Goal: Task Accomplishment & Management: Use online tool/utility

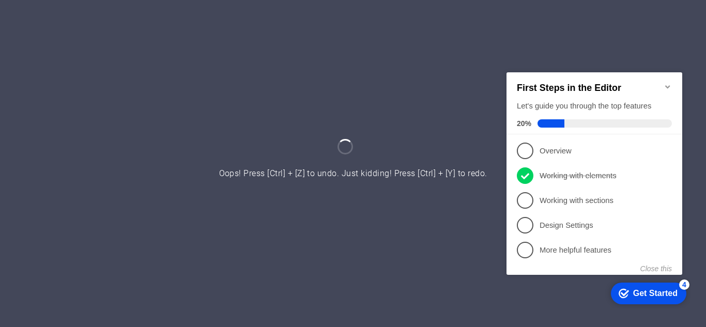
click at [666, 82] on icon "Minimize checklist" at bounding box center [668, 86] width 8 height 8
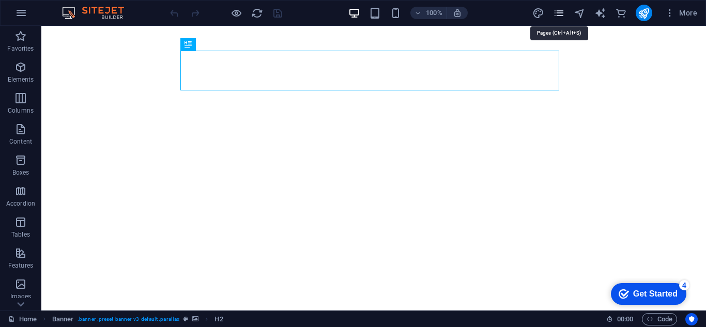
click at [560, 14] on icon "pages" at bounding box center [559, 13] width 12 height 12
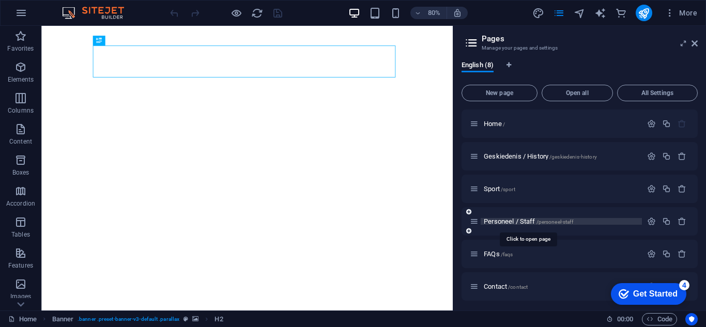
click at [508, 220] on span "Personeel / Staff /personeel-staff" at bounding box center [528, 222] width 89 height 8
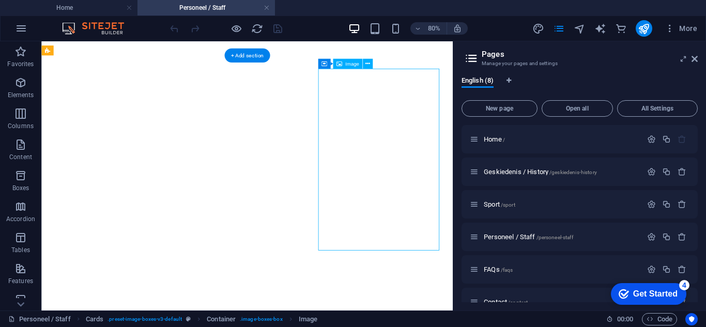
select select "%"
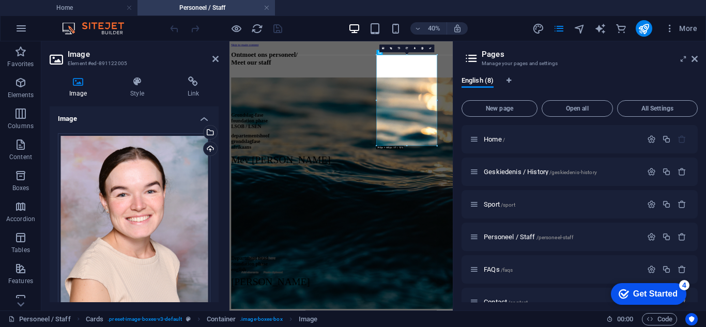
scroll to position [1757, 0]
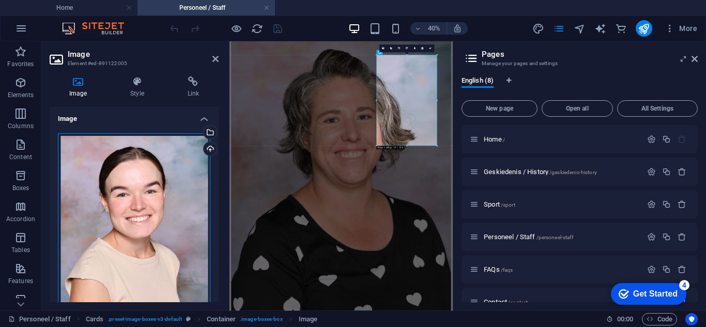
click at [162, 192] on div "Drag files here, click to choose files or select files from Files or our free s…" at bounding box center [134, 246] width 152 height 226
click at [162, 192] on body "[DOMAIN_NAME] Home Personeel / Staff Favorites Elements Columns Content Boxes A…" at bounding box center [353, 163] width 706 height 327
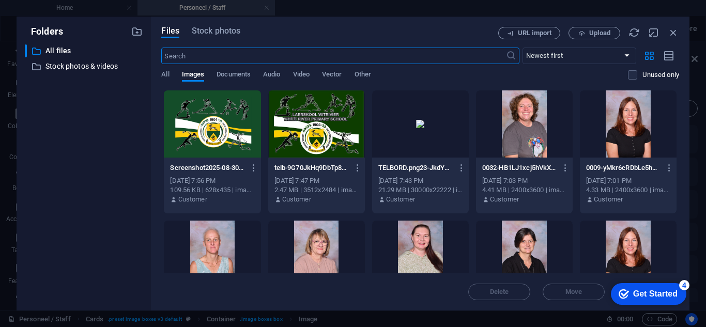
scroll to position [4508, 0]
click at [587, 34] on span "Upload" at bounding box center [594, 33] width 42 height 7
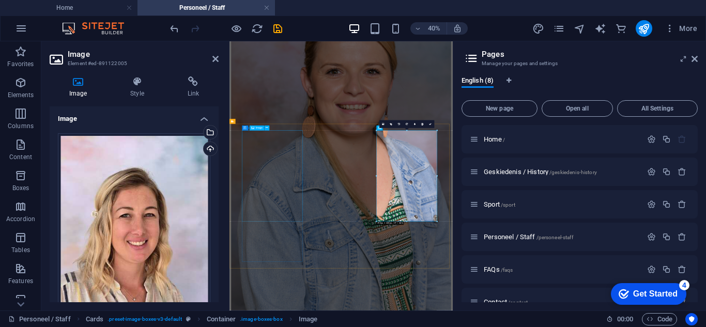
scroll to position [1568, 0]
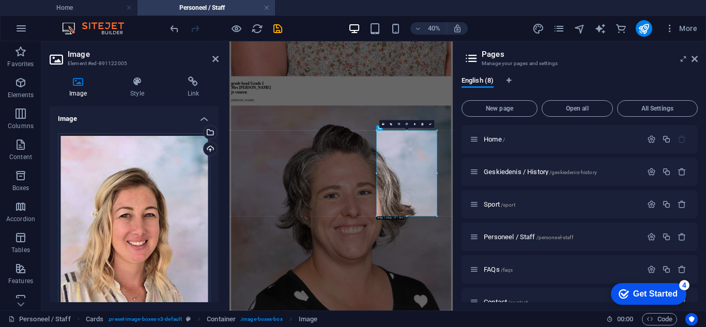
click at [599, 72] on div "English (8) New page Open all All Settings Home / Geskiedenis / History /geskie…" at bounding box center [579, 189] width 253 height 242
click at [696, 58] on icon at bounding box center [695, 59] width 6 height 8
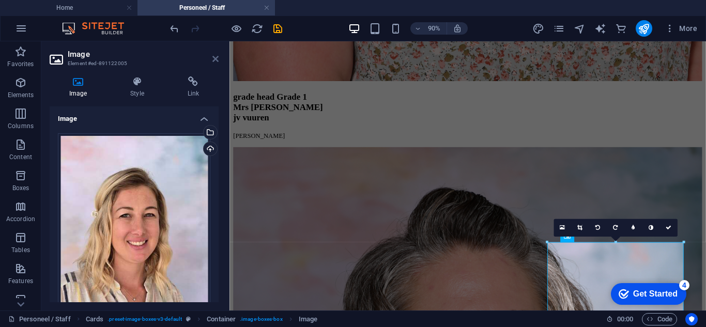
click at [217, 58] on icon at bounding box center [215, 59] width 6 height 8
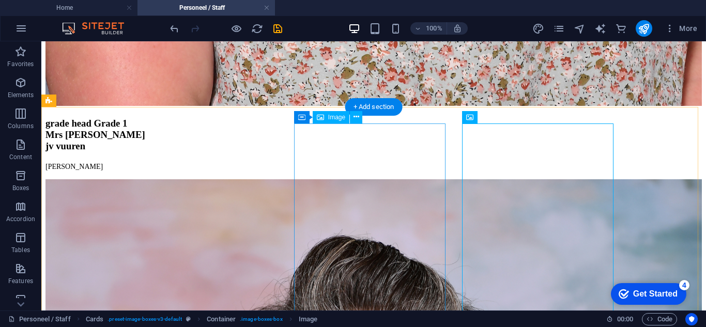
scroll to position [1775, 0]
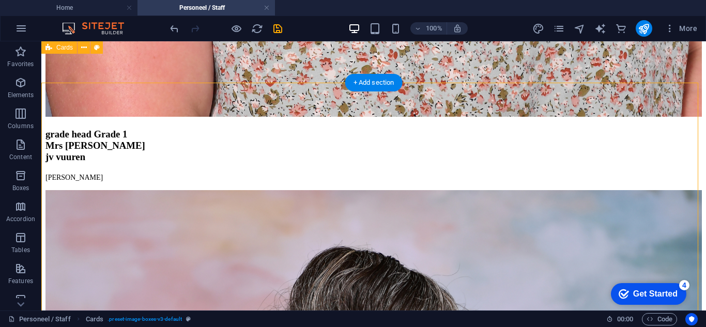
scroll to position [1723, 0]
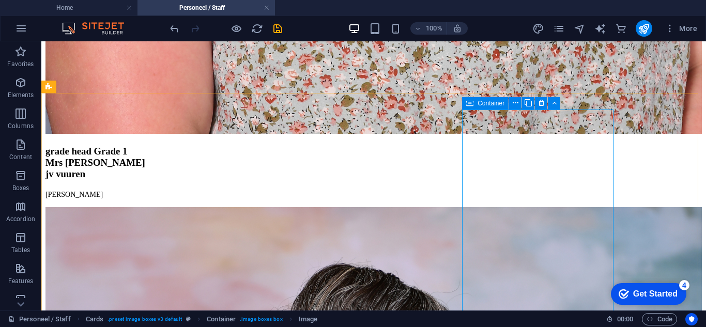
click at [468, 104] on icon at bounding box center [469, 103] width 7 height 12
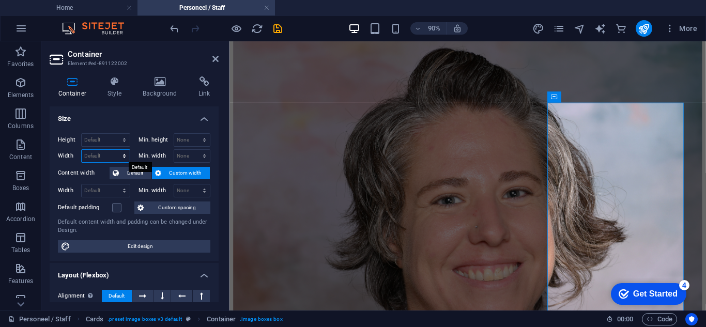
click at [113, 156] on select "Default px rem % em vh vw" at bounding box center [106, 156] width 48 height 12
select select "px"
click at [114, 150] on select "Default px rem % em vh vw" at bounding box center [106, 156] width 48 height 12
type input "310"
click at [111, 136] on select "Default px rem % vh vw" at bounding box center [106, 140] width 48 height 12
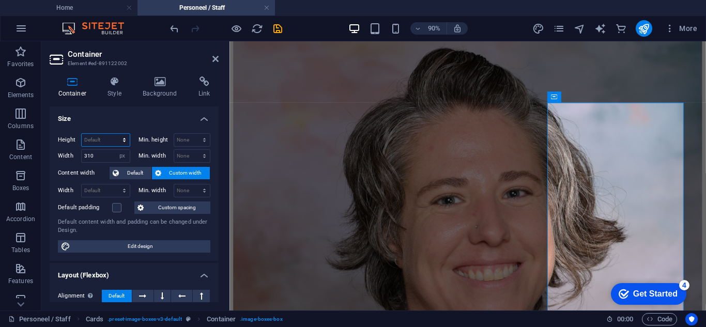
select select "px"
click at [114, 134] on select "Default px rem % vh vw" at bounding box center [106, 140] width 48 height 12
type input "700"
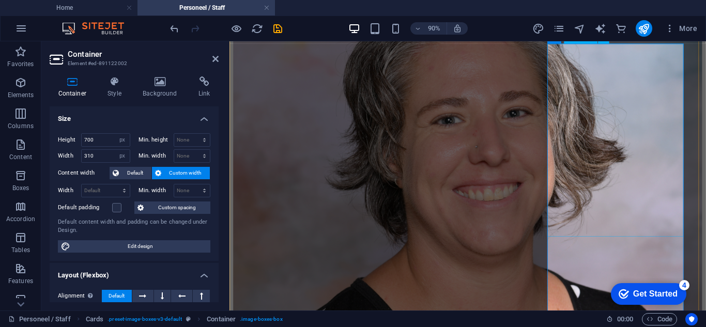
scroll to position [1878, 0]
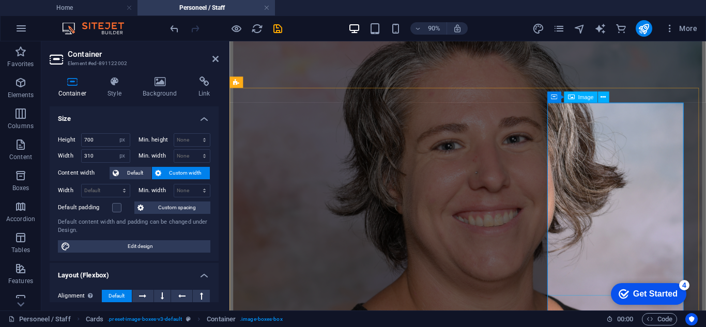
scroll to position [1723, 0]
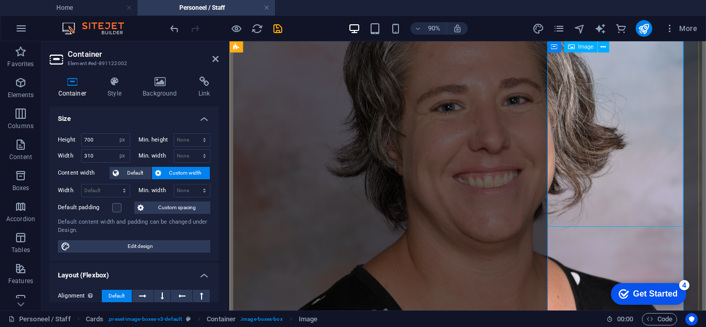
scroll to position [1775, 0]
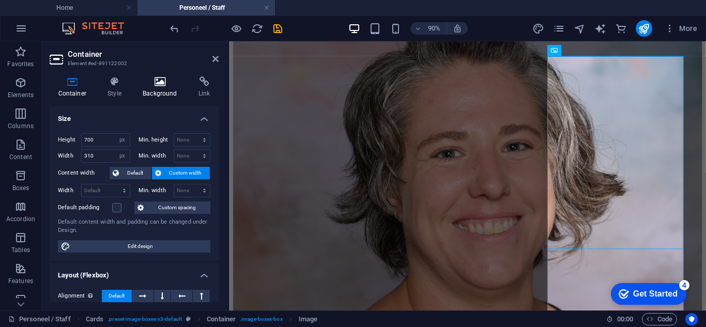
click at [164, 86] on icon at bounding box center [160, 81] width 52 height 10
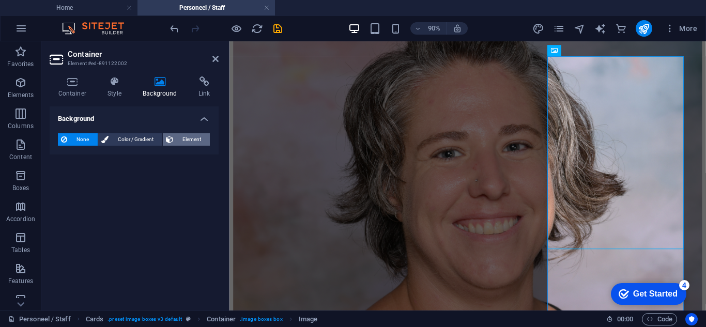
click at [187, 142] on span "Element" at bounding box center [191, 139] width 30 height 12
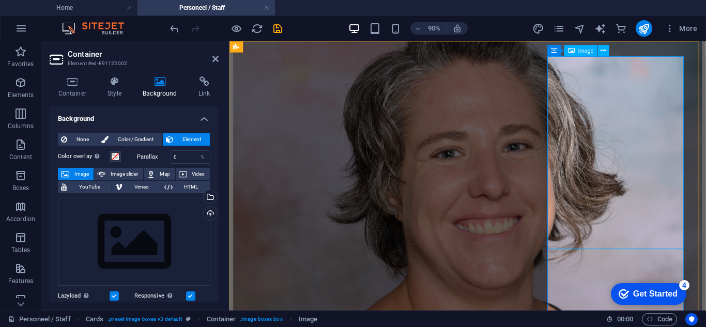
click at [575, 53] on div "Image" at bounding box center [580, 50] width 33 height 11
select select "%"
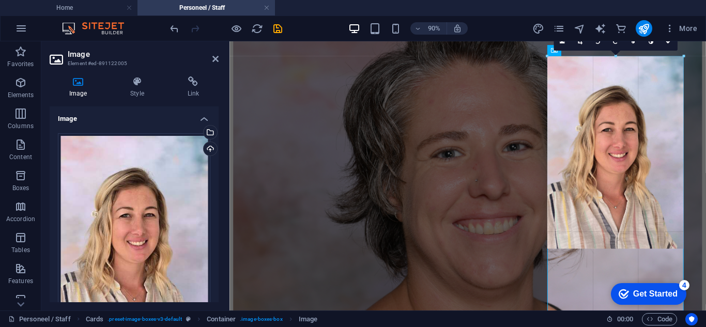
drag, startPoint x: 683, startPoint y: 252, endPoint x: 526, endPoint y: 226, distance: 159.2
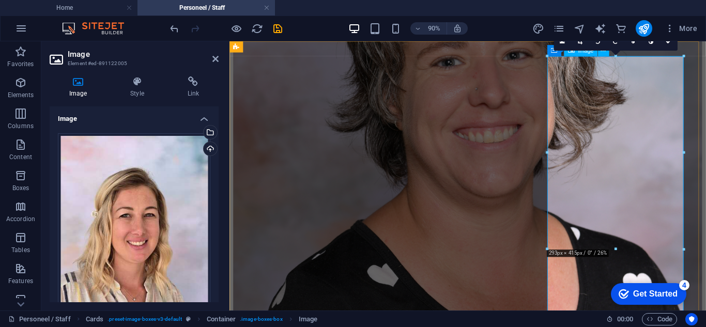
scroll to position [1982, 0]
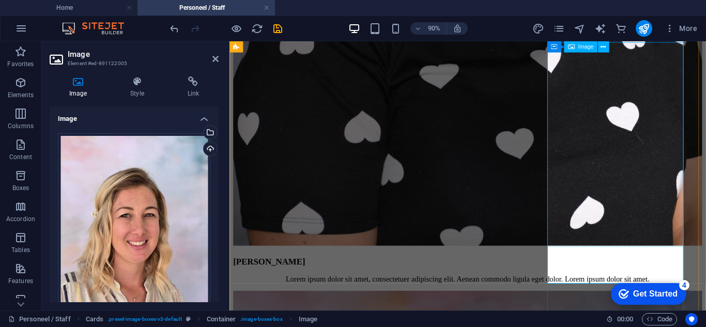
scroll to position [2033, 0]
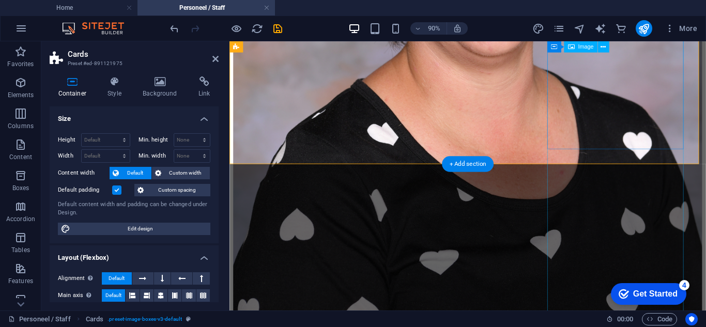
select select "%"
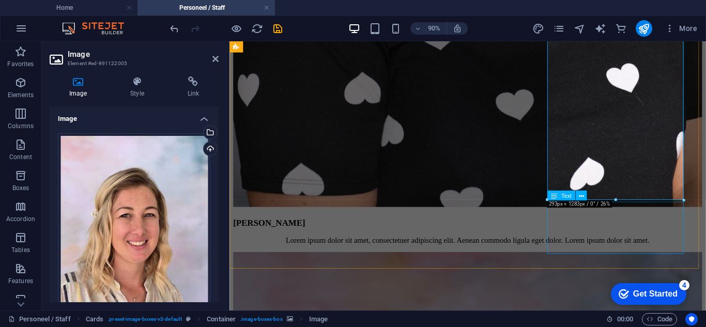
scroll to position [2292, 0]
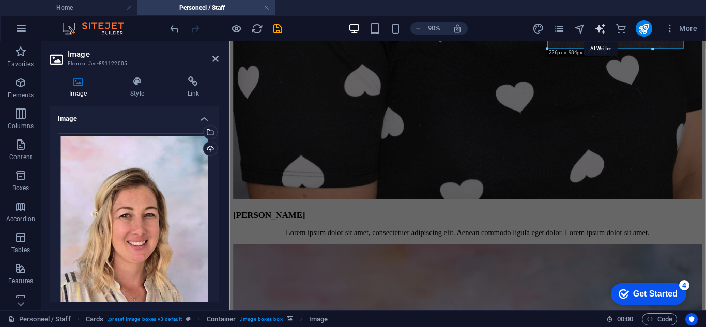
drag, startPoint x: 616, startPoint y: 189, endPoint x: 426, endPoint y: 112, distance: 204.1
type input "226"
select select "px"
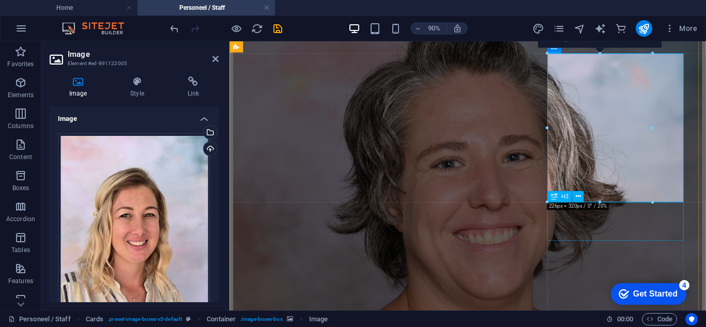
scroll to position [1723, 0]
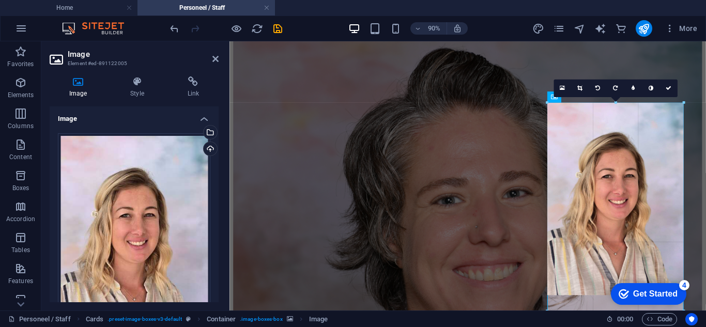
drag, startPoint x: 652, startPoint y: 253, endPoint x: 694, endPoint y: 285, distance: 52.4
type input "293"
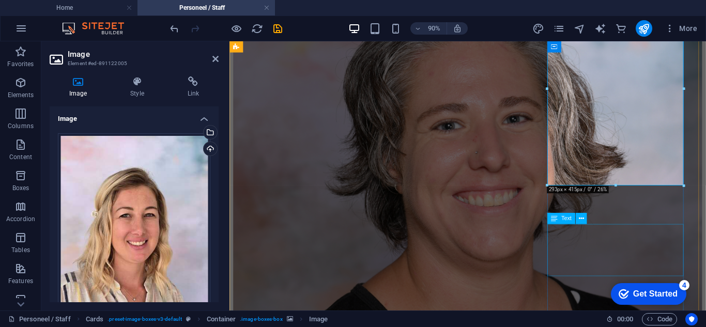
scroll to position [1775, 0]
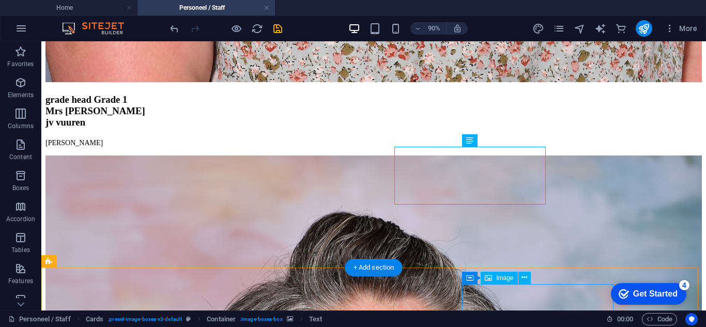
scroll to position [1943, 0]
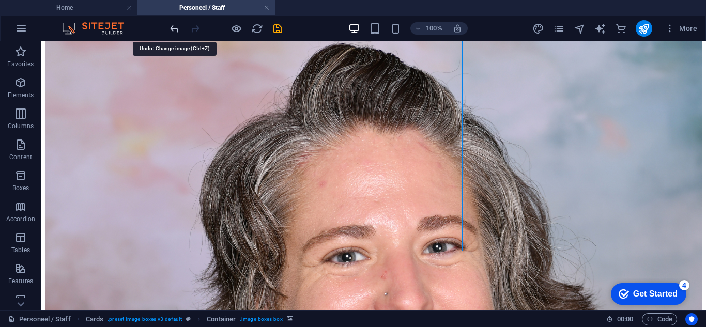
click at [169, 27] on icon "undo" at bounding box center [175, 29] width 12 height 12
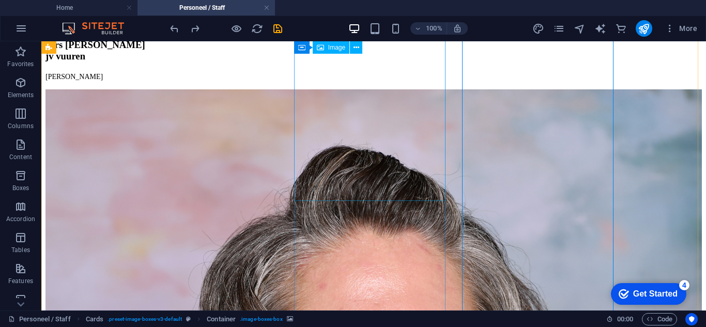
scroll to position [1840, 0]
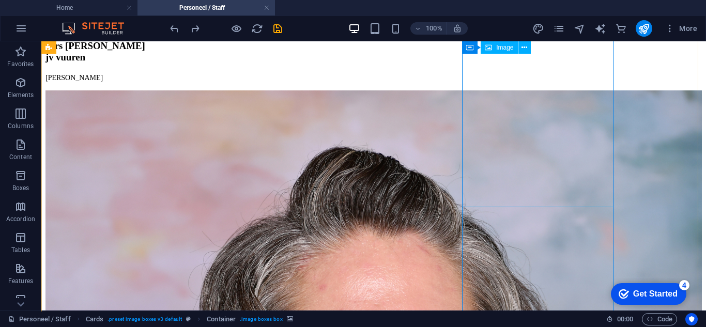
select select "%"
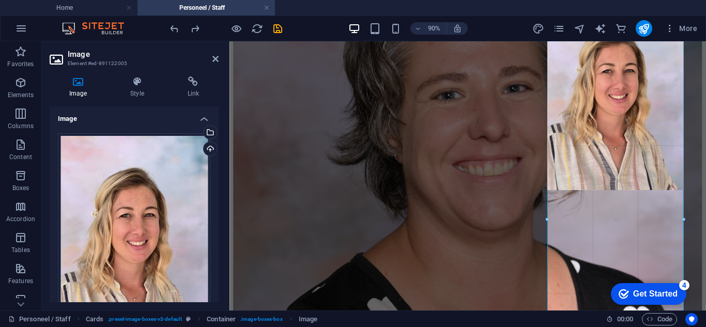
drag, startPoint x: 547, startPoint y: 94, endPoint x: 332, endPoint y: 62, distance: 216.9
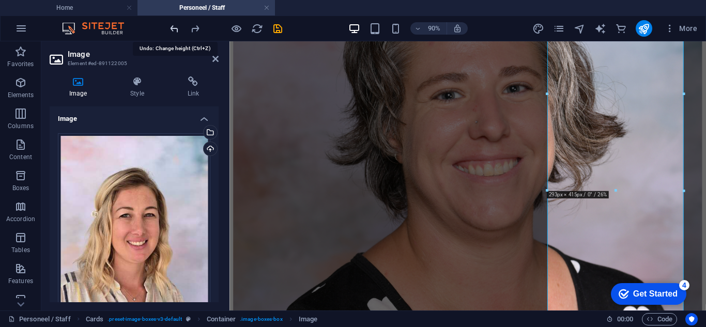
click at [174, 24] on icon "undo" at bounding box center [175, 29] width 12 height 12
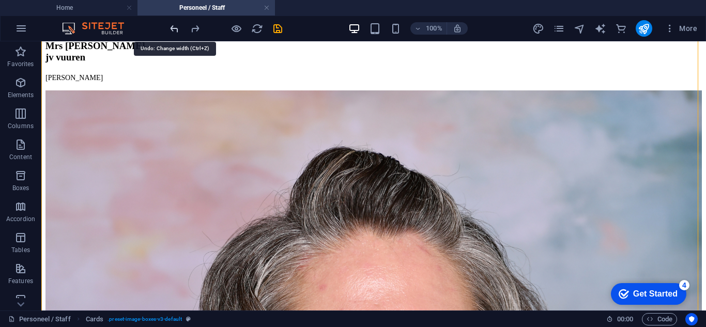
click at [175, 28] on icon "undo" at bounding box center [175, 29] width 12 height 12
click at [199, 30] on icon "redo" at bounding box center [195, 29] width 12 height 12
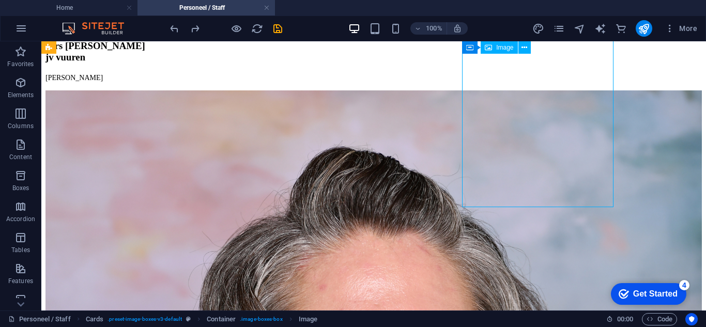
select select "%"
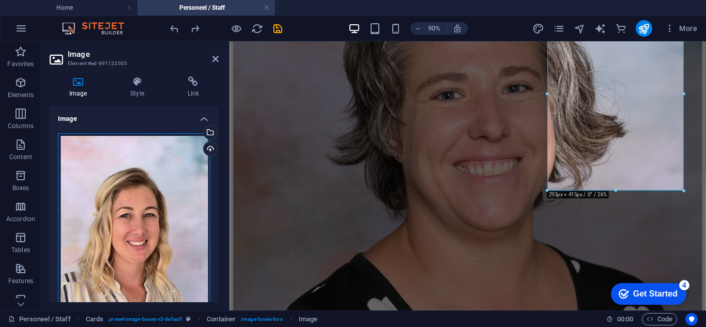
click at [144, 238] on div "Drag files here, click to choose files or select files from Files or our free s…" at bounding box center [134, 239] width 152 height 213
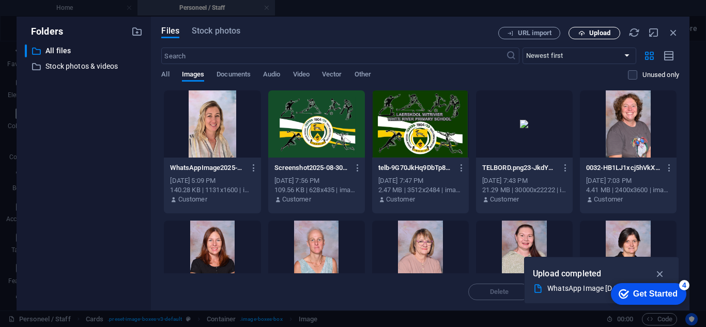
click at [598, 34] on span "Upload" at bounding box center [599, 33] width 21 height 6
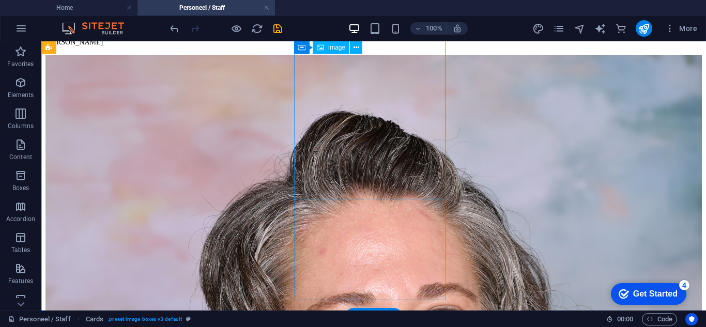
scroll to position [1892, 0]
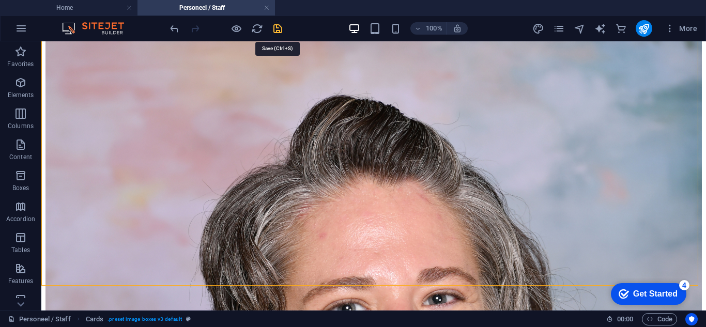
click at [278, 30] on icon "save" at bounding box center [278, 29] width 12 height 12
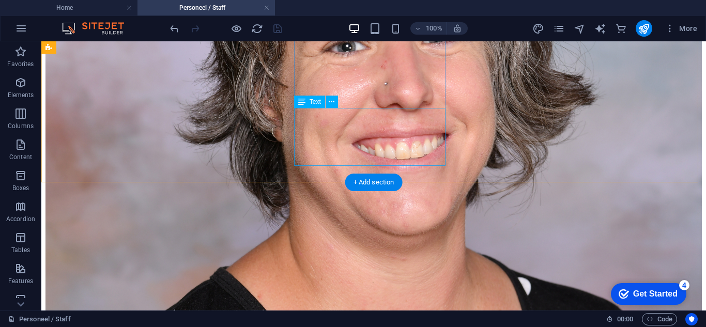
scroll to position [2357, 0]
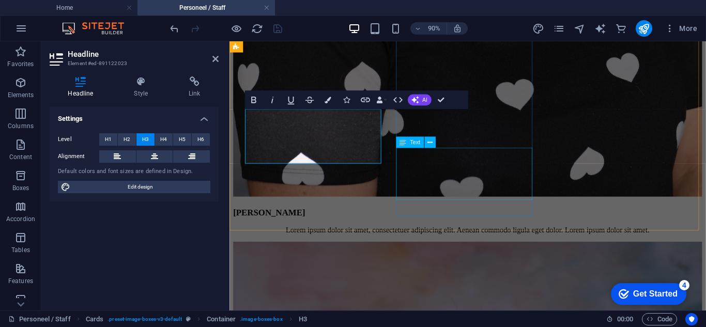
scroll to position [2305, 0]
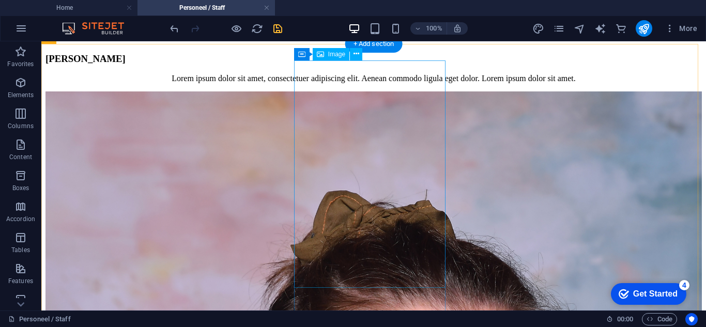
scroll to position [2977, 0]
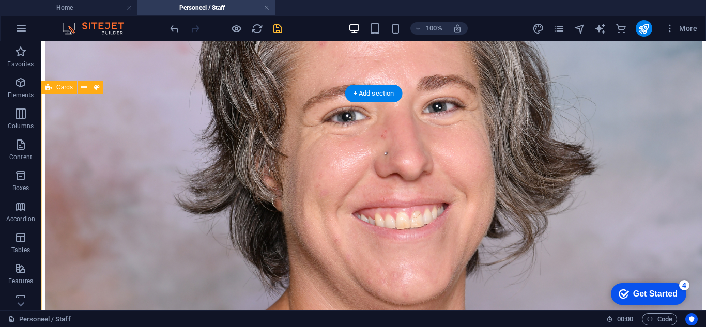
scroll to position [2150, 0]
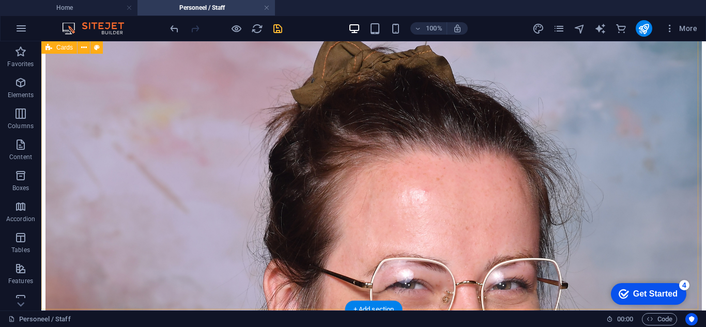
scroll to position [2822, 0]
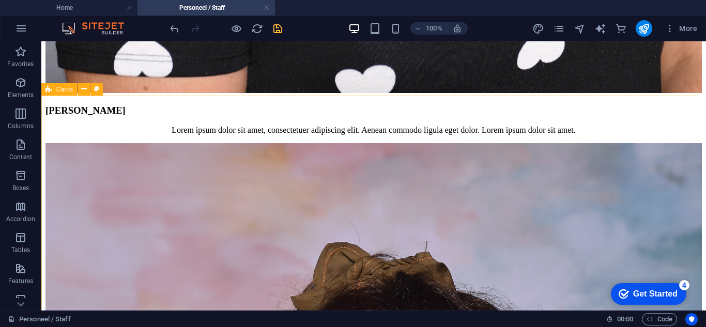
click at [50, 88] on icon at bounding box center [48, 89] width 7 height 12
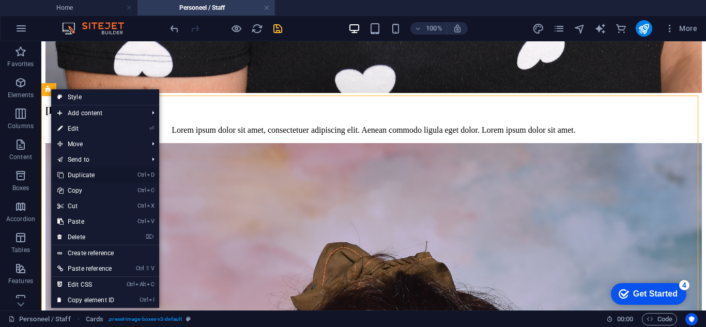
click at [90, 173] on link "Ctrl D Duplicate" at bounding box center [85, 175] width 69 height 16
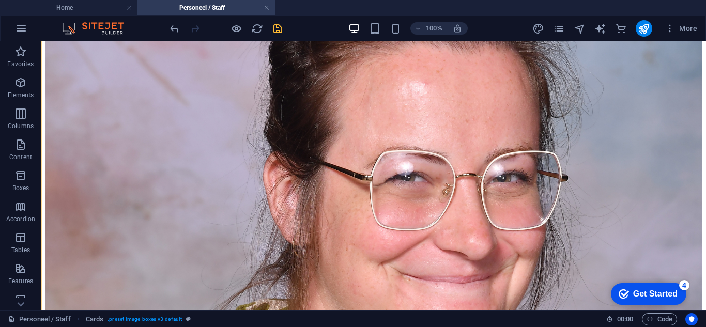
scroll to position [3310, 0]
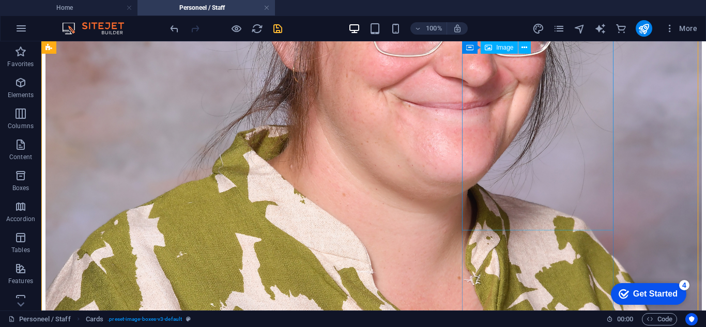
select select "%"
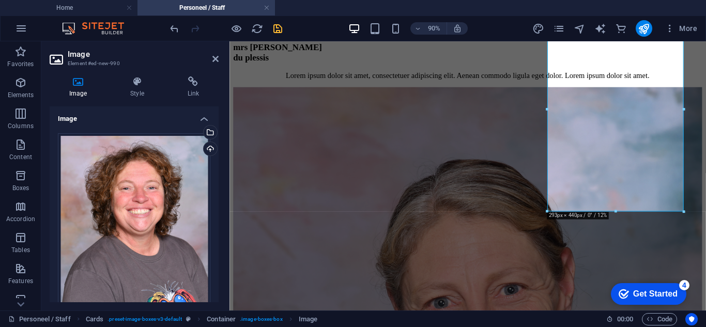
click at [76, 82] on icon at bounding box center [78, 81] width 57 height 10
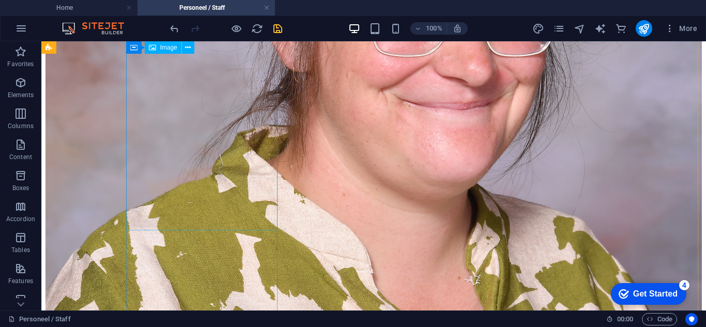
select select "%"
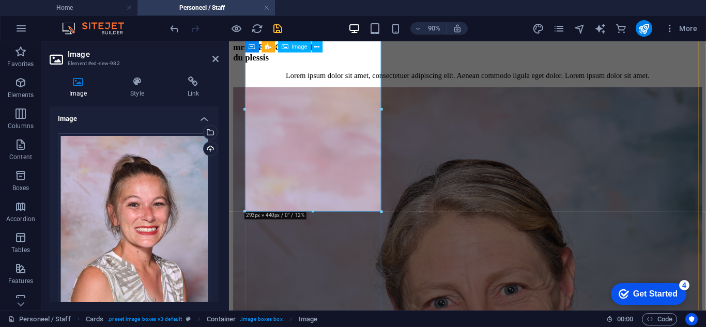
click at [143, 200] on div "Drag files here, click to choose files or select files from Files or our free s…" at bounding box center [134, 246] width 152 height 226
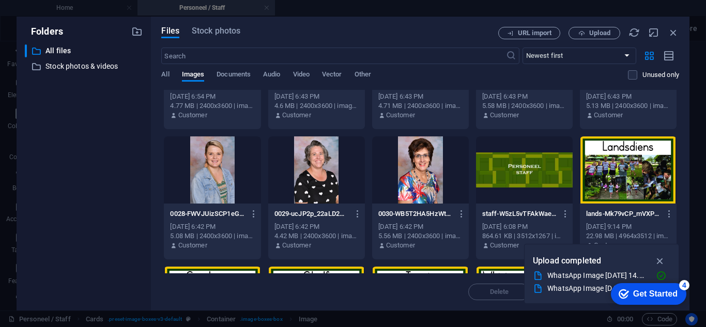
scroll to position [517, 0]
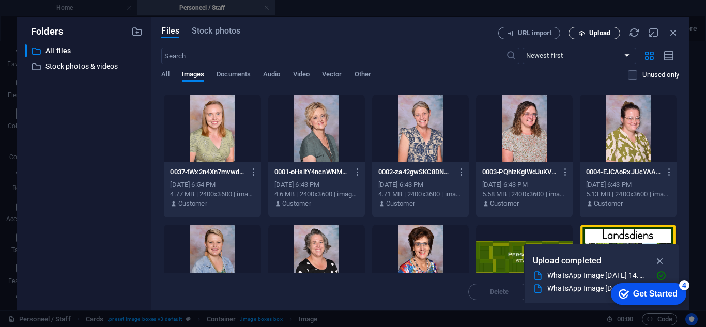
click at [595, 34] on span "Upload" at bounding box center [599, 33] width 21 height 6
click at [596, 36] on span "Upload" at bounding box center [599, 33] width 21 height 6
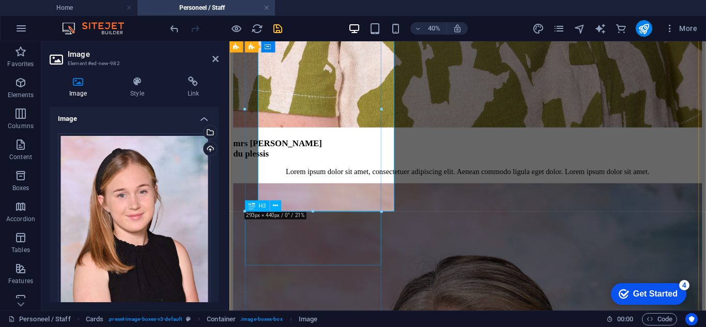
scroll to position [3310, 0]
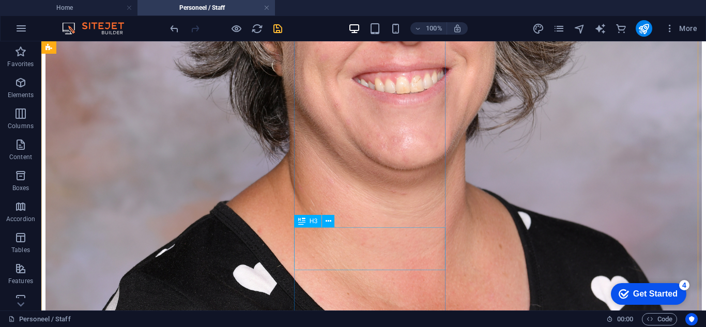
scroll to position [2225, 0]
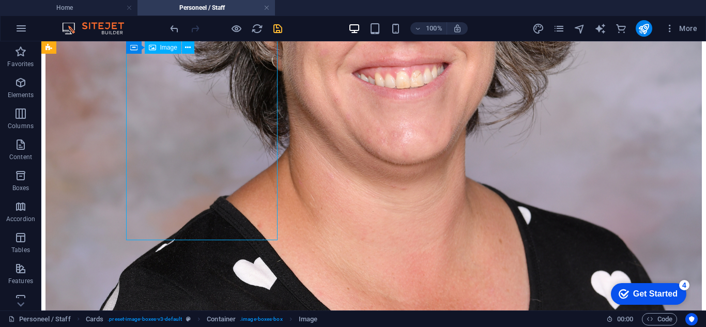
scroll to position [2018, 0]
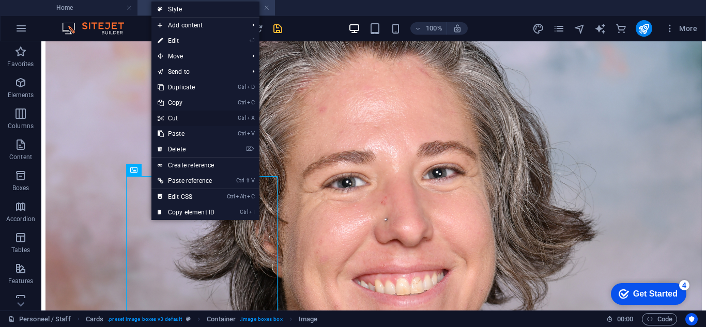
click at [188, 117] on link "Ctrl X Cut" at bounding box center [185, 119] width 69 height 16
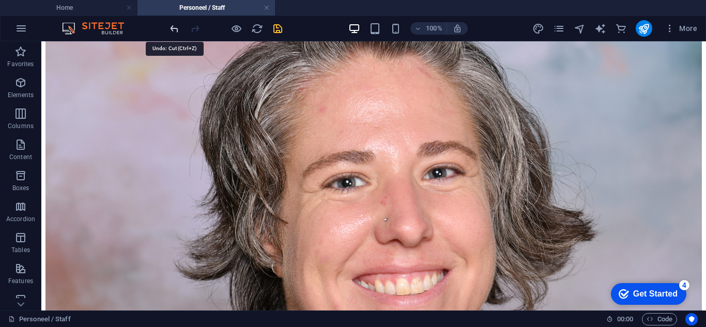
click at [173, 31] on icon "undo" at bounding box center [175, 29] width 12 height 12
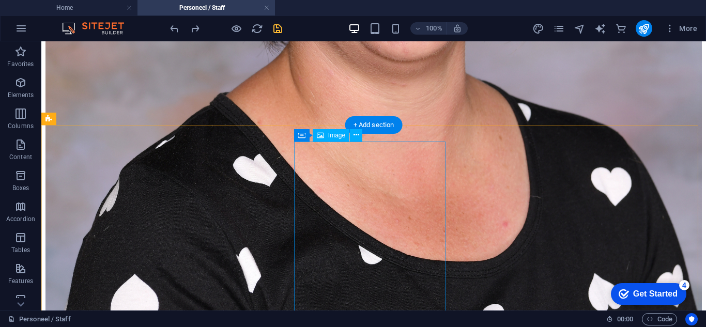
scroll to position [2276, 0]
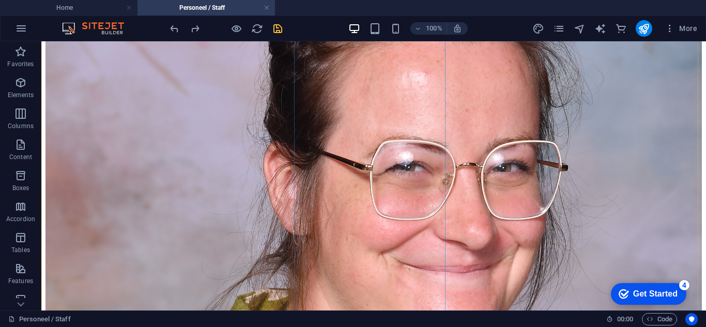
scroll to position [3310, 0]
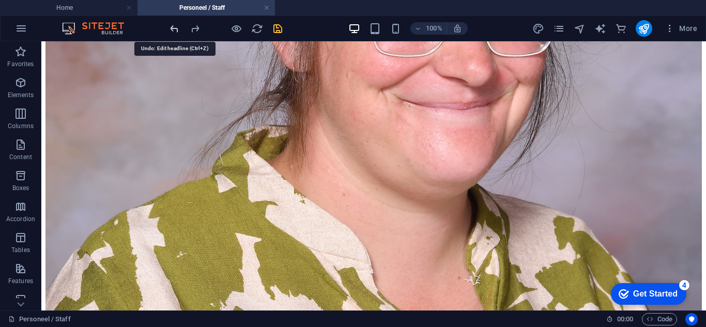
click at [172, 26] on icon "undo" at bounding box center [175, 29] width 12 height 12
click at [172, 31] on icon "undo" at bounding box center [175, 29] width 12 height 12
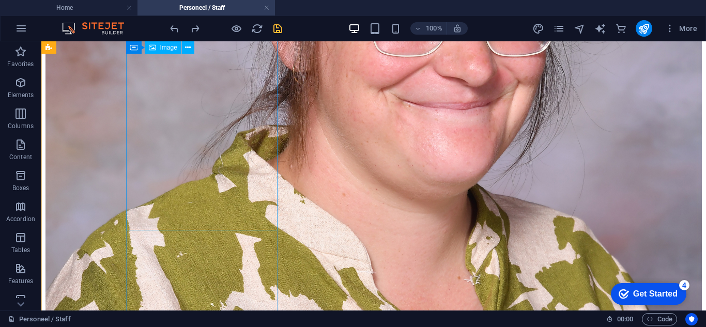
select select "%"
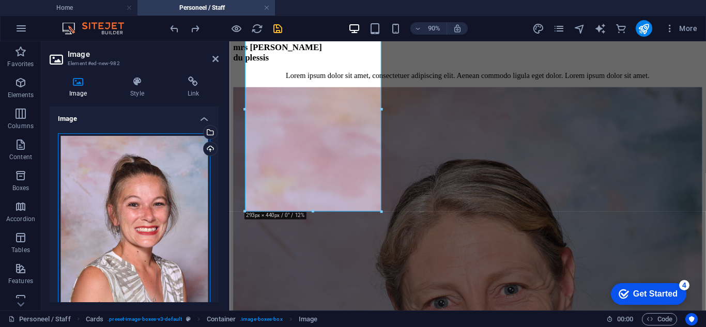
click at [148, 186] on div "Drag files here, click to choose files or select files from Files or our free s…" at bounding box center [134, 246] width 152 height 226
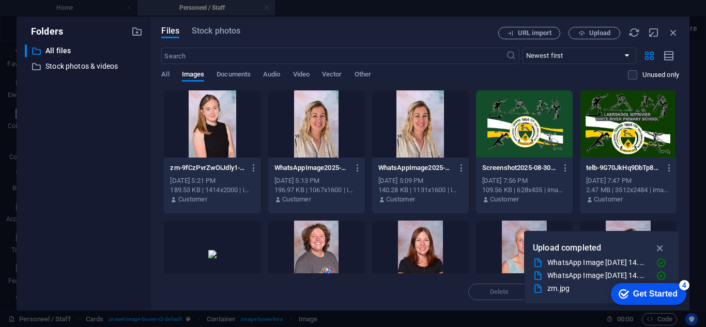
scroll to position [3204, 0]
click at [221, 130] on div at bounding box center [212, 123] width 97 height 67
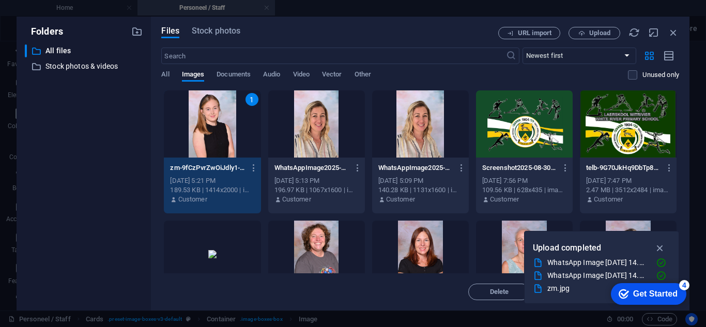
click at [221, 130] on div "1" at bounding box center [212, 123] width 97 height 67
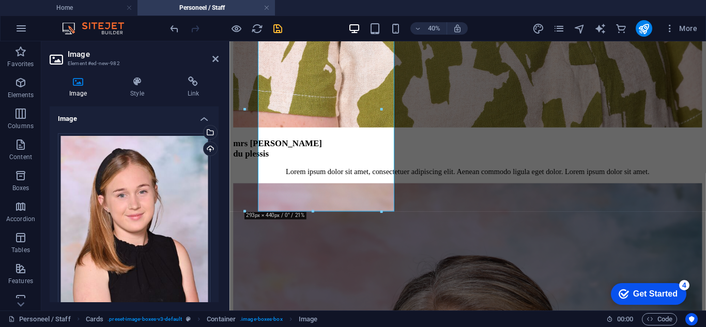
scroll to position [3310, 0]
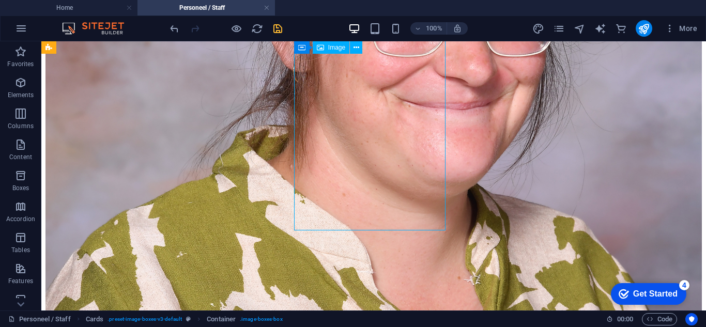
select select "%"
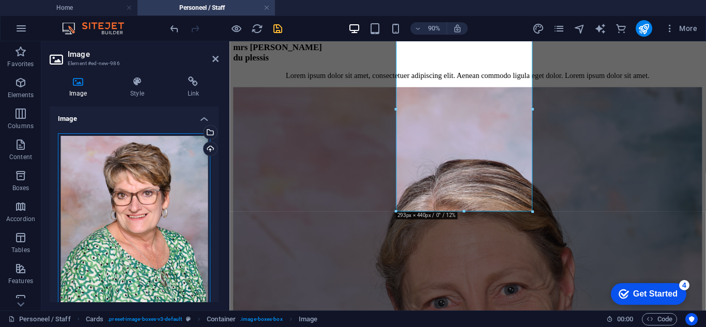
click at [154, 156] on div "Drag files here, click to choose files or select files from Files or our free s…" at bounding box center [134, 246] width 152 height 226
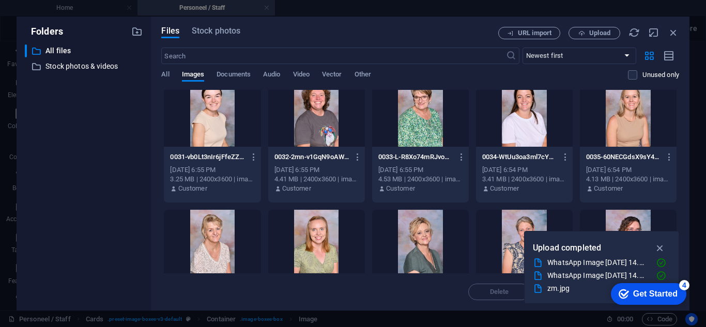
scroll to position [362, 0]
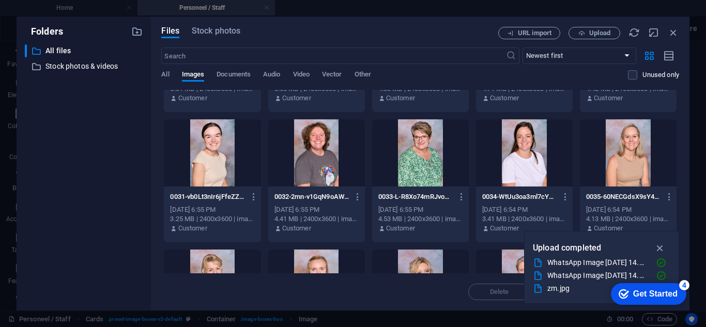
click at [211, 131] on div at bounding box center [212, 152] width 97 height 67
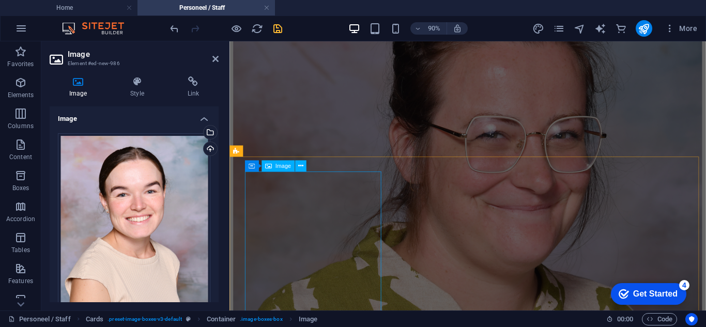
scroll to position [2897, 0]
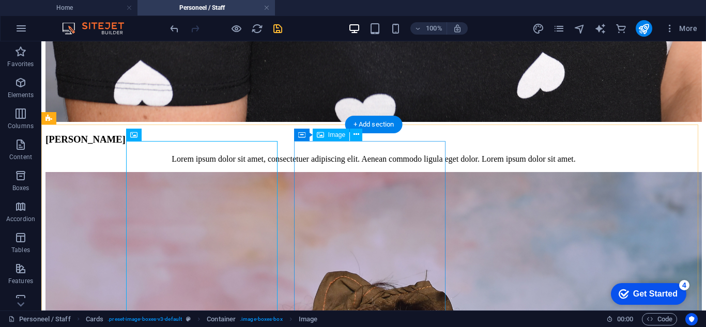
scroll to position [2948, 0]
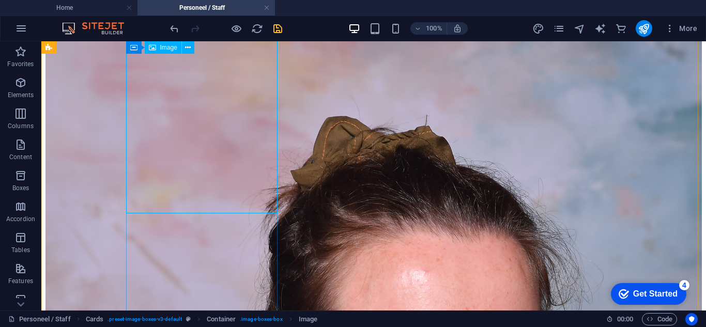
select select "%"
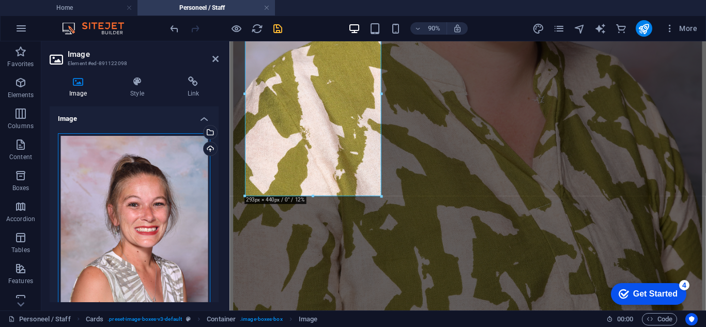
click at [122, 192] on div "Drag files here, click to choose files or select files from Files or our free s…" at bounding box center [134, 246] width 152 height 226
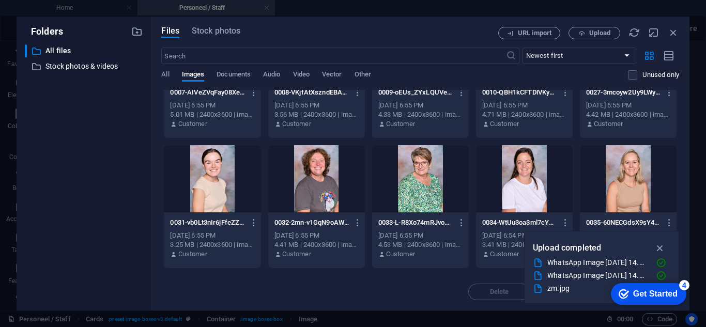
scroll to position [362, 0]
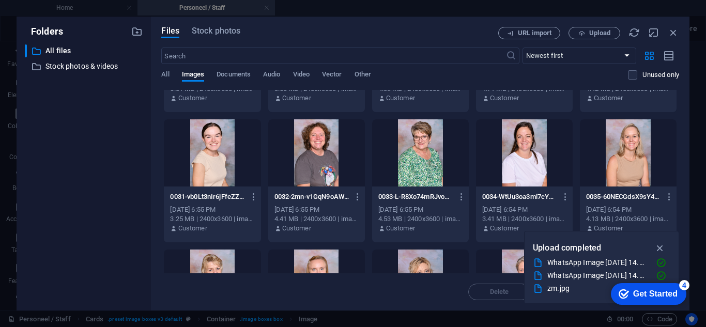
click at [408, 155] on div at bounding box center [420, 152] width 97 height 67
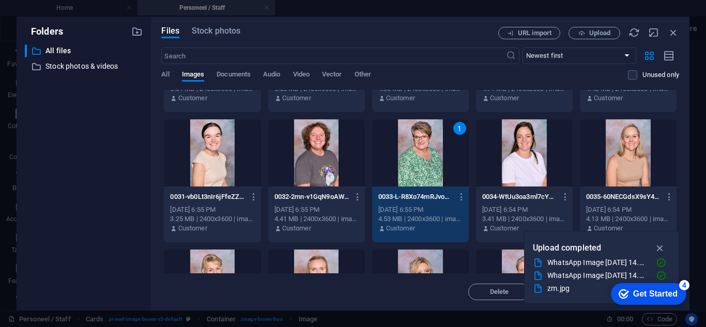
click at [408, 155] on div "1" at bounding box center [420, 152] width 97 height 67
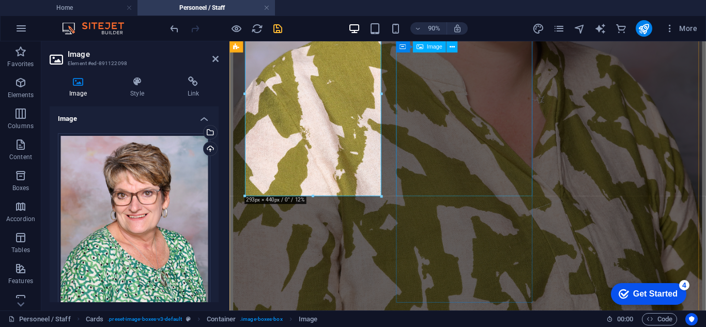
select select "%"
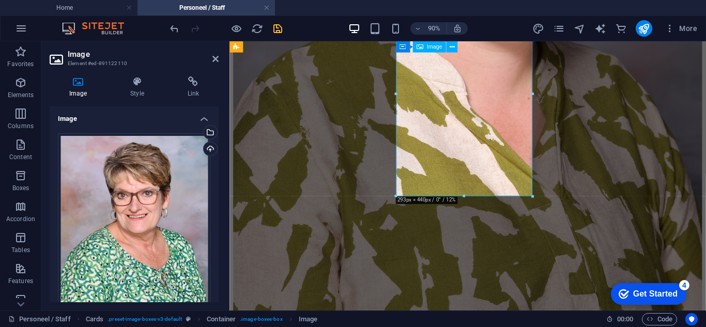
click at [140, 179] on div "Drag files here, click to choose files or select files from Files or our free s…" at bounding box center [134, 246] width 152 height 226
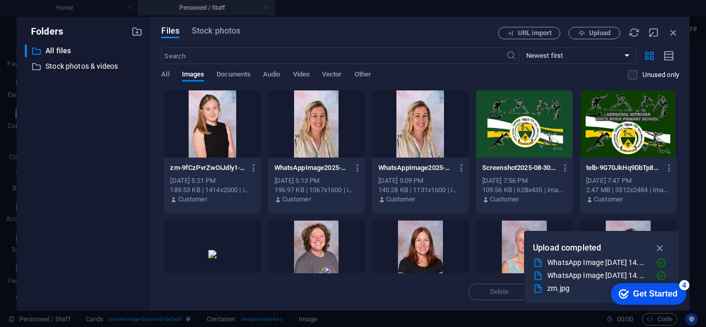
click at [319, 251] on div at bounding box center [316, 254] width 97 height 67
click at [319, 251] on div "1" at bounding box center [316, 254] width 97 height 67
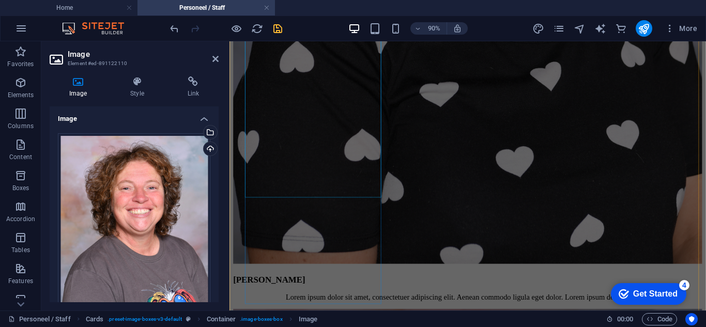
scroll to position [2223, 0]
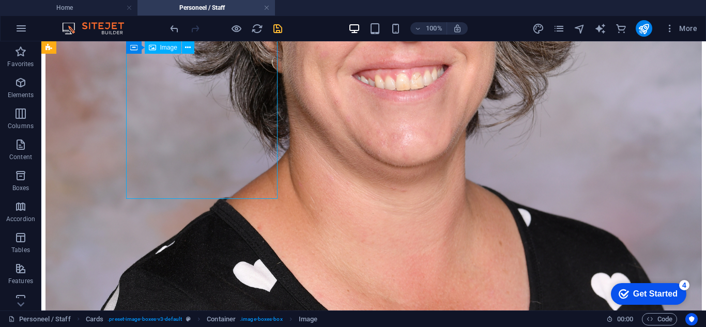
drag, startPoint x: 209, startPoint y: 143, endPoint x: 250, endPoint y: 184, distance: 58.1
select select "%"
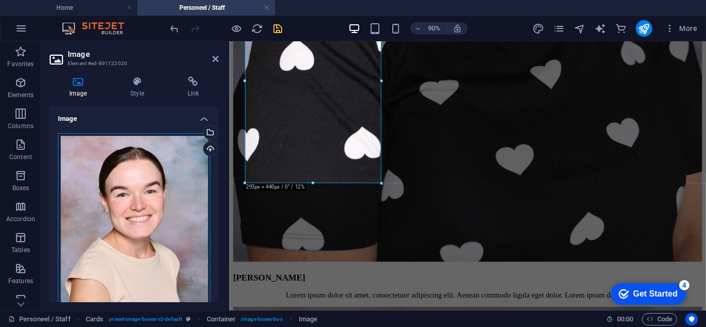
click at [161, 200] on div "Drag files here, click to choose files or select files from Files or our free s…" at bounding box center [134, 246] width 152 height 226
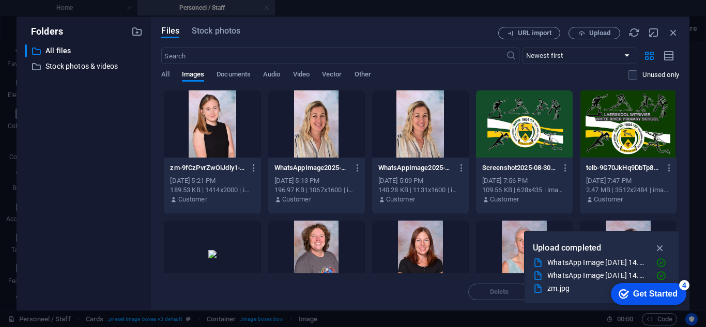
click at [425, 247] on div at bounding box center [420, 254] width 97 height 67
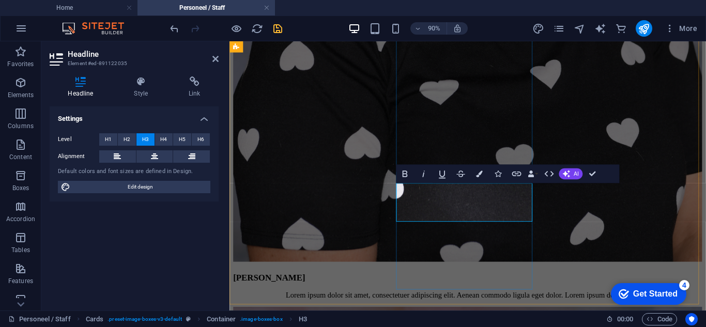
select select "%"
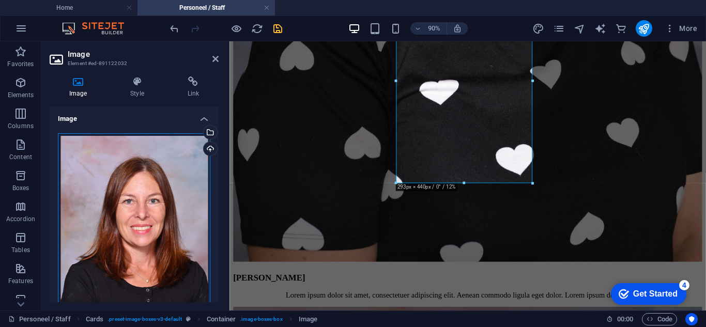
click at [157, 217] on div "Drag files here, click to choose files or select files from Files or our free s…" at bounding box center [134, 246] width 152 height 226
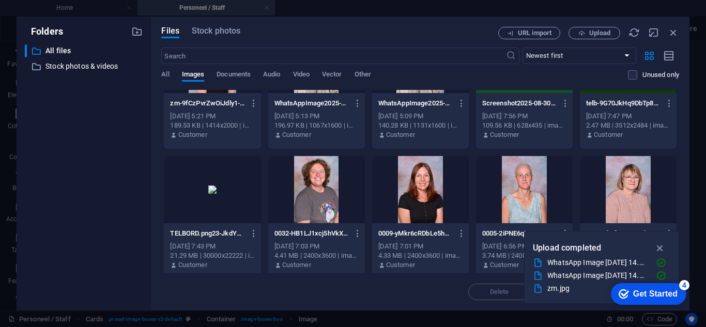
scroll to position [103, 0]
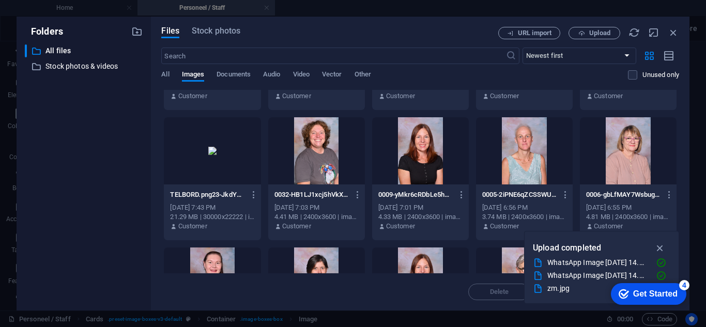
click at [317, 259] on div at bounding box center [316, 281] width 97 height 67
drag, startPoint x: 317, startPoint y: 259, endPoint x: 99, endPoint y: 240, distance: 218.9
click at [317, 259] on div "1" at bounding box center [316, 281] width 97 height 67
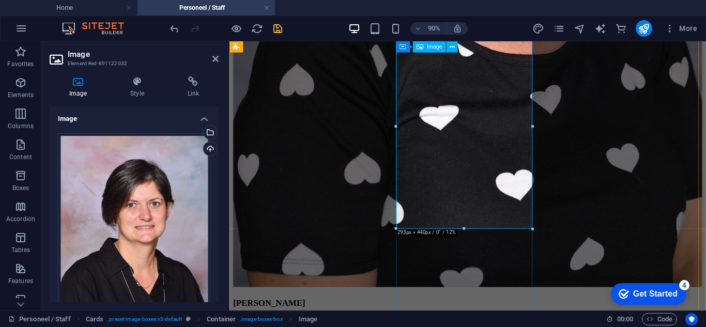
scroll to position [2171, 0]
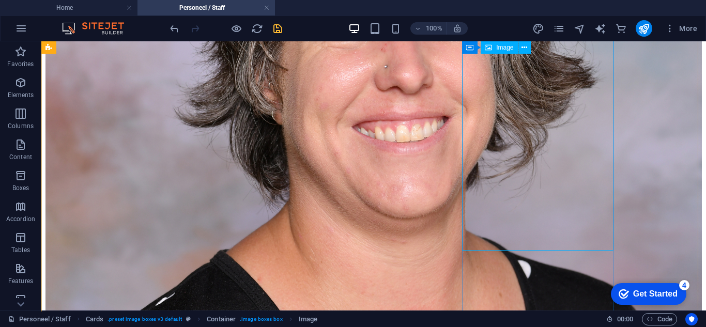
select select "%"
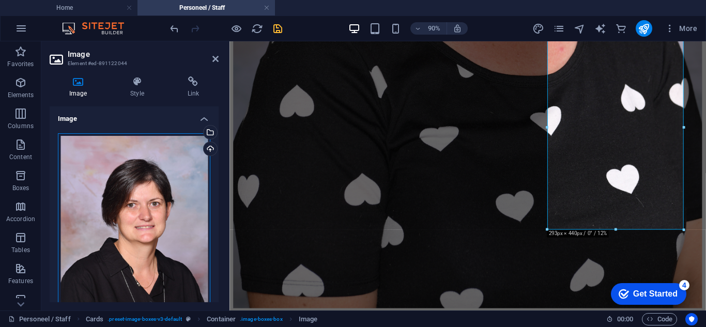
click at [160, 187] on div "Drag files here, click to choose files or select files from Files or our free s…" at bounding box center [134, 246] width 152 height 226
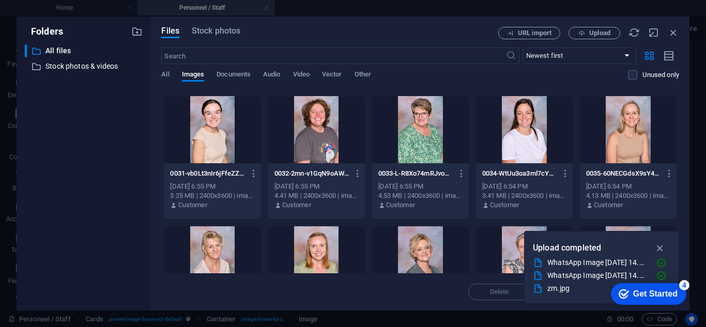
scroll to position [362, 0]
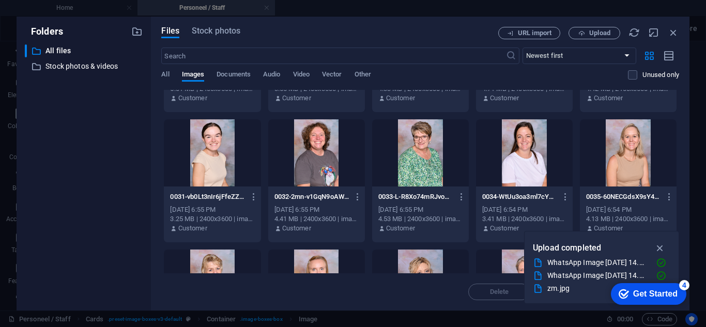
drag, startPoint x: 630, startPoint y: 151, endPoint x: 437, endPoint y: 128, distance: 194.2
click at [630, 151] on div at bounding box center [628, 152] width 97 height 67
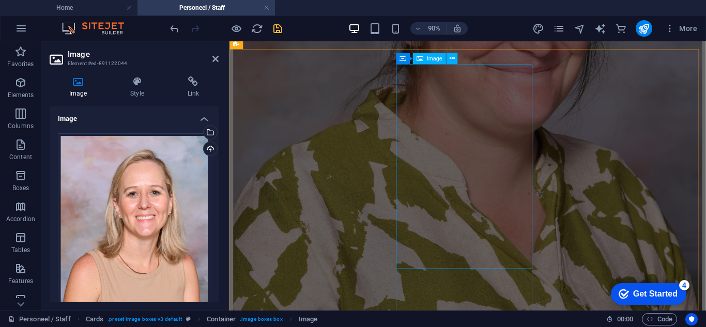
scroll to position [2946, 0]
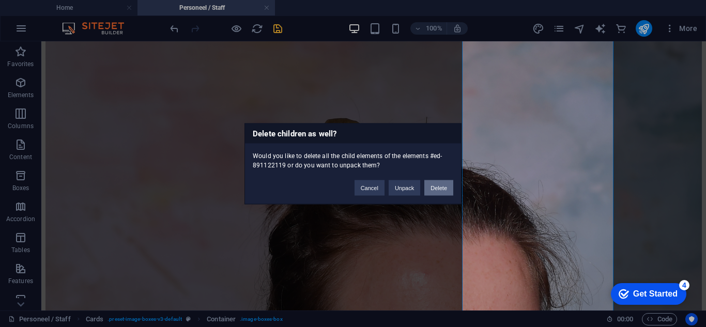
click at [438, 189] on button "Delete" at bounding box center [438, 188] width 29 height 16
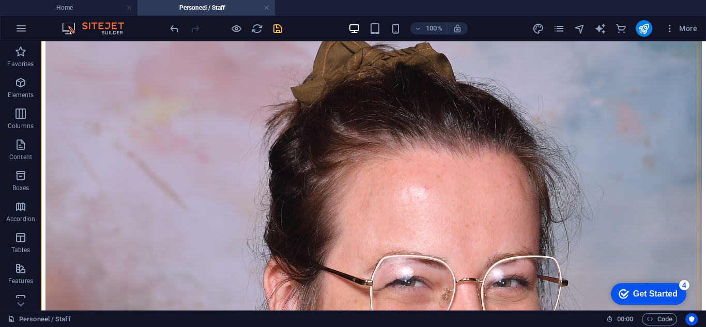
scroll to position [3050, 0]
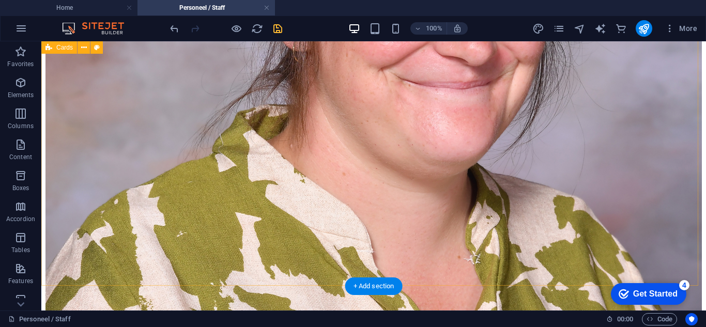
scroll to position [3256, 0]
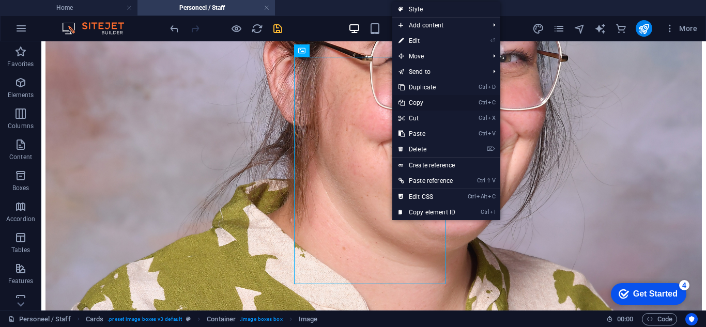
click at [425, 99] on link "Ctrl C Copy" at bounding box center [426, 103] width 69 height 16
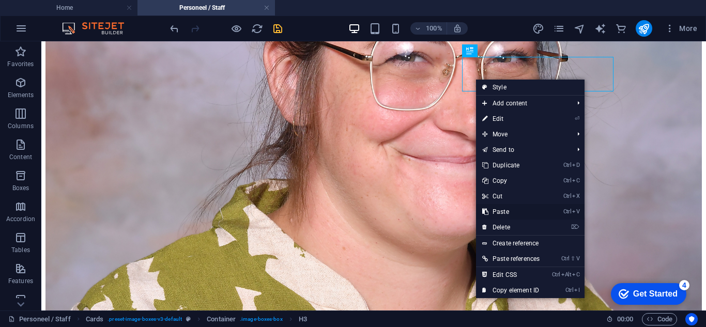
click at [500, 212] on link "Ctrl V Paste" at bounding box center [511, 212] width 70 height 16
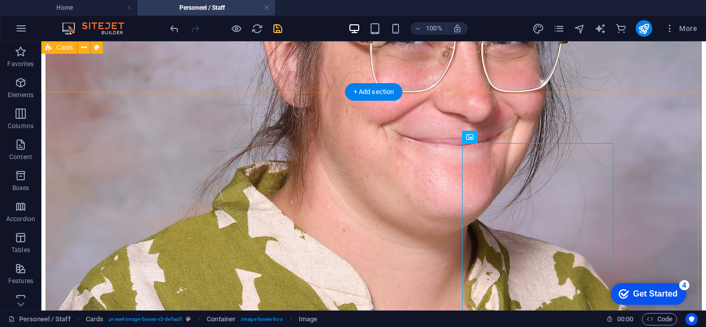
scroll to position [3205, 0]
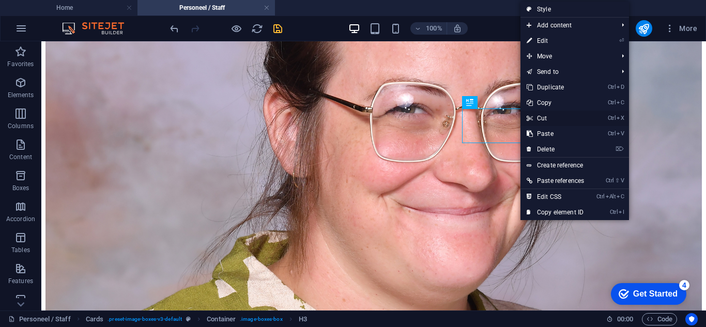
click at [550, 117] on link "Ctrl X Cut" at bounding box center [555, 119] width 70 height 16
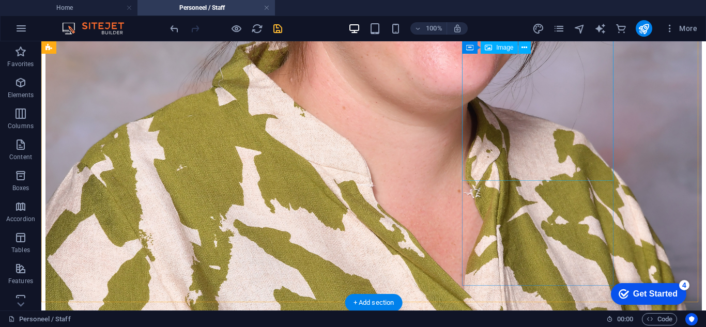
scroll to position [3360, 0]
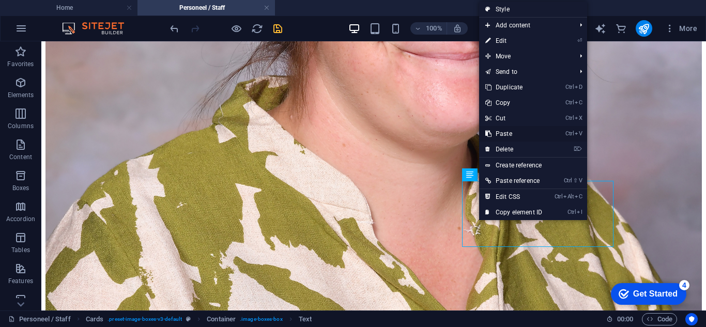
click at [509, 130] on link "Ctrl V Paste" at bounding box center [513, 134] width 69 height 16
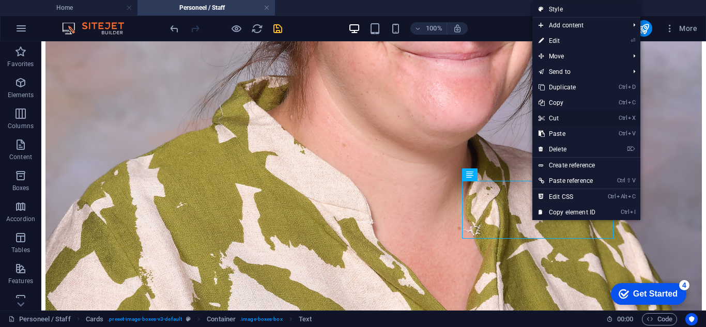
drag, startPoint x: 517, startPoint y: 79, endPoint x: 557, endPoint y: 118, distance: 56.7
click at [557, 118] on link "Ctrl X Cut" at bounding box center [566, 119] width 69 height 16
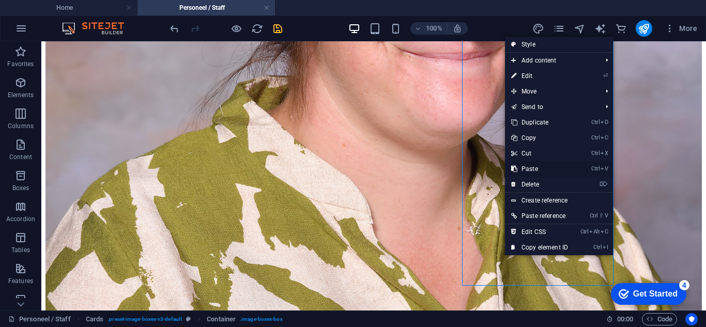
click at [535, 168] on link "Ctrl V Paste" at bounding box center [539, 169] width 69 height 16
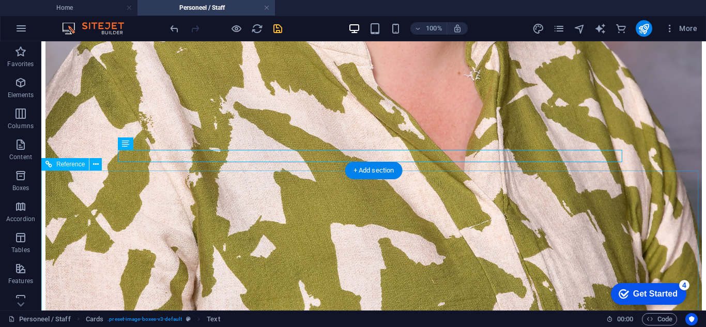
scroll to position [3411, 0]
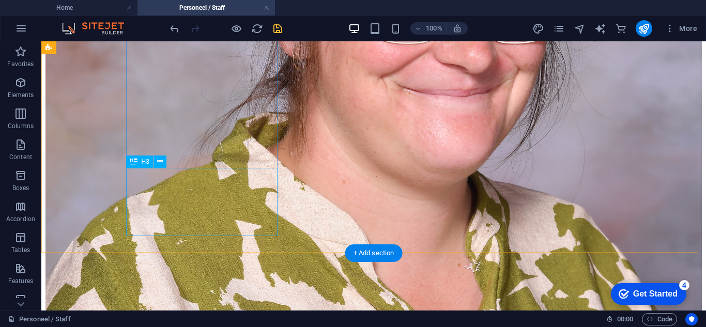
scroll to position [3360, 0]
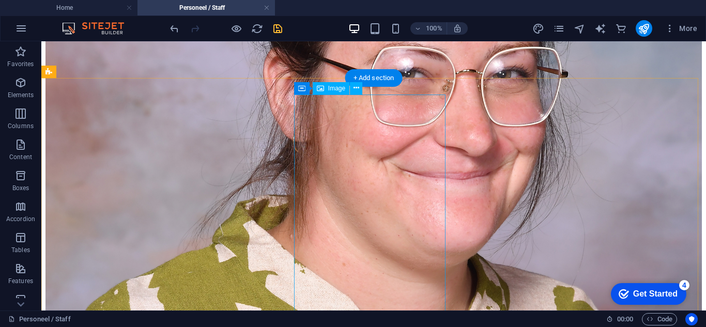
scroll to position [3256, 0]
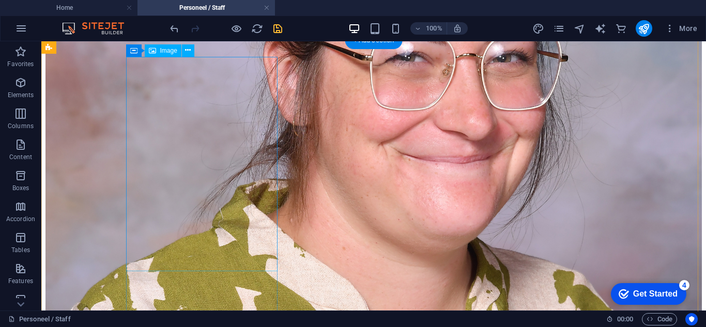
select select "%"
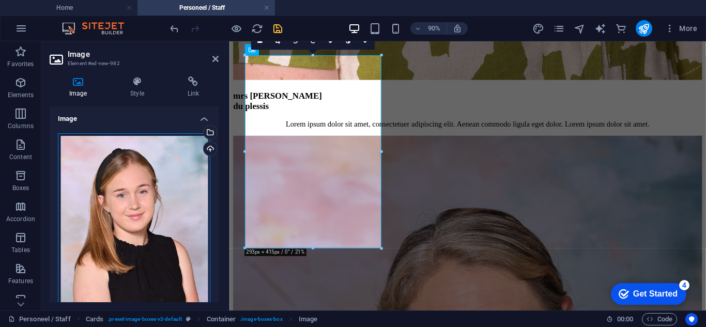
click at [126, 218] on div "Drag files here, click to choose files or select files from Files or our free s…" at bounding box center [134, 239] width 152 height 213
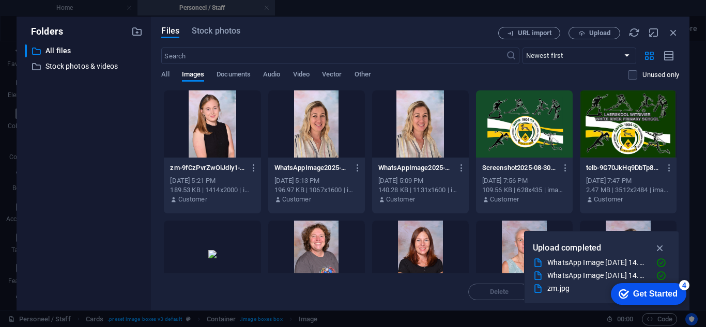
scroll to position [3154, 0]
click at [588, 28] on button "Upload" at bounding box center [595, 33] width 52 height 12
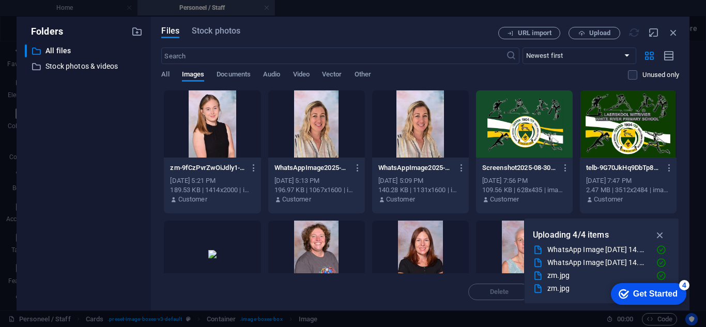
scroll to position [3256, 0]
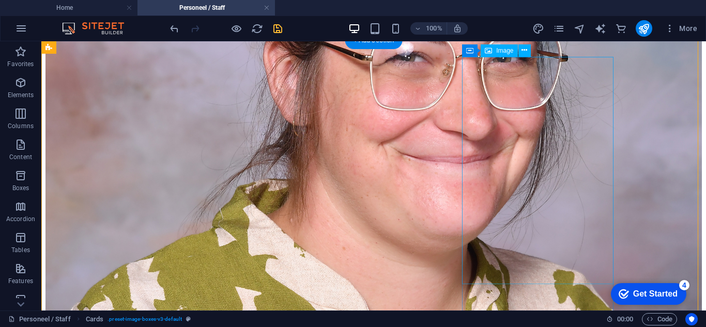
select select "%"
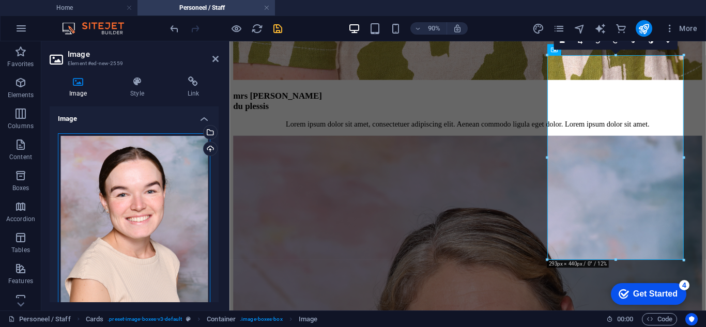
click at [124, 191] on div "Drag files here, click to choose files or select files from Files or our free s…" at bounding box center [134, 246] width 152 height 226
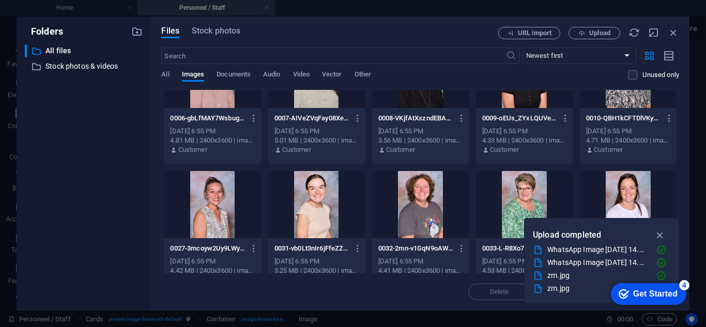
scroll to position [362, 0]
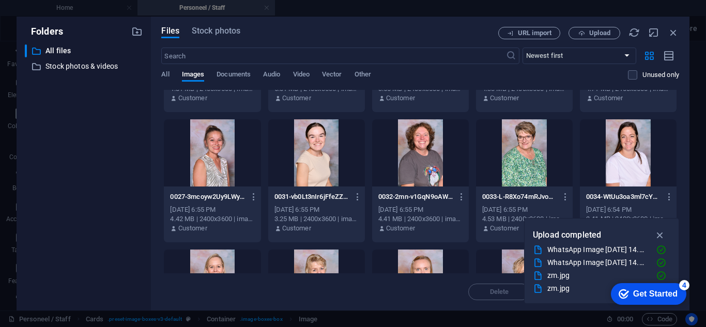
click at [217, 158] on div at bounding box center [212, 152] width 97 height 67
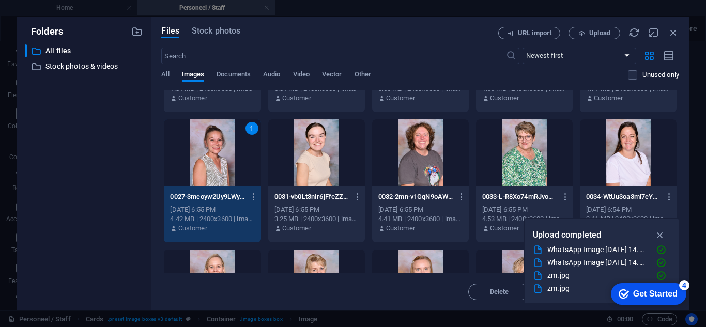
click at [217, 158] on div "1" at bounding box center [212, 152] width 97 height 67
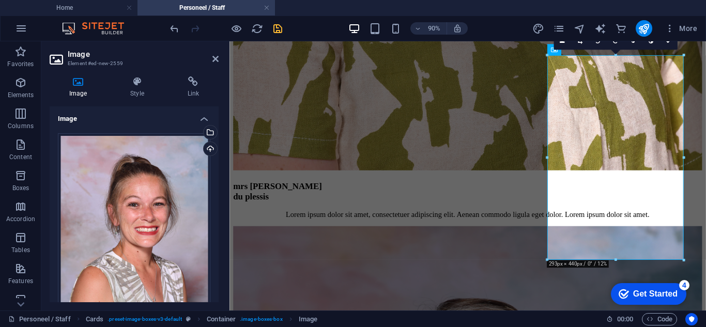
scroll to position [3256, 0]
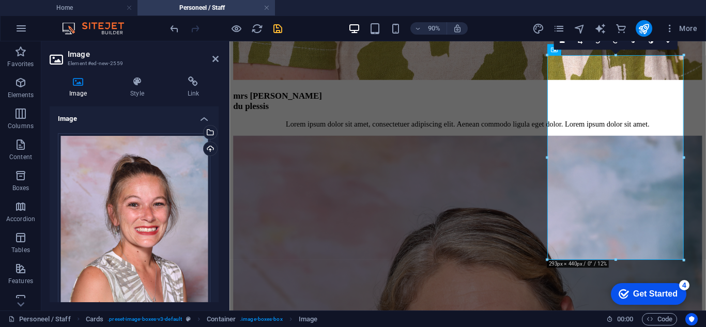
click at [225, 116] on div "Image Style Link Image Drag files here, click to choose files or select files f…" at bounding box center [134, 189] width 186 height 242
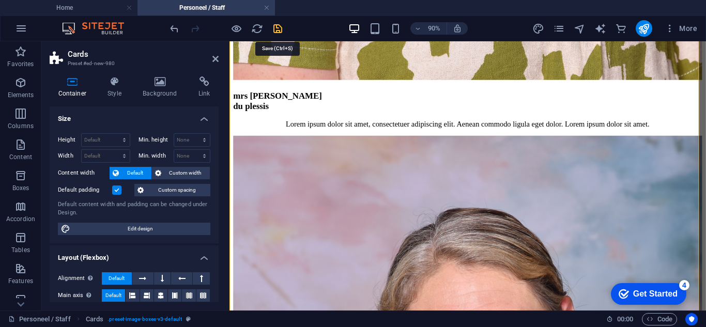
click at [279, 31] on icon "save" at bounding box center [278, 29] width 12 height 12
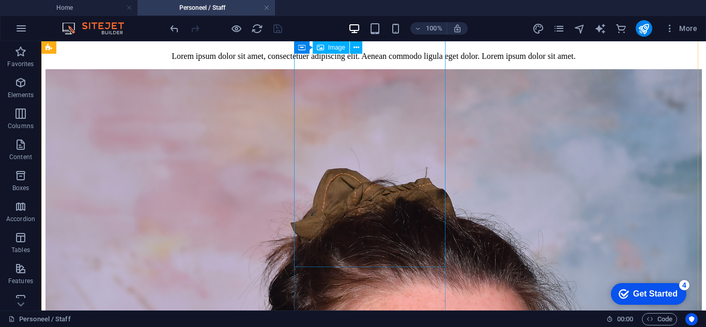
scroll to position [2895, 0]
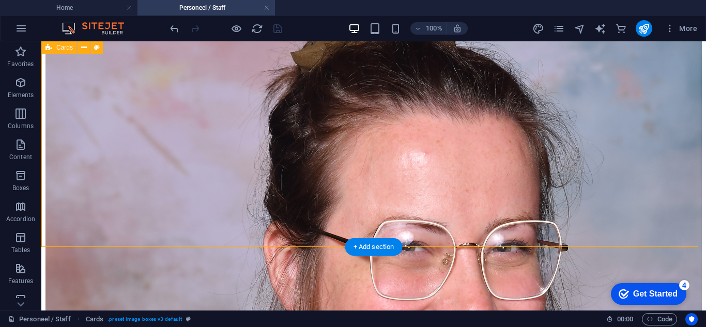
scroll to position [3050, 0]
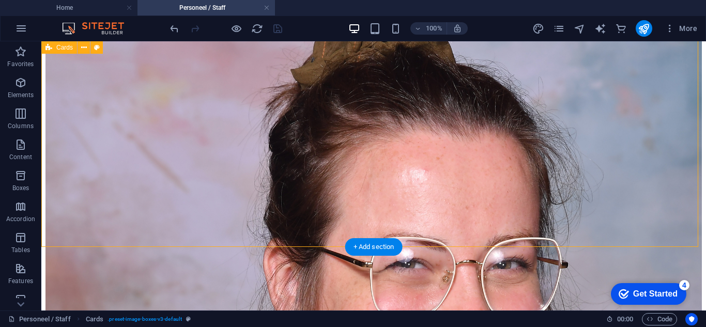
drag, startPoint x: 535, startPoint y: 242, endPoint x: 535, endPoint y: 255, distance: 12.4
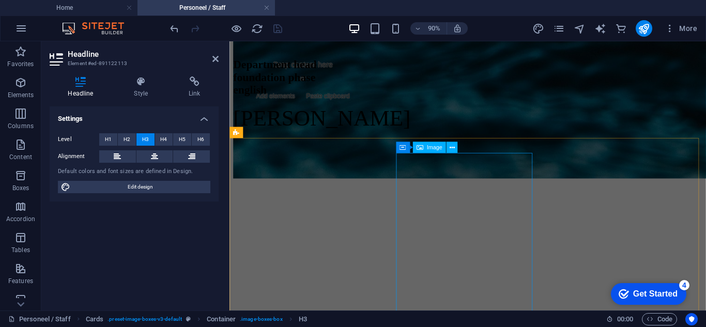
scroll to position [827, 0]
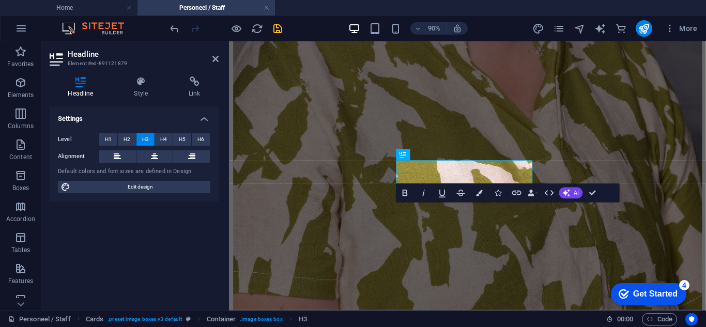
scroll to position [768, 0]
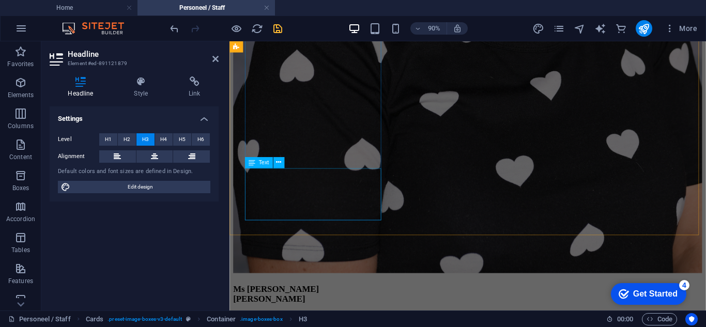
scroll to position [2318, 0]
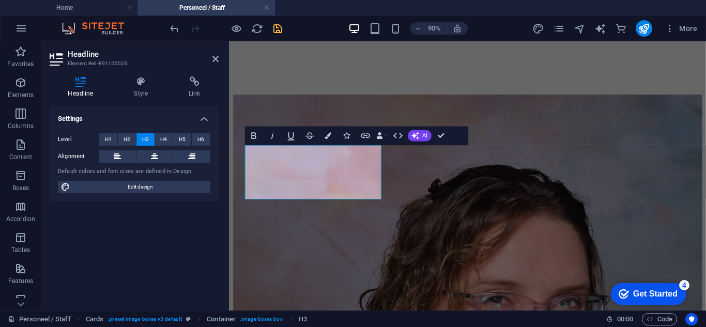
scroll to position [2265, 0]
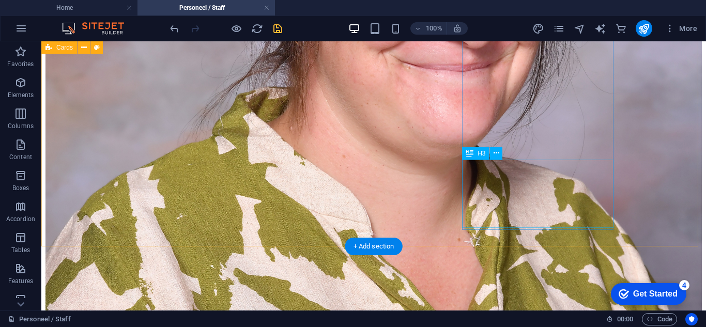
scroll to position [3350, 0]
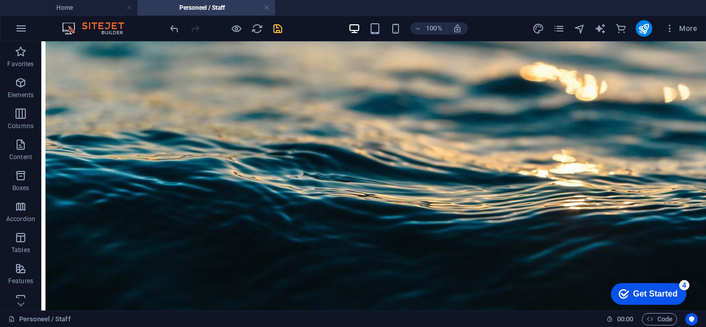
scroll to position [99, 0]
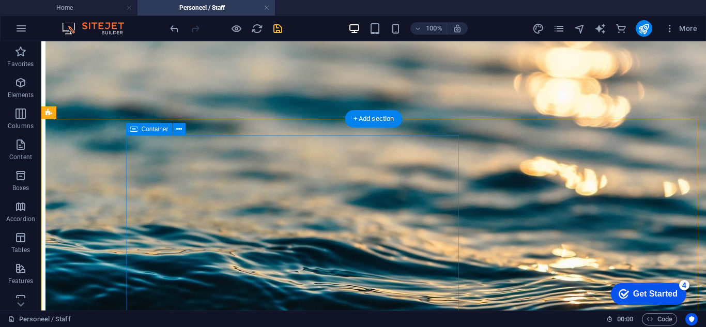
click at [143, 173] on div "departementshoof grondslagfase afrikaans Mev [PERSON_NAME]" at bounding box center [373, 213] width 656 height 81
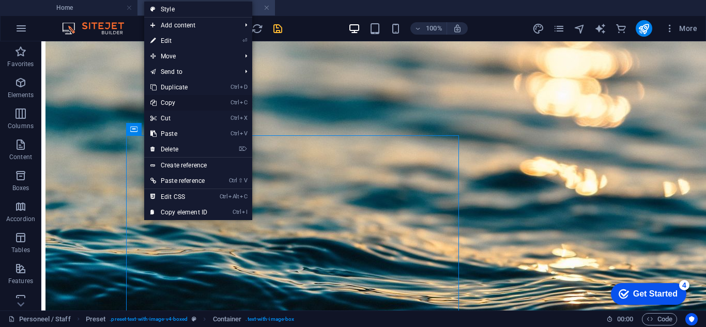
click at [183, 97] on link "Ctrl C Copy" at bounding box center [178, 103] width 69 height 16
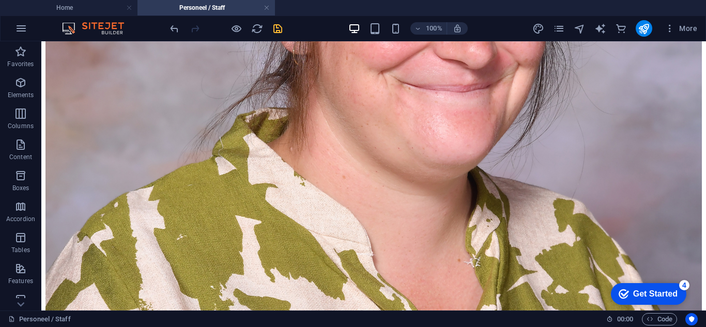
scroll to position [3371, 0]
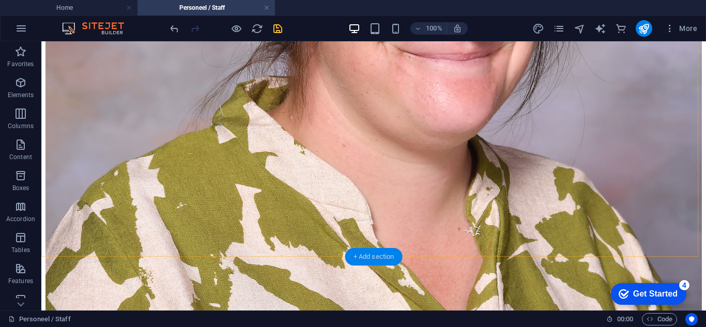
click at [375, 257] on div "+ Add section" at bounding box center [373, 257] width 57 height 18
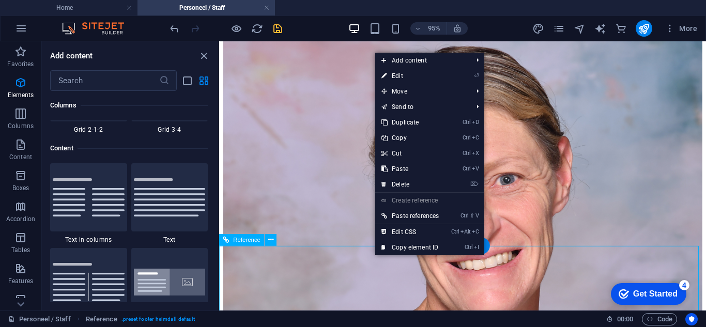
scroll to position [1809, 0]
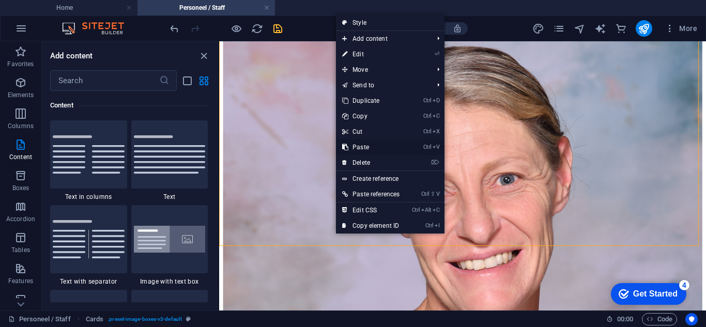
click at [372, 146] on link "Ctrl V Paste" at bounding box center [371, 148] width 70 height 16
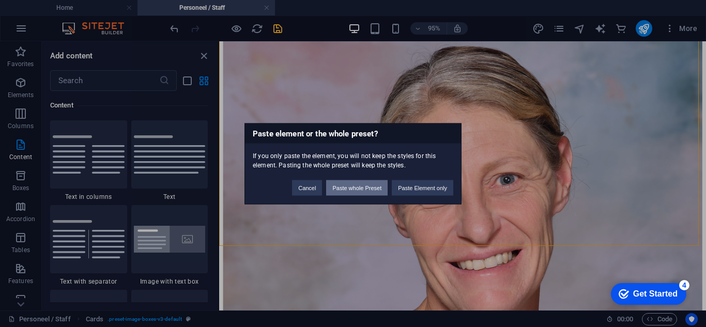
click at [344, 191] on button "Paste whole Preset" at bounding box center [357, 188] width 62 height 16
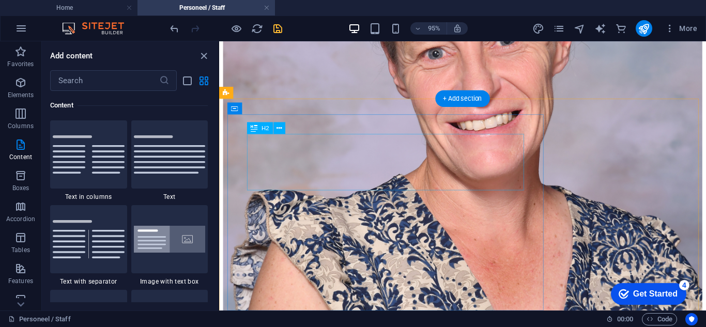
scroll to position [3526, 0]
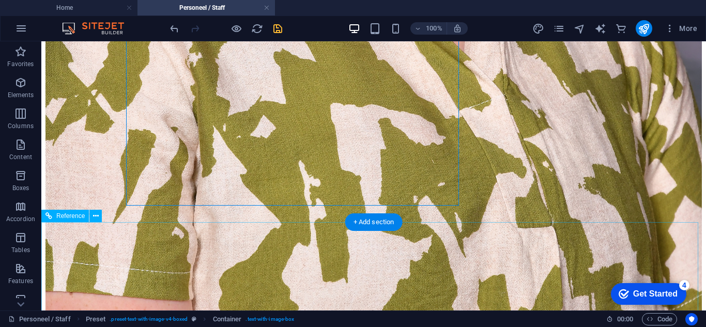
scroll to position [3645, 0]
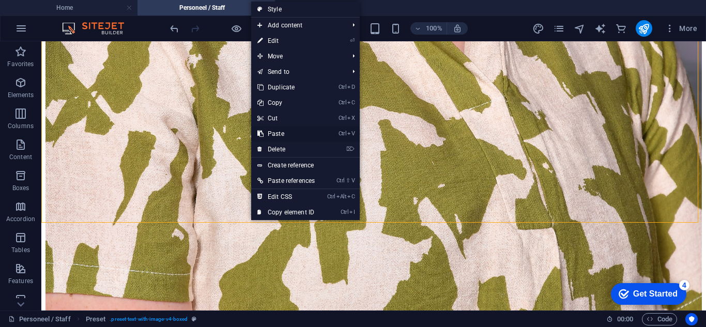
click at [281, 132] on link "Ctrl V Paste" at bounding box center [286, 134] width 70 height 16
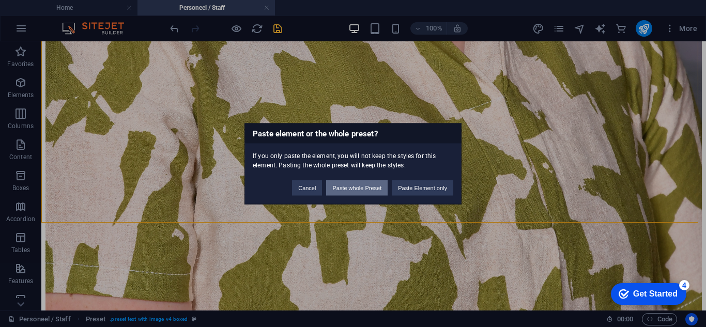
click at [353, 188] on button "Paste whole Preset" at bounding box center [357, 188] width 62 height 16
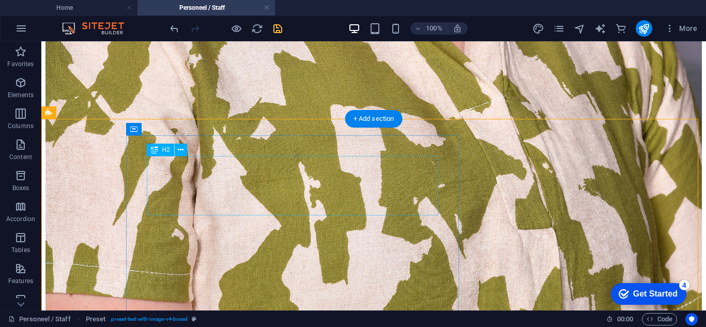
scroll to position [3800, 0]
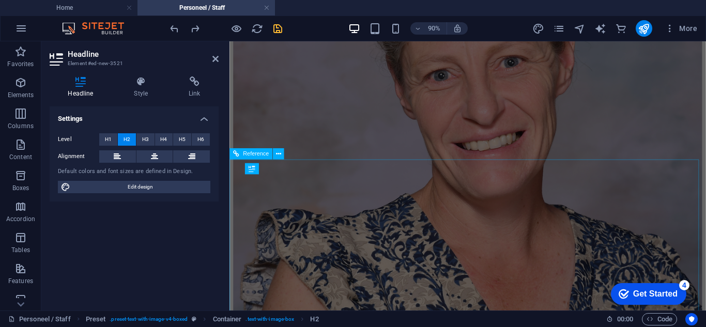
scroll to position [3718, 0]
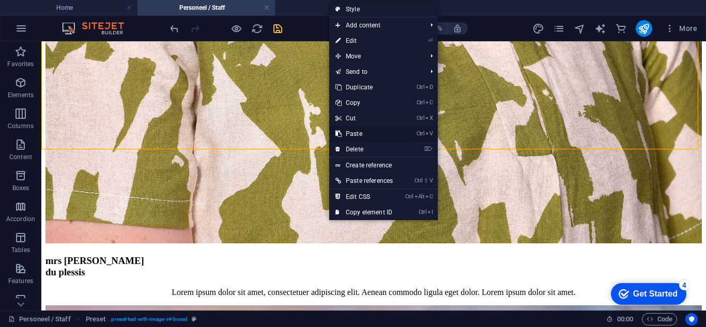
click at [372, 137] on link "Ctrl V Paste" at bounding box center [364, 134] width 70 height 16
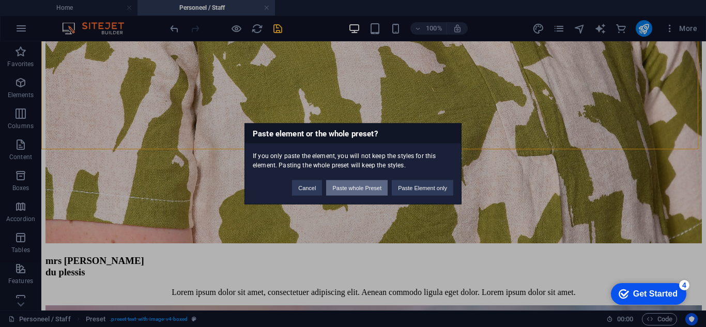
click at [357, 188] on button "Paste whole Preset" at bounding box center [357, 188] width 62 height 16
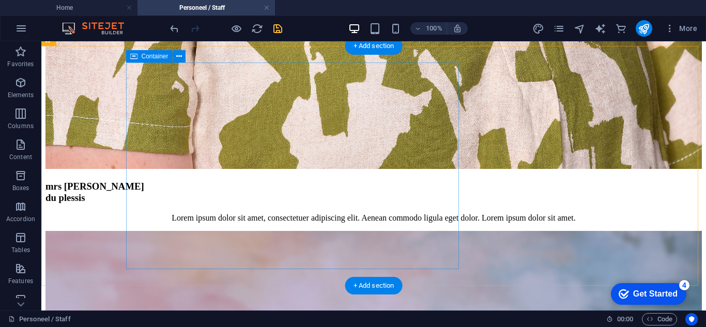
scroll to position [3821, 0]
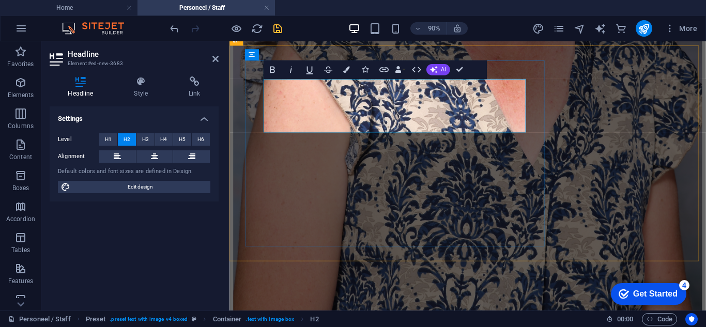
drag, startPoint x: 361, startPoint y: 135, endPoint x: 263, endPoint y: 117, distance: 99.4
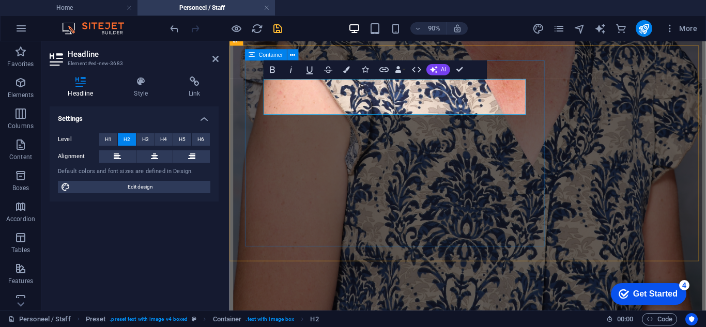
drag, startPoint x: 435, startPoint y: 95, endPoint x: 265, endPoint y: 102, distance: 170.2
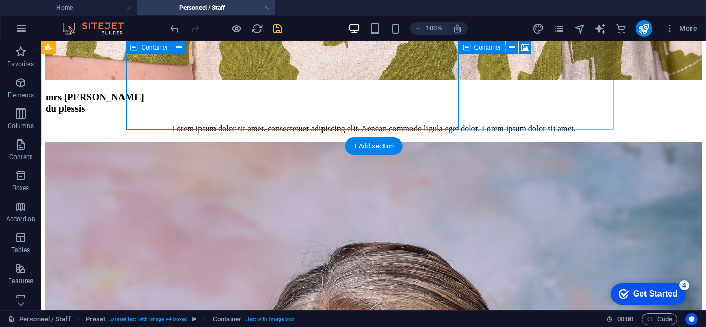
scroll to position [3873, 0]
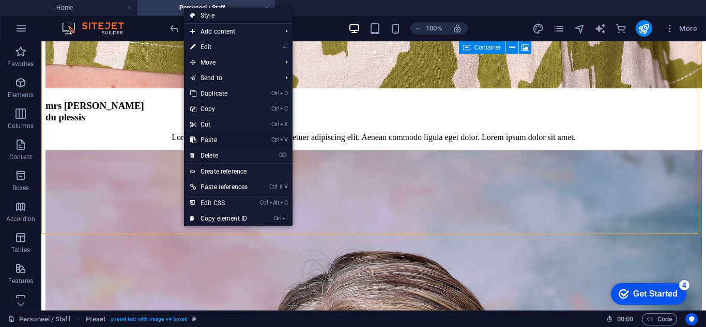
click at [220, 141] on link "Ctrl V Paste" at bounding box center [219, 140] width 70 height 16
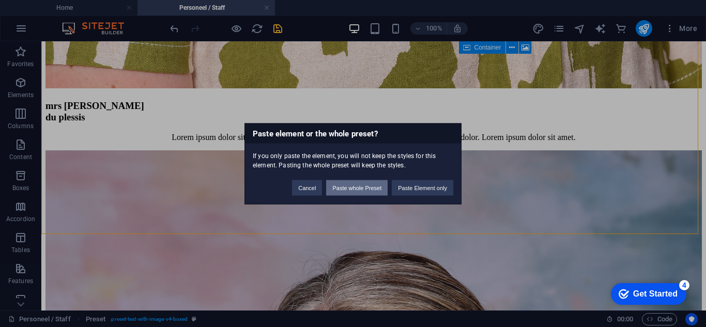
click at [357, 185] on button "Paste whole Preset" at bounding box center [357, 188] width 62 height 16
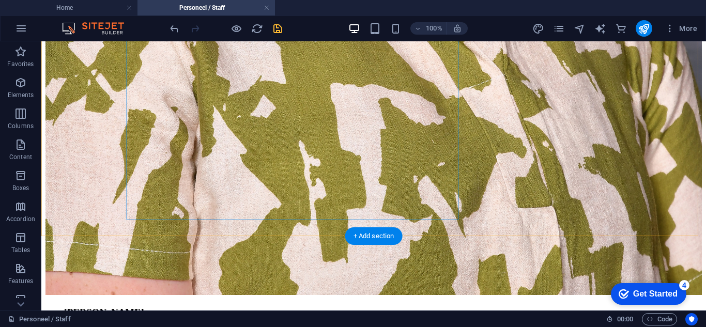
scroll to position [3925, 0]
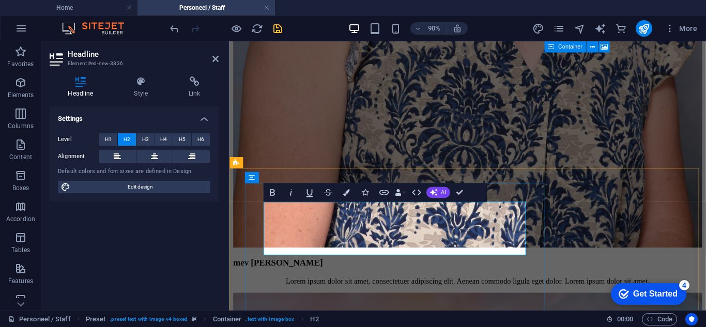
drag, startPoint x: 366, startPoint y: 270, endPoint x: 264, endPoint y: 255, distance: 103.9
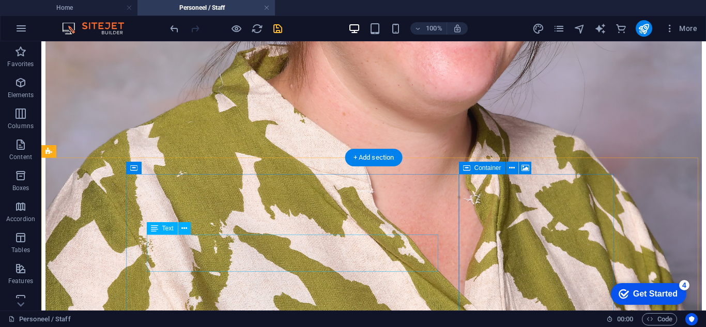
scroll to position [3511, 0]
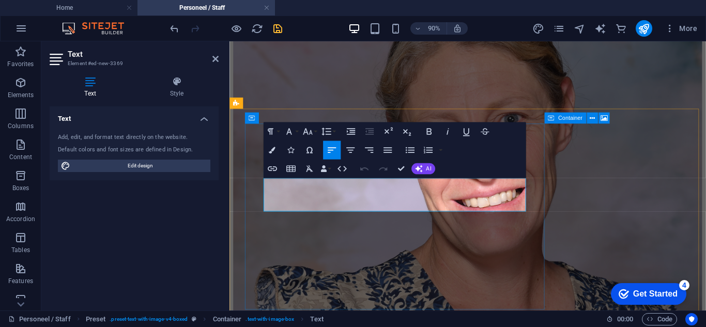
drag, startPoint x: 496, startPoint y: 211, endPoint x: 252, endPoint y: 208, distance: 244.5
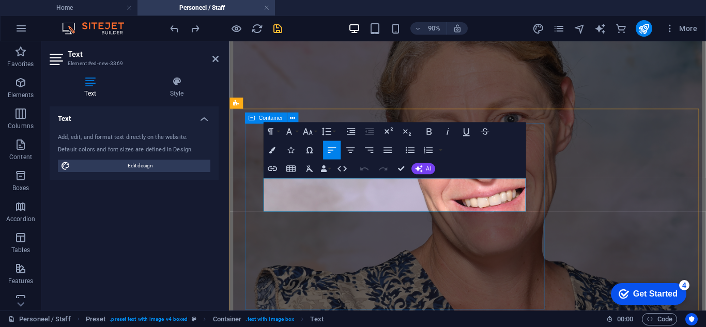
drag, startPoint x: 507, startPoint y: 213, endPoint x: 266, endPoint y: 206, distance: 241.0
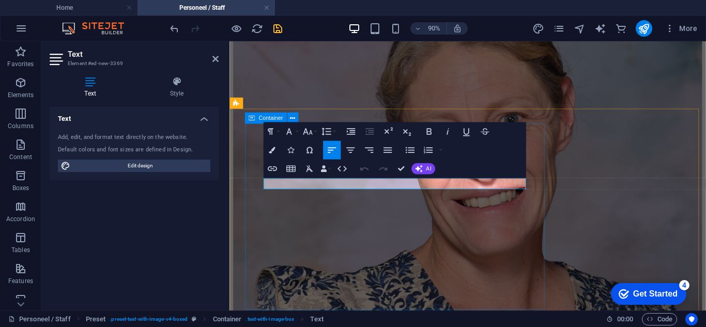
drag, startPoint x: 370, startPoint y: 199, endPoint x: 254, endPoint y: 198, distance: 116.3
click at [316, 131] on button "Font Size" at bounding box center [309, 132] width 18 height 19
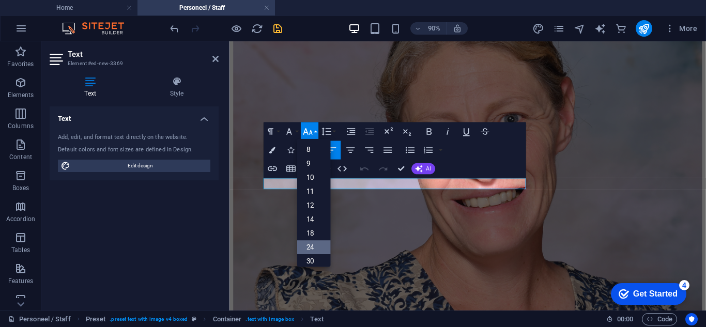
click at [312, 250] on link "24" at bounding box center [314, 247] width 34 height 14
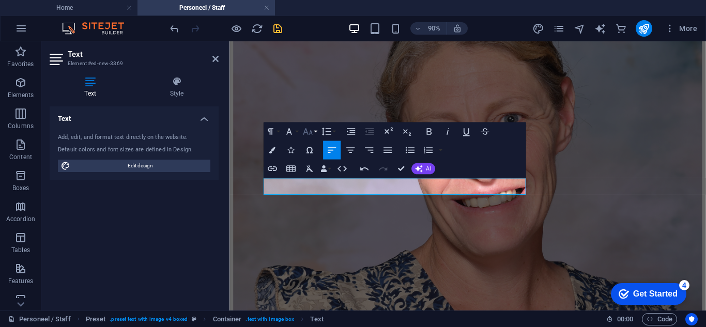
click at [315, 133] on button "Font Size" at bounding box center [309, 132] width 18 height 19
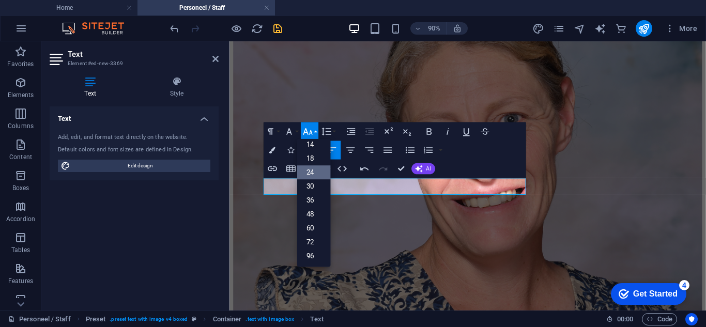
scroll to position [83, 0]
click at [312, 200] on link "36" at bounding box center [314, 200] width 34 height 14
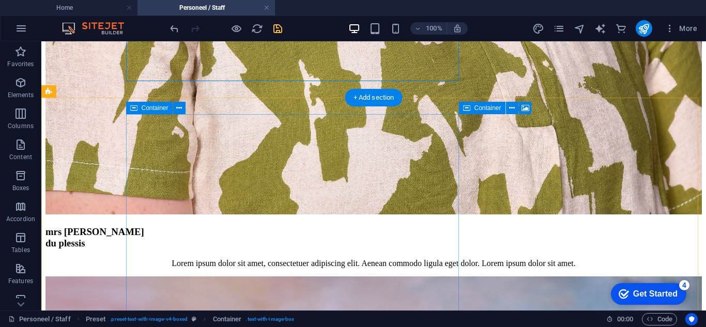
scroll to position [3770, 0]
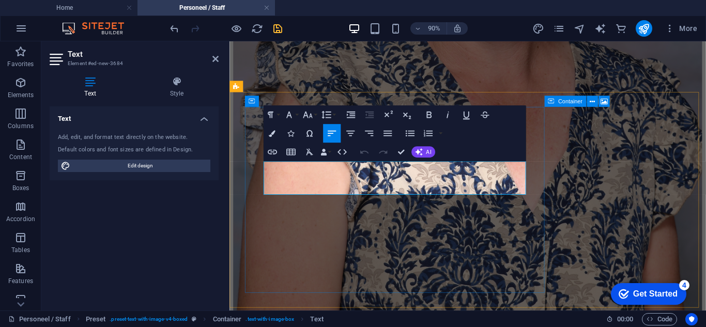
drag, startPoint x: 492, startPoint y: 193, endPoint x: 274, endPoint y: 190, distance: 218.1
drag, startPoint x: 433, startPoint y: 273, endPoint x: 606, endPoint y: 270, distance: 172.7
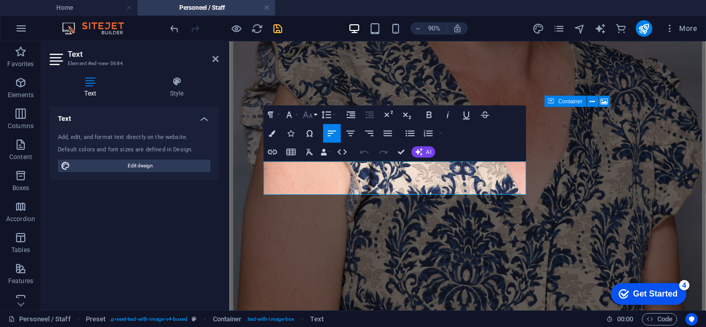
click at [316, 115] on button "Font Size" at bounding box center [309, 114] width 18 height 19
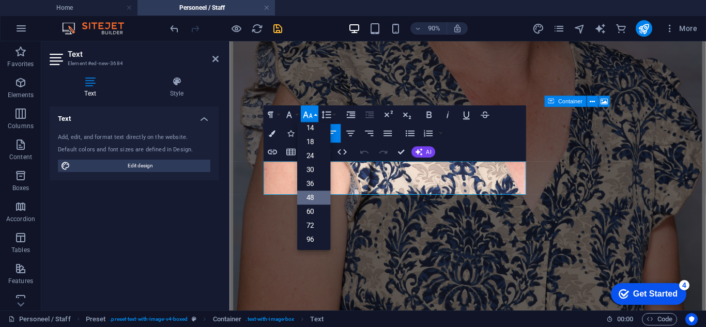
scroll to position [83, 0]
click at [316, 115] on button "Font Size" at bounding box center [309, 114] width 18 height 19
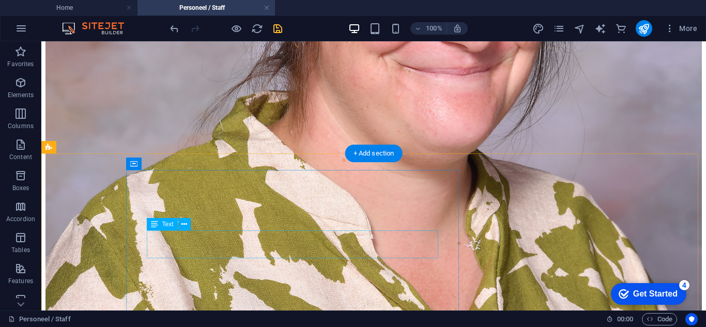
scroll to position [3615, 0]
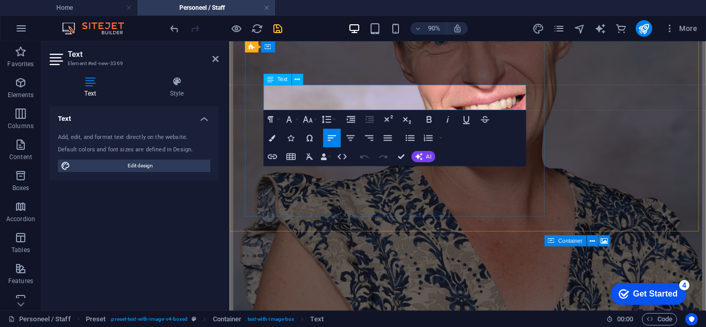
drag, startPoint x: 482, startPoint y: 101, endPoint x: 267, endPoint y: 99, distance: 215.0
click at [314, 120] on button "Font Size" at bounding box center [309, 119] width 18 height 19
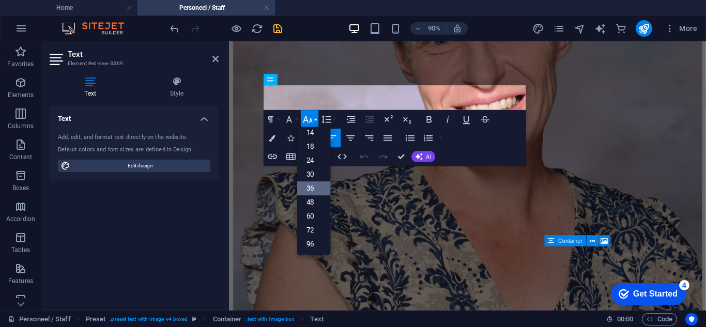
scroll to position [83, 0]
click at [317, 200] on link "48" at bounding box center [314, 202] width 34 height 14
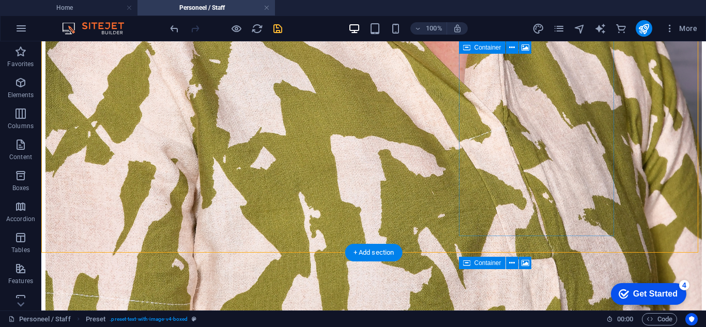
select select "px"
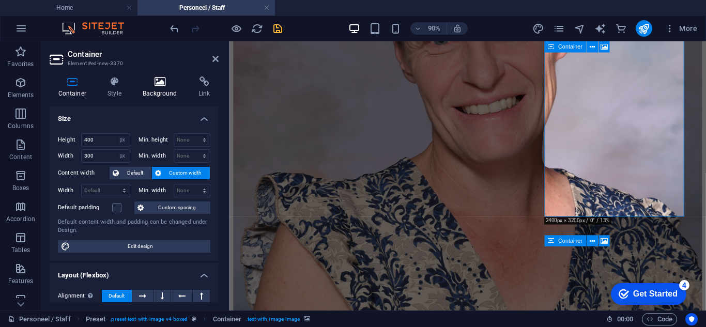
click at [164, 82] on icon at bounding box center [160, 81] width 52 height 10
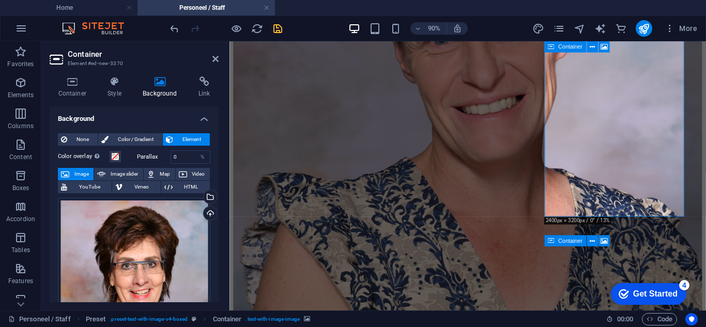
click at [137, 205] on div "Drag files here, click to choose files or select files from Files or our free s…" at bounding box center [134, 311] width 152 height 226
click at [137, 205] on body "[DOMAIN_NAME] Home Personeel / Staff Favorites Elements Columns Content Boxes A…" at bounding box center [353, 163] width 706 height 327
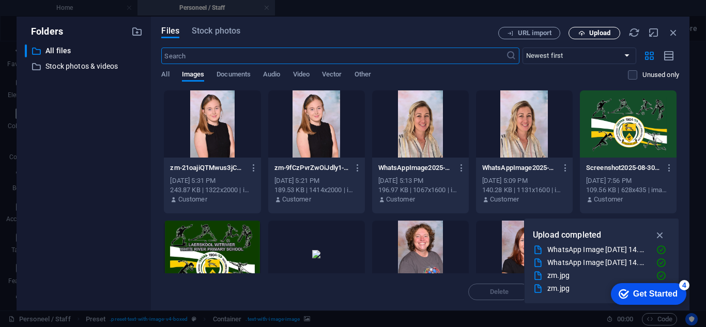
click at [596, 34] on span "Upload" at bounding box center [599, 33] width 21 height 6
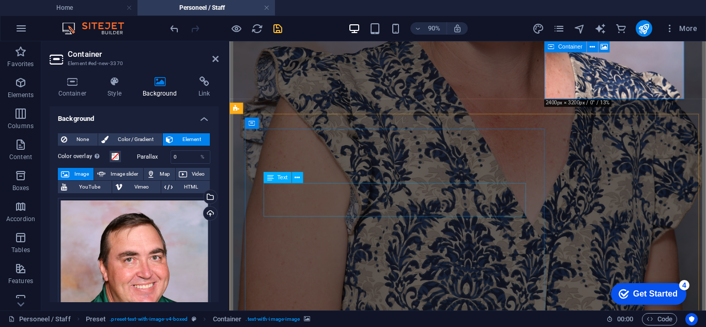
scroll to position [3770, 0]
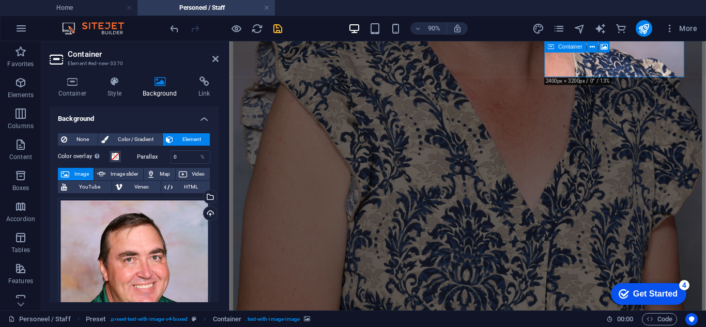
select select "px"
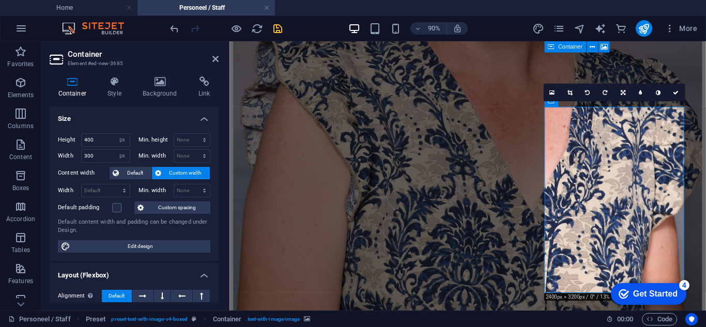
click at [156, 95] on h4 "Background" at bounding box center [162, 87] width 56 height 22
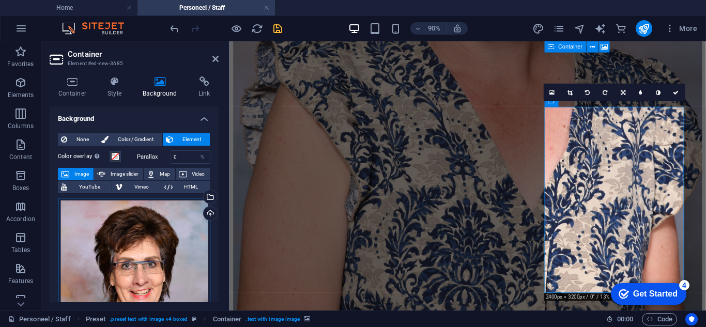
click at [176, 255] on div "Drag files here, click to choose files or select files from Files or our free s…" at bounding box center [134, 311] width 152 height 226
click at [176, 255] on body "[DOMAIN_NAME] Home Personeel / Staff Favorites Elements Columns Content Boxes A…" at bounding box center [353, 163] width 706 height 327
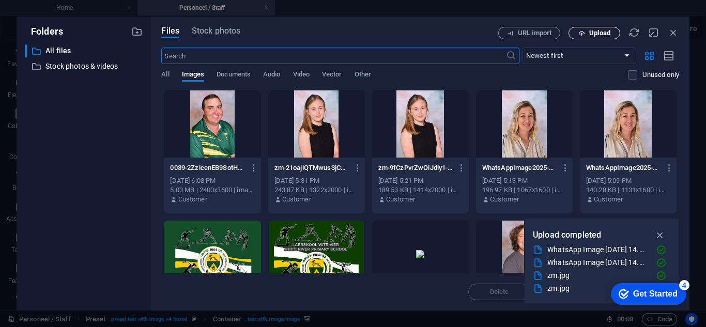
click at [594, 35] on span "Upload" at bounding box center [599, 33] width 21 height 6
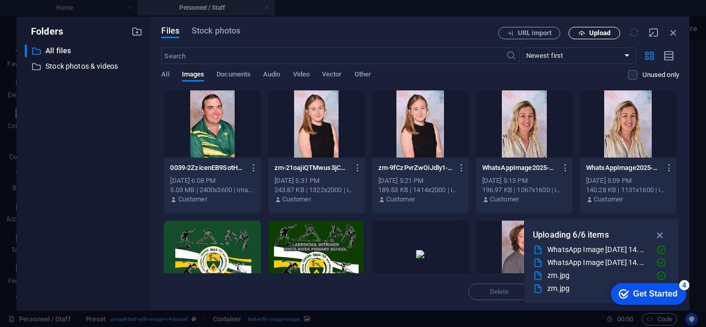
click at [584, 29] on button "Upload" at bounding box center [595, 33] width 52 height 12
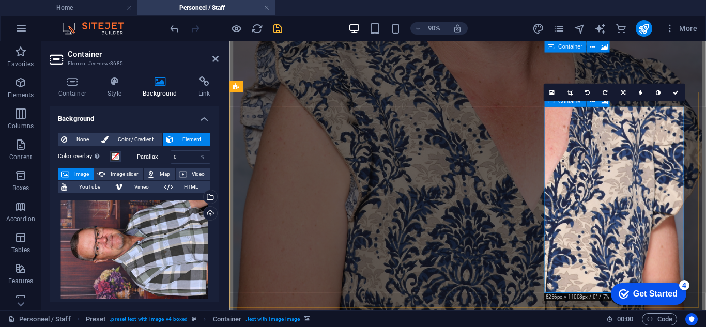
click at [157, 239] on div "Drag files here, click to choose files or select files from Files or our free s…" at bounding box center [134, 249] width 152 height 103
click at [157, 239] on body "[DOMAIN_NAME] Home Personeel / Staff Favorites Elements Columns Content Boxes A…" at bounding box center [353, 163] width 706 height 327
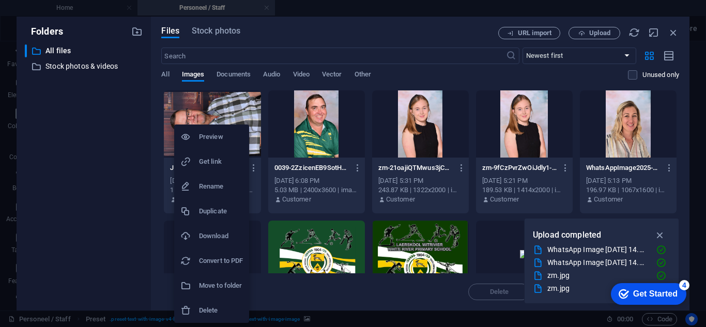
click at [318, 35] on div at bounding box center [353, 163] width 706 height 327
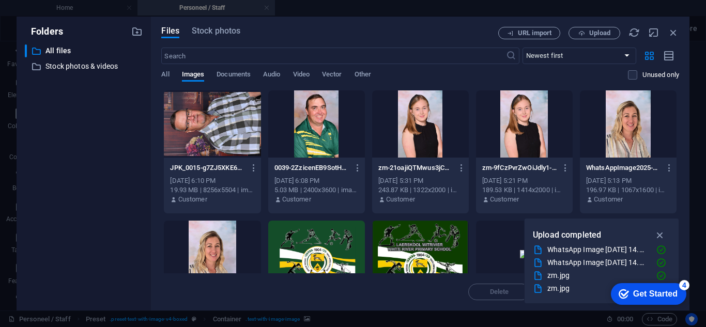
click at [225, 120] on div at bounding box center [212, 123] width 97 height 67
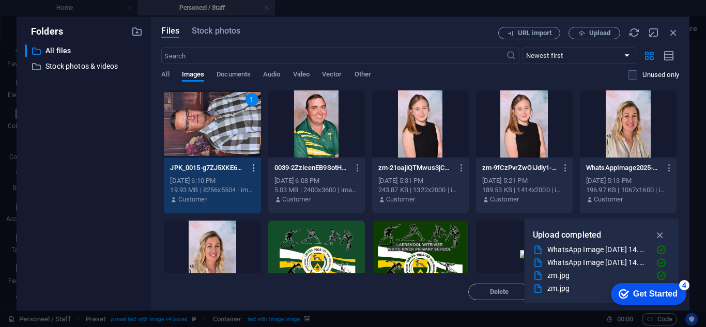
click at [253, 169] on icon "button" at bounding box center [254, 167] width 10 height 9
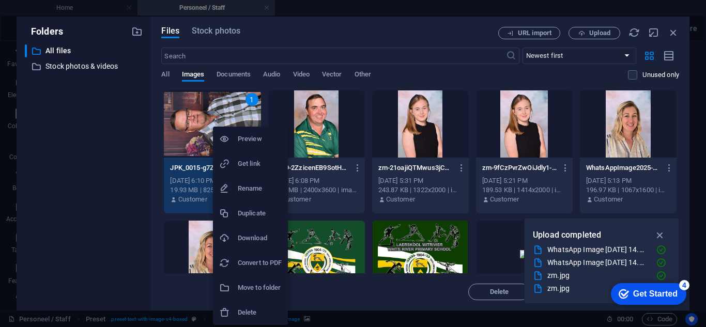
click at [134, 180] on div at bounding box center [353, 163] width 706 height 327
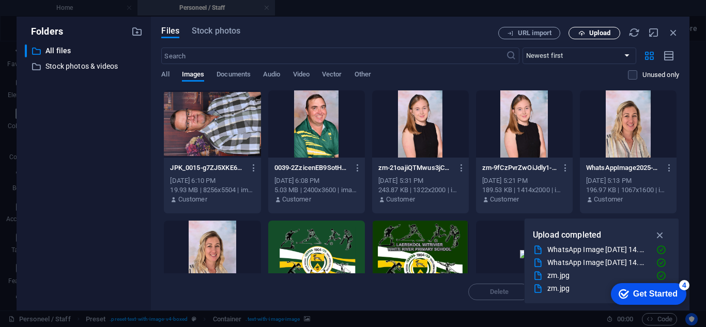
click at [595, 32] on span "Upload" at bounding box center [599, 33] width 21 height 6
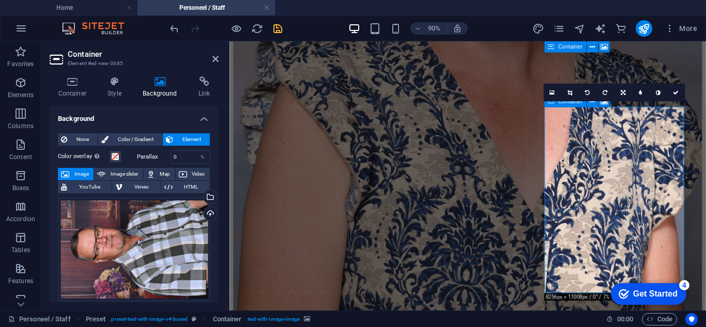
click at [606, 93] on icon at bounding box center [605, 93] width 5 height 6
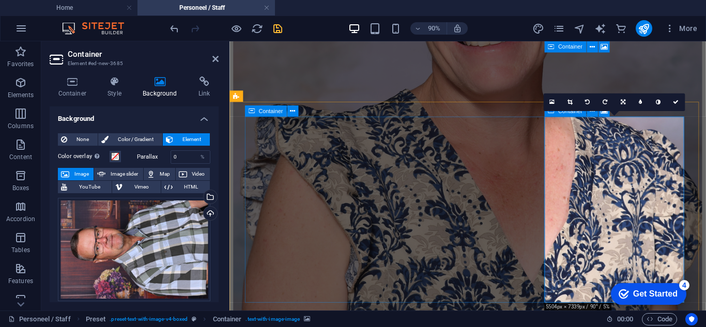
scroll to position [3563, 0]
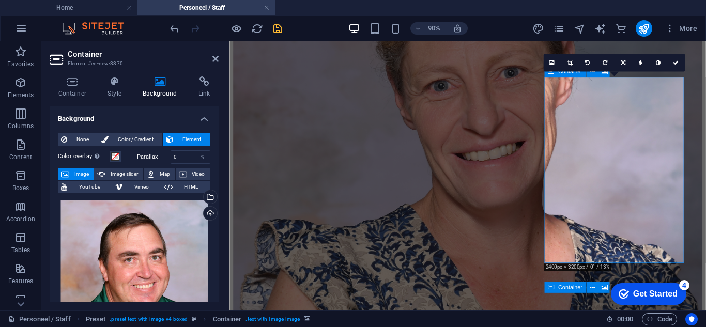
click at [166, 268] on div "Drag files here, click to choose files or select files from Files or our free s…" at bounding box center [134, 311] width 152 height 226
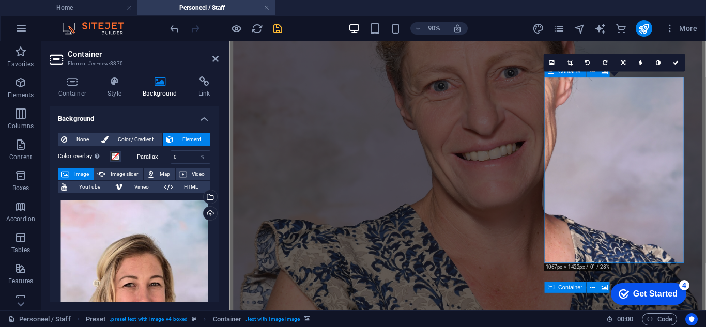
click at [166, 268] on div "Drag files here, click to choose files or select files from Files or our free s…" at bounding box center [134, 311] width 152 height 226
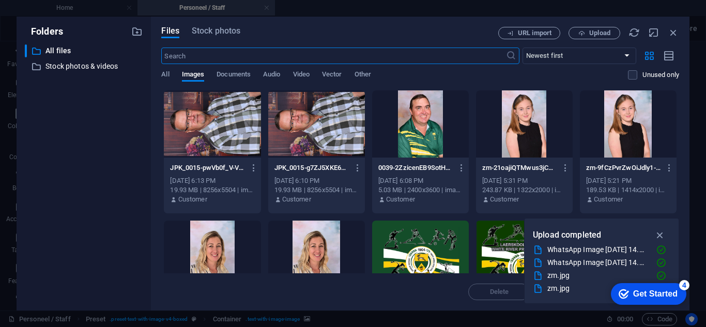
click at [238, 141] on div at bounding box center [212, 123] width 97 height 67
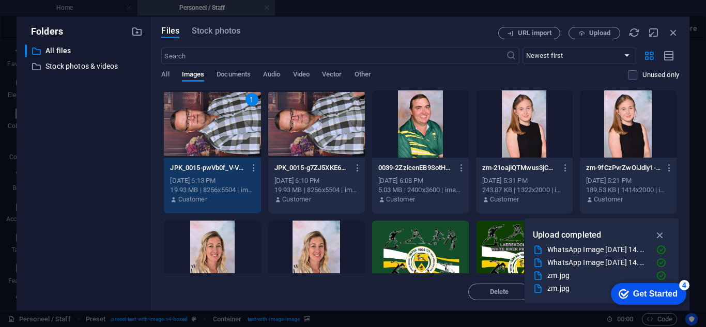
click at [238, 141] on div "1" at bounding box center [212, 123] width 97 height 67
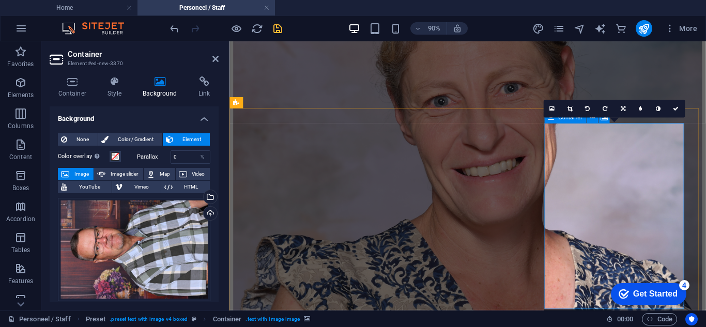
scroll to position [3511, 0]
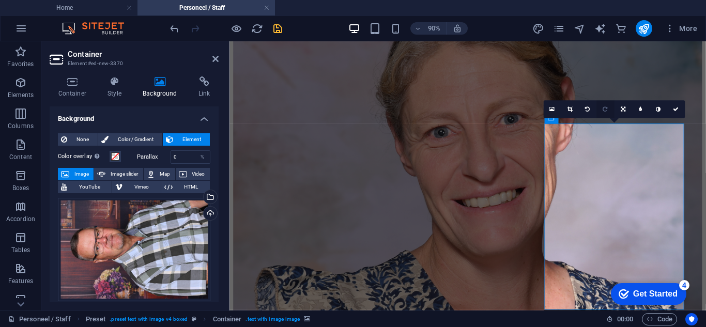
click at [606, 108] on icon at bounding box center [605, 109] width 5 height 6
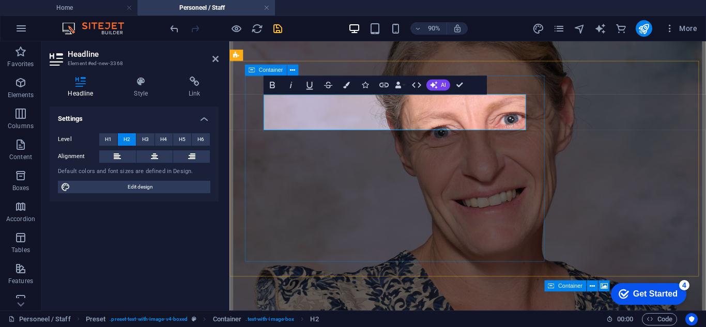
scroll to position [3615, 0]
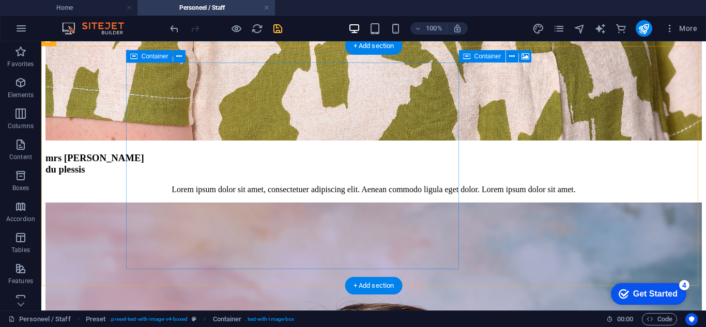
scroll to position [3821, 0]
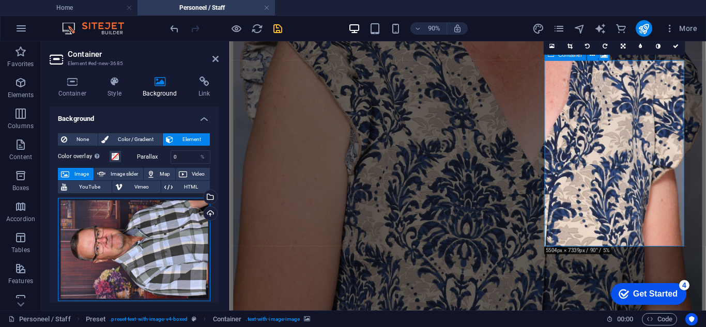
click at [176, 229] on div "Drag files here, click to choose files or select files from Files or our free s…" at bounding box center [134, 249] width 152 height 103
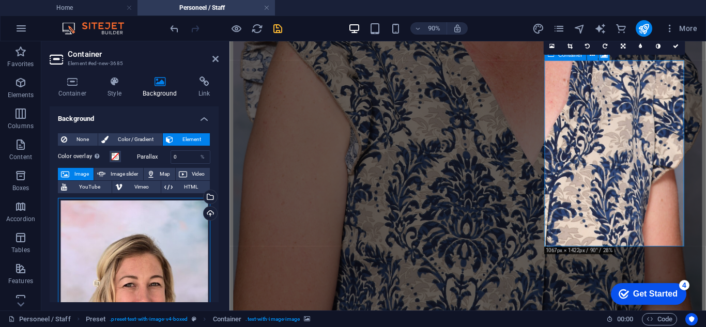
click at [176, 229] on div "Drag files here, click to choose files or select files from Files or our free s…" at bounding box center [134, 311] width 152 height 226
click at [177, 229] on div "Drag files here, click to choose files or select files from Files or our free s…" at bounding box center [134, 311] width 152 height 226
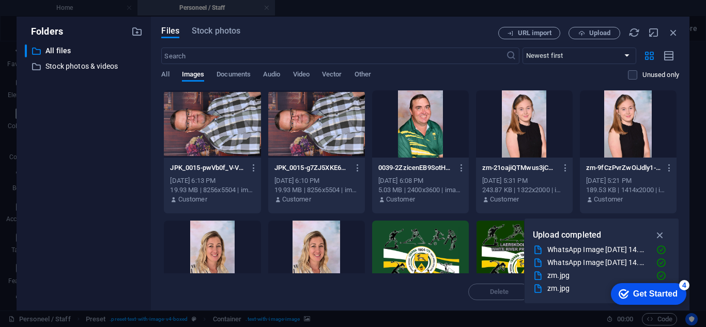
click at [435, 121] on div at bounding box center [420, 123] width 97 height 67
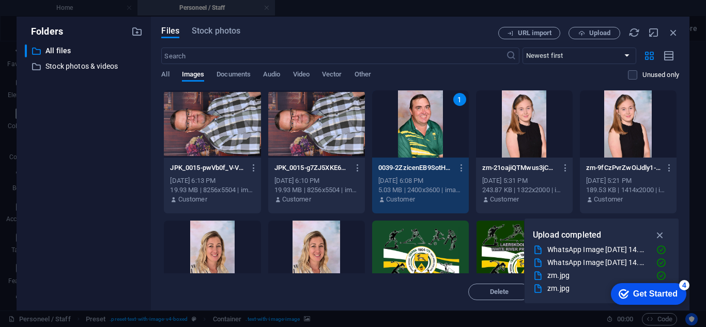
click at [435, 121] on div "1" at bounding box center [420, 123] width 97 height 67
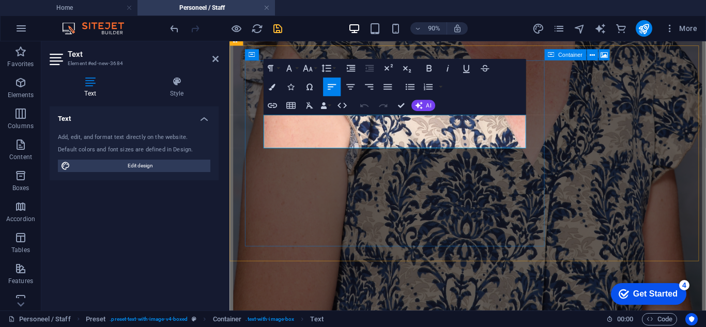
drag, startPoint x: 497, startPoint y: 148, endPoint x: 277, endPoint y: 147, distance: 220.2
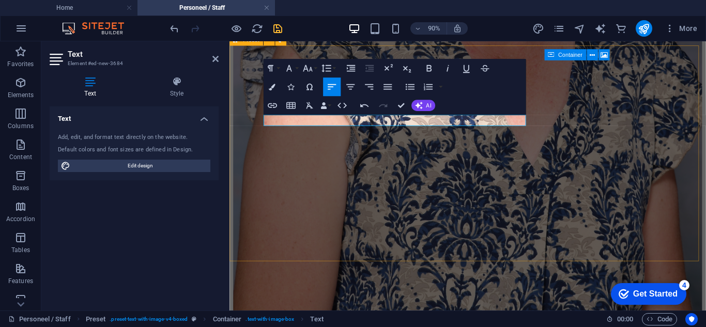
drag, startPoint x: 332, startPoint y: 127, endPoint x: 242, endPoint y: 126, distance: 90.5
click at [312, 70] on icon "button" at bounding box center [307, 68] width 11 height 11
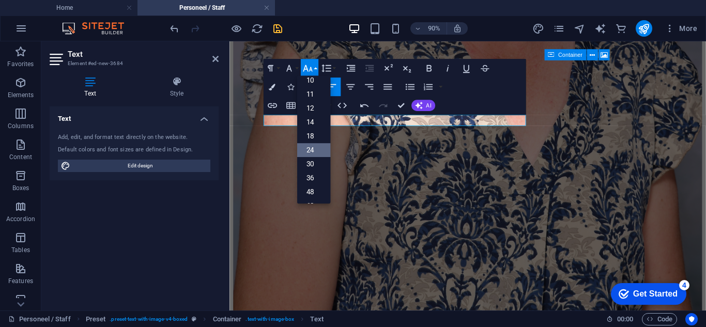
scroll to position [52, 0]
click at [313, 179] on link "48" at bounding box center [314, 180] width 34 height 14
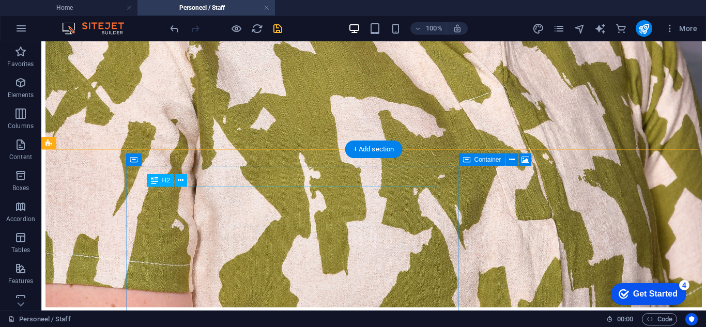
scroll to position [3718, 0]
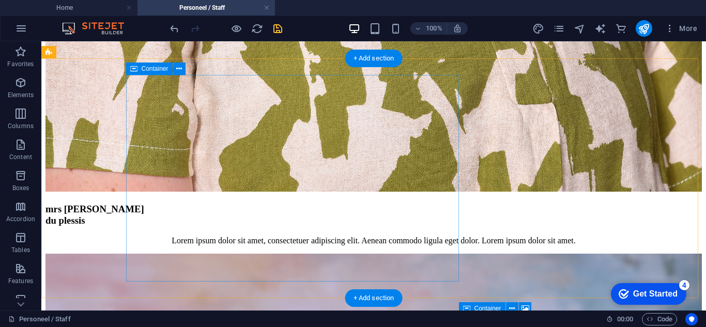
scroll to position [3408, 0]
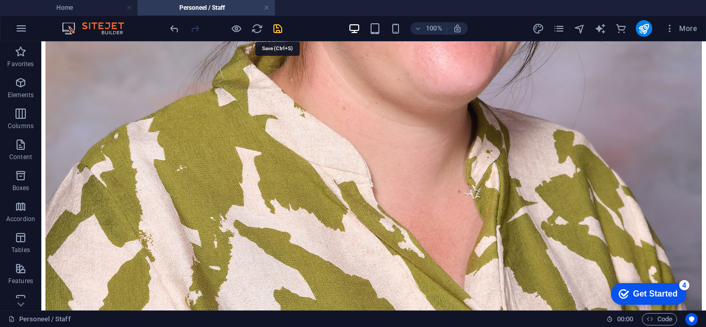
click at [278, 29] on icon "save" at bounding box center [278, 29] width 12 height 12
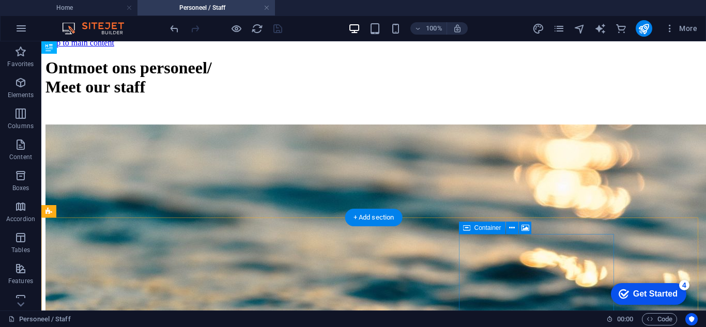
scroll to position [0, 0]
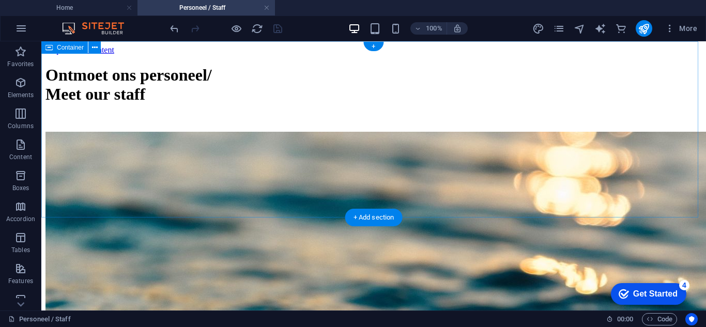
click at [93, 212] on div "Ontmoet ons personeel/ Meet our staff Grondslag-fase foundation phase LSOB / LS…" at bounding box center [373, 163] width 656 height 195
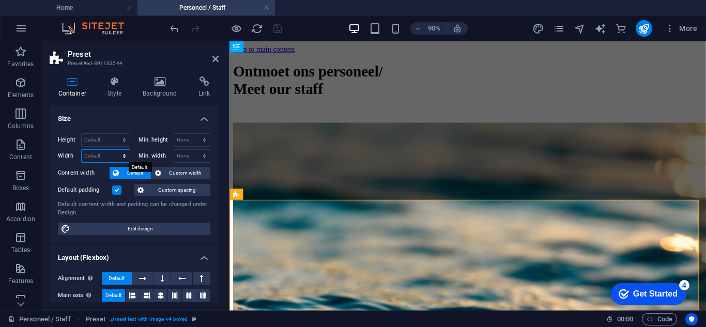
click at [114, 157] on select "Default px rem % em vh vw" at bounding box center [106, 156] width 48 height 12
select select "px"
click at [114, 150] on select "Default px rem % em vh vw" at bounding box center [106, 156] width 48 height 12
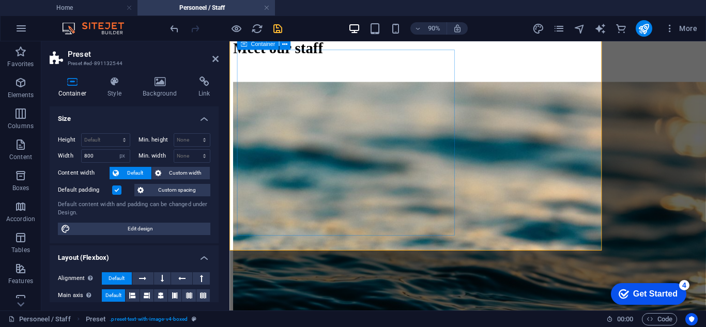
scroll to position [207, 0]
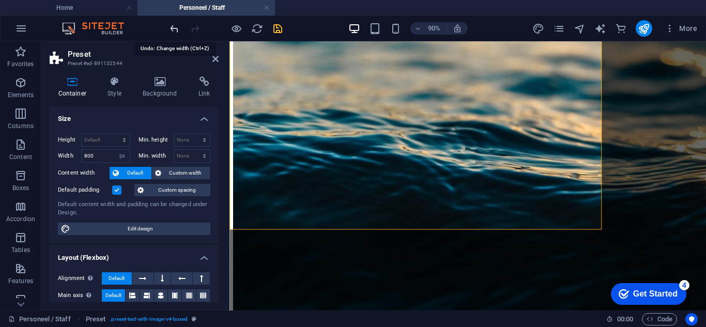
type input "1009"
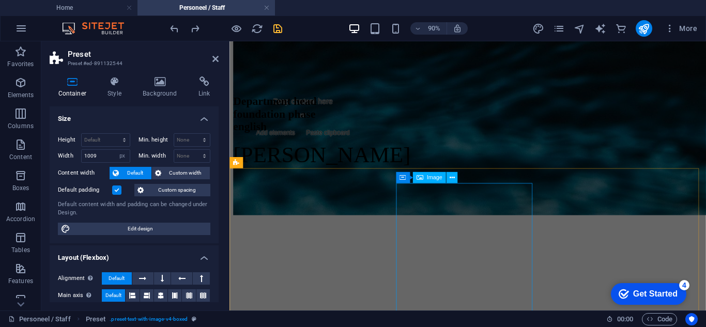
scroll to position [517, 0]
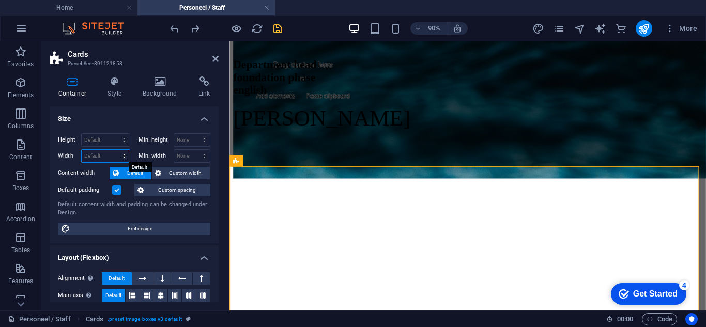
click at [104, 157] on select "Default px rem % em vh vw" at bounding box center [106, 156] width 48 height 12
select select "px"
click at [114, 150] on select "Default px rem % em vh vw" at bounding box center [106, 156] width 48 height 12
type input "800"
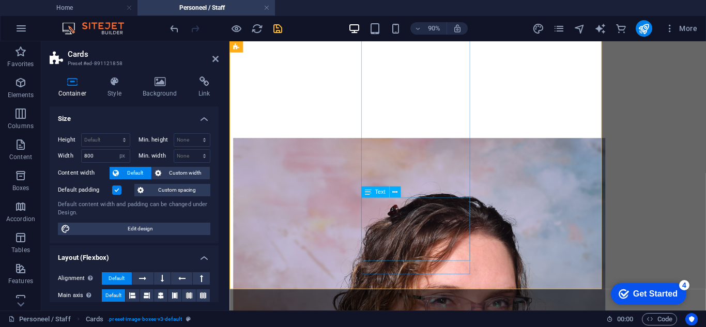
scroll to position [879, 0]
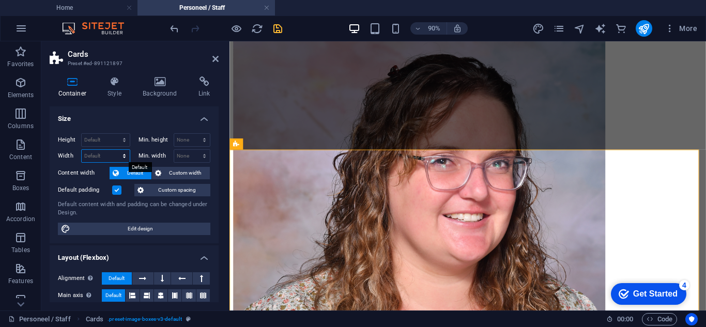
click at [113, 155] on select "Default px rem % em vh vw" at bounding box center [106, 156] width 48 height 12
select select "px"
click at [114, 150] on select "Default px rem % em vh vw" at bounding box center [106, 156] width 48 height 12
type input "800"
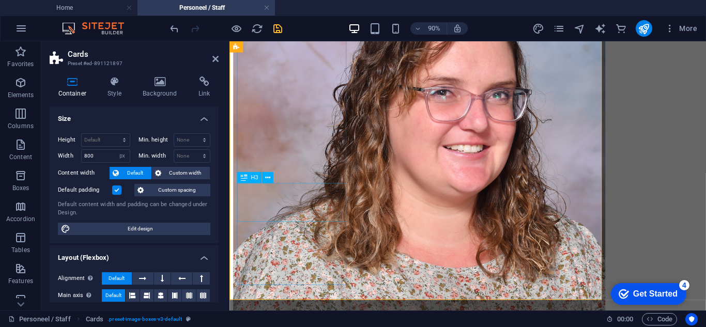
scroll to position [1137, 0]
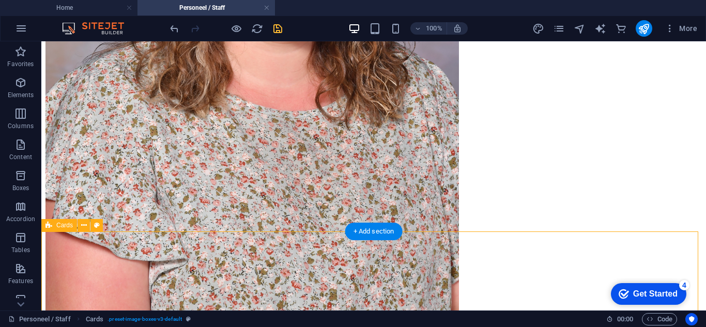
drag, startPoint x: 279, startPoint y: 246, endPoint x: 96, endPoint y: 267, distance: 184.3
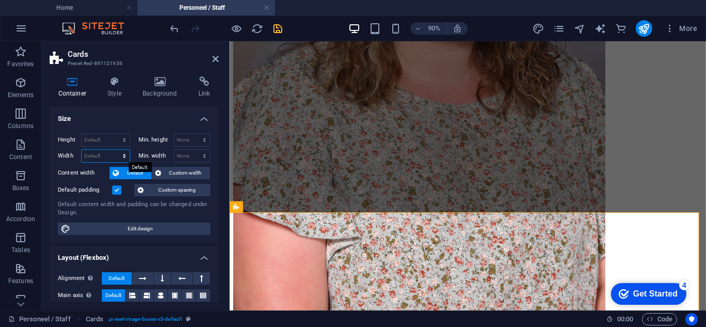
click at [93, 157] on select "Default px rem % em vh vw" at bounding box center [106, 156] width 48 height 12
select select "px"
click at [114, 150] on select "Default px rem % em vh vw" at bounding box center [106, 156] width 48 height 12
type input "800"
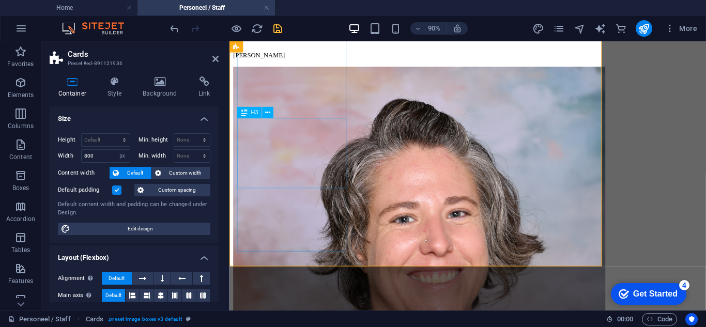
scroll to position [1499, 0]
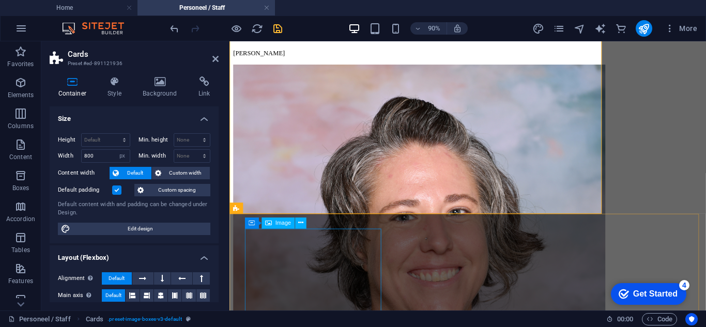
click at [312, 220] on div "Container Image" at bounding box center [278, 224] width 68 height 12
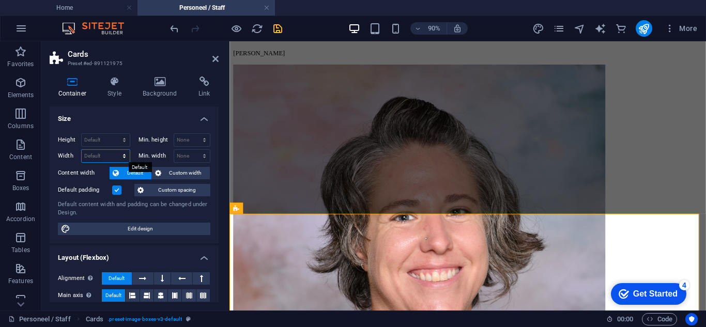
click at [106, 156] on select "Default px rem % em vh vw" at bounding box center [106, 156] width 48 height 12
select select "px"
click at [114, 150] on select "Default px rem % em vh vw" at bounding box center [106, 156] width 48 height 12
type input "800"
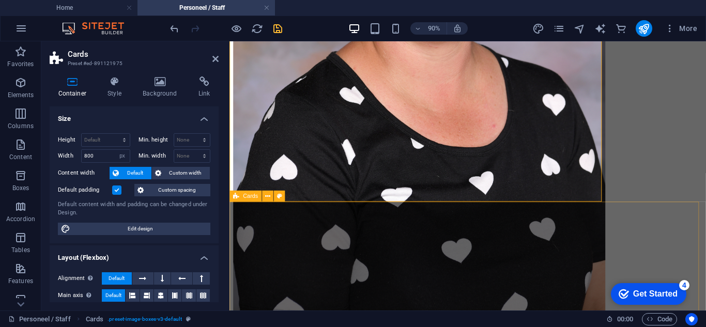
scroll to position [1861, 0]
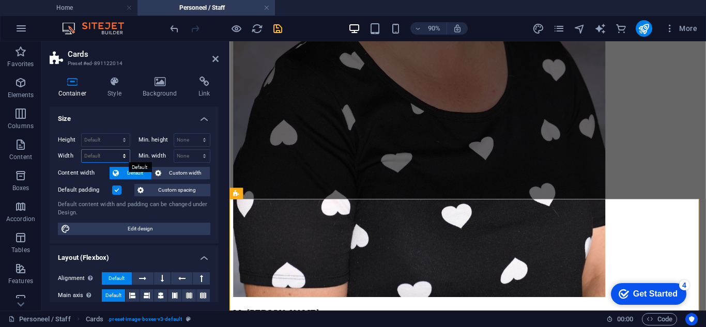
click at [106, 156] on select "Default px rem % em vh vw" at bounding box center [106, 156] width 48 height 12
select select "px"
click at [114, 150] on select "Default px rem % em vh vw" at bounding box center [106, 156] width 48 height 12
type input "800"
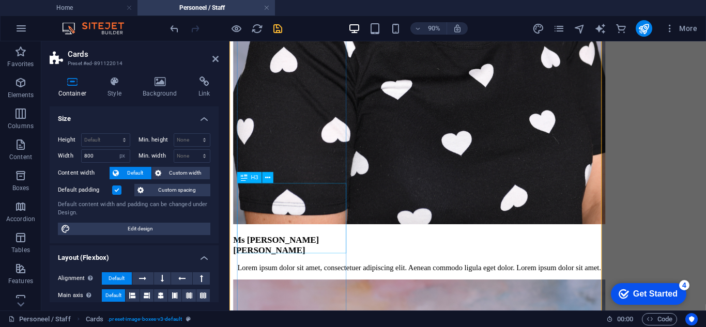
scroll to position [2171, 0]
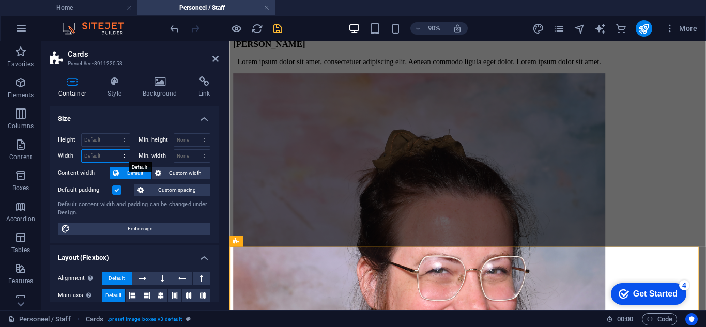
click at [108, 155] on select "Default px rem % em vh vw" at bounding box center [106, 156] width 48 height 12
select select "px"
click at [114, 150] on select "Default px rem % em vh vw" at bounding box center [106, 156] width 48 height 12
type input "800"
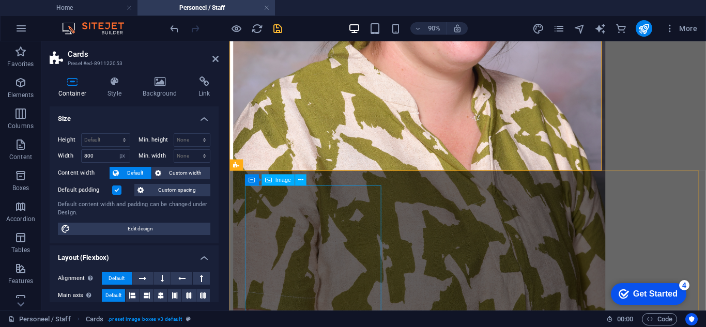
scroll to position [2584, 0]
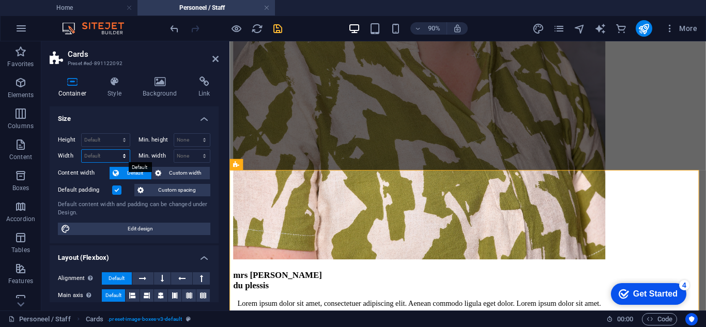
click at [101, 158] on select "Default px rem % em vh vw" at bounding box center [106, 156] width 48 height 12
select select "px"
click at [114, 150] on select "Default px rem % em vh vw" at bounding box center [106, 156] width 48 height 12
type input "800"
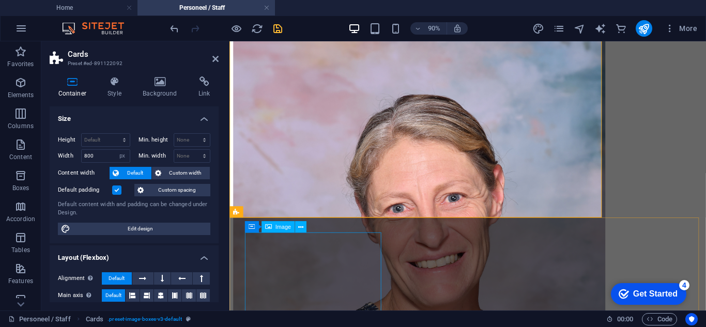
scroll to position [2895, 0]
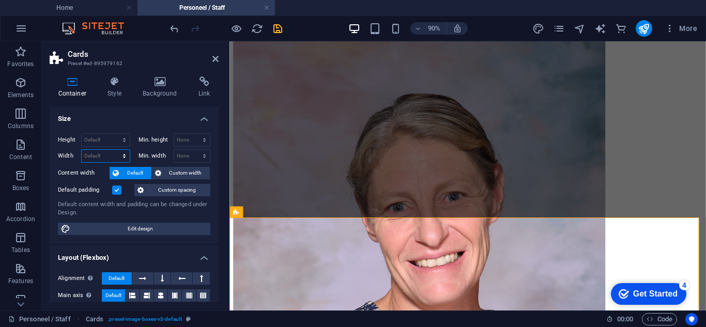
click at [97, 152] on select "Default px rem % em vh vw" at bounding box center [106, 156] width 48 height 12
select select "px"
click at [114, 150] on select "Default px rem % em vh vw" at bounding box center [106, 156] width 48 height 12
type input "800"
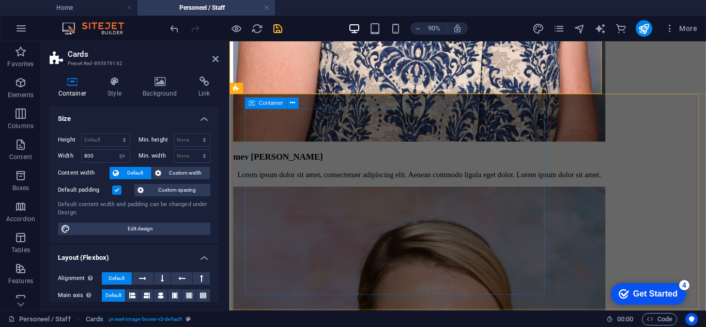
scroll to position [3411, 0]
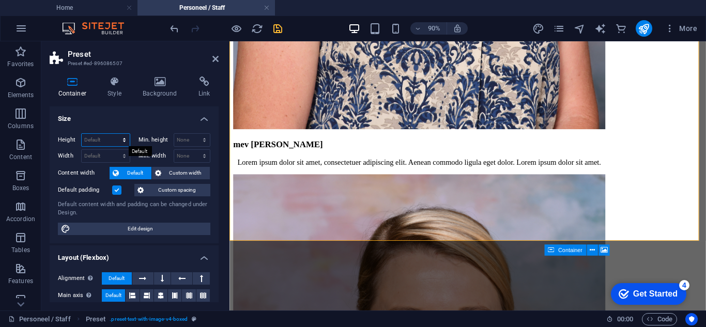
click at [109, 142] on select "Default px rem % vh vw" at bounding box center [106, 140] width 48 height 12
select select "px"
click at [114, 134] on select "Default px rem % vh vw" at bounding box center [106, 140] width 48 height 12
type input "464"
click at [105, 159] on select "Default px rem % em vh vw" at bounding box center [106, 156] width 48 height 12
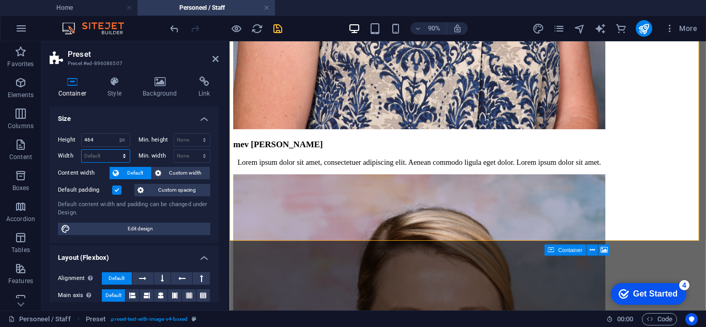
click at [105, 159] on select "Default px rem % em vh vw" at bounding box center [106, 156] width 48 height 12
select select "px"
click at [114, 150] on select "Default px rem % em vh vw" at bounding box center [106, 156] width 48 height 12
type input "800"
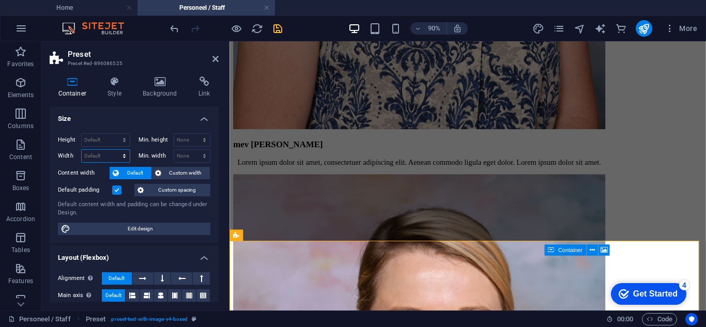
click at [110, 154] on select "Default px rem % em vh vw" at bounding box center [106, 156] width 48 height 12
select select "px"
click at [114, 150] on select "Default px rem % em vh vw" at bounding box center [106, 156] width 48 height 12
type input "800"
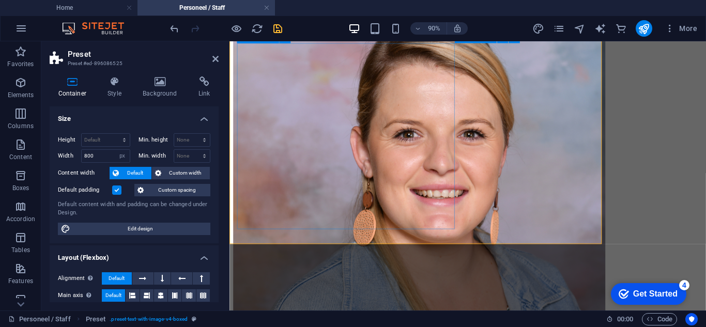
scroll to position [3722, 0]
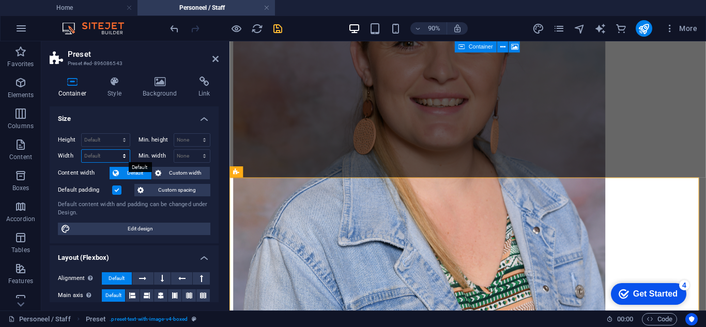
click at [100, 157] on select "Default px rem % em vh vw" at bounding box center [106, 156] width 48 height 12
select select "px"
click at [114, 150] on select "Default px rem % em vh vw" at bounding box center [106, 156] width 48 height 12
type input "800"
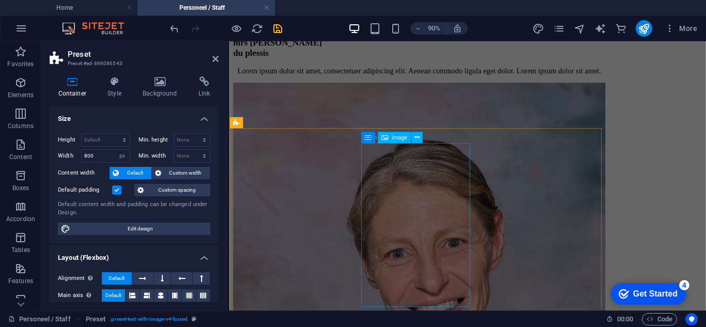
scroll to position [2533, 0]
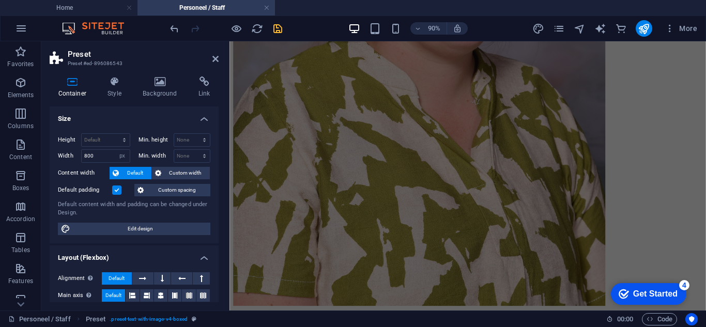
click at [222, 59] on aside "Preset Preset #ed-896086543 Container Style Background Link Size Height Default…" at bounding box center [135, 175] width 188 height 269
click at [217, 60] on icon at bounding box center [215, 59] width 6 height 8
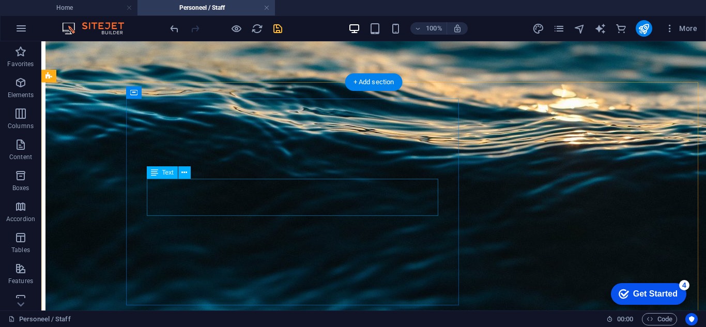
scroll to position [517, 0]
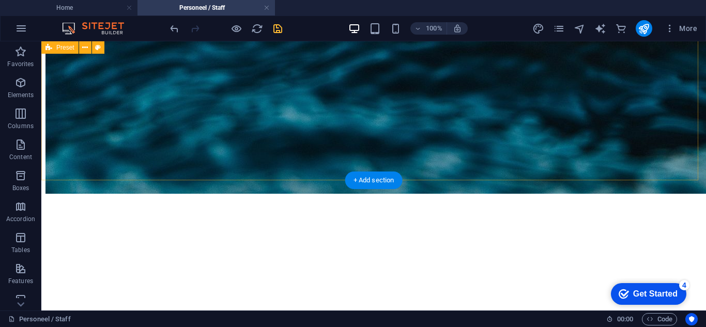
click at [88, 130] on div "Department head foundation phase english [PERSON_NAME] Drop content here or Add…" at bounding box center [373, 208] width 656 height 296
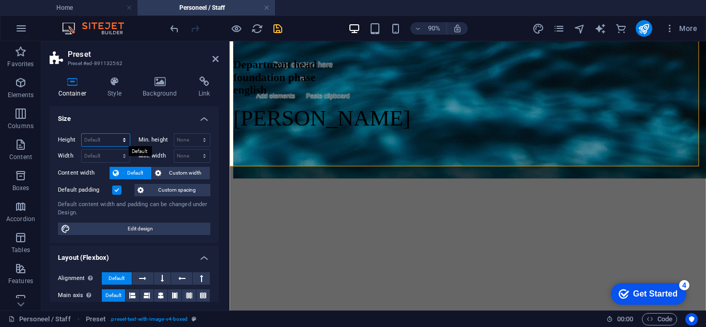
click at [109, 143] on select "Default px rem % vh vw" at bounding box center [106, 140] width 48 height 12
select select "px"
click at [114, 134] on select "Default px rem % vh vw" at bounding box center [106, 140] width 48 height 12
type input "464"
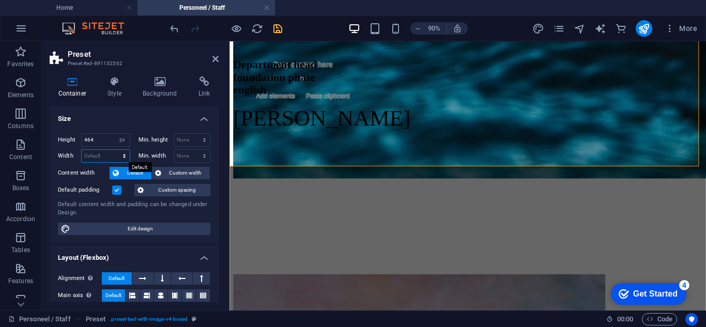
click at [101, 155] on select "Default px rem % em vh vw" at bounding box center [106, 156] width 48 height 12
select select "px"
click at [114, 150] on select "Default px rem % em vh vw" at bounding box center [106, 156] width 48 height 12
type input "800"
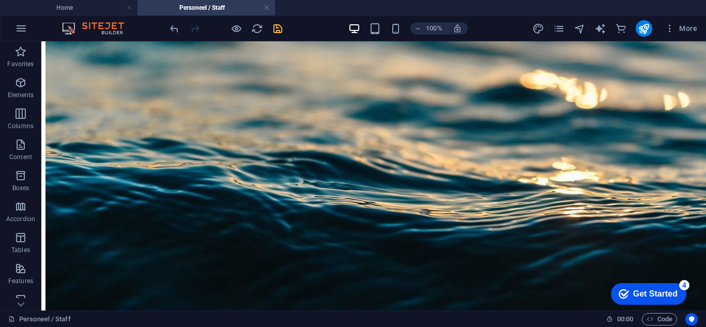
scroll to position [155, 0]
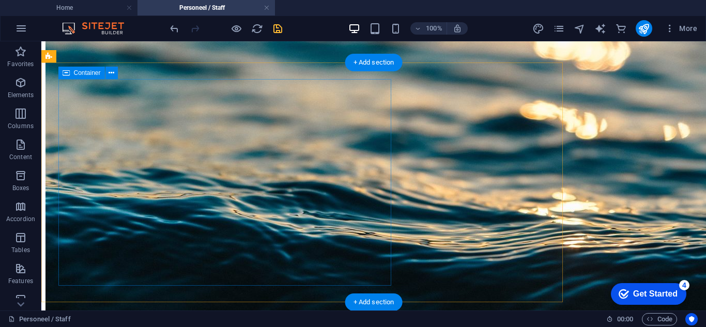
click at [302, 197] on div "departementshoof grondslagfase afrikaans Mev [PERSON_NAME]" at bounding box center [306, 156] width 522 height 81
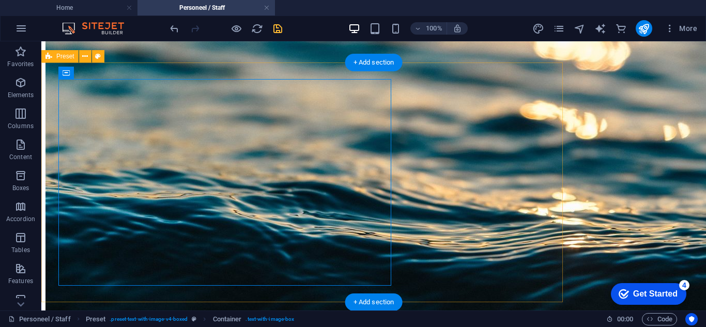
click at [236, 116] on div "departementshoof grondslagfase afrikaans Mev [PERSON_NAME] Drop content here or…" at bounding box center [306, 264] width 522 height 296
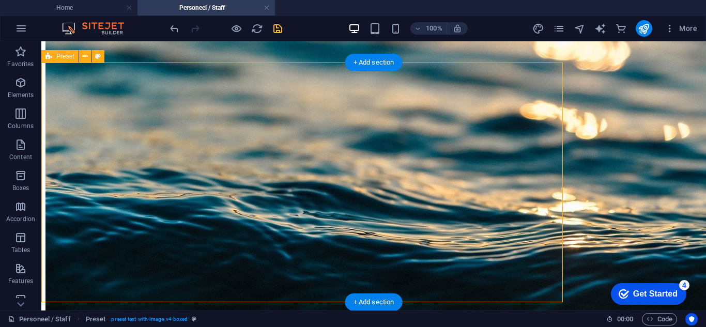
click at [236, 116] on div "departementshoof grondslagfase afrikaans Mev [PERSON_NAME] Drop content here or…" at bounding box center [306, 264] width 522 height 296
select select "px"
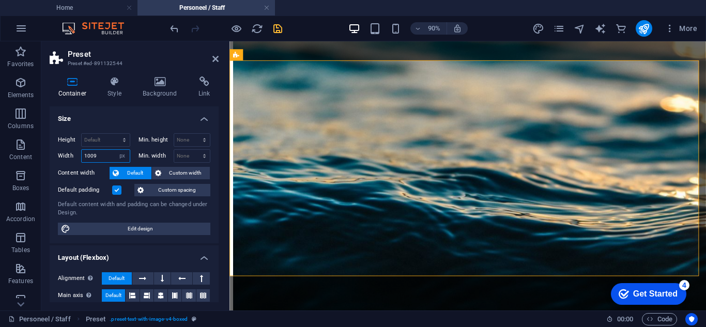
drag, startPoint x: 101, startPoint y: 154, endPoint x: 60, endPoint y: 157, distance: 41.0
click at [60, 157] on div "Width 1009 Default px rem % em vh vw" at bounding box center [94, 155] width 72 height 13
type input "800"
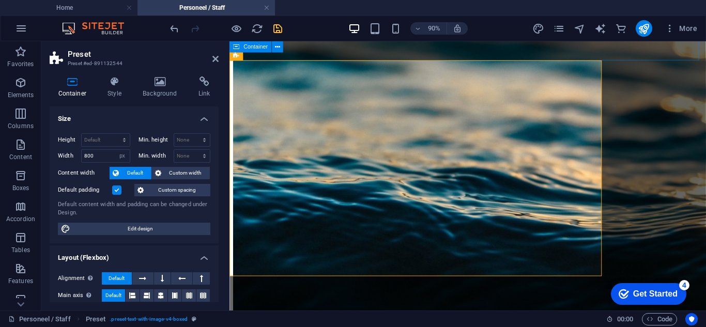
click at [456, 53] on div "Ontmoet ons personeel/ Meet our staff Grondslag-fase foundation phase LSOB / LS…" at bounding box center [494, 8] width 521 height 195
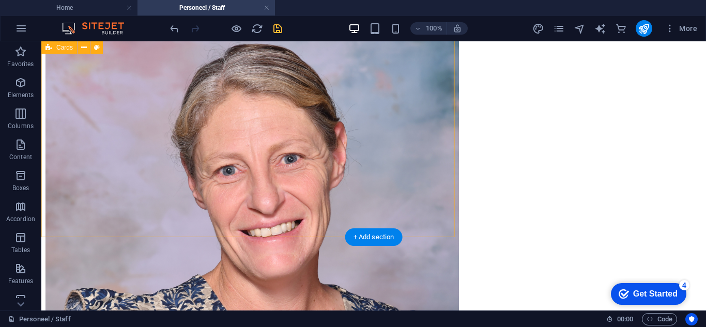
scroll to position [2895, 0]
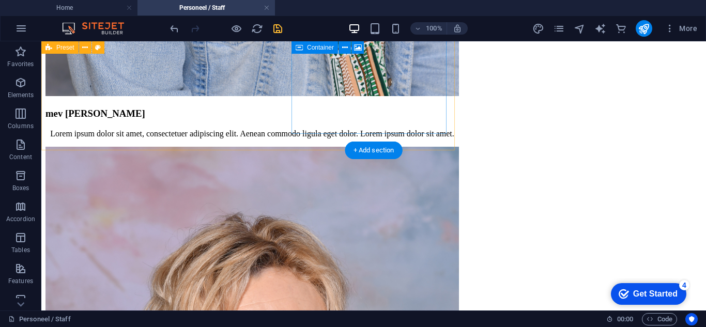
scroll to position [3759, 0]
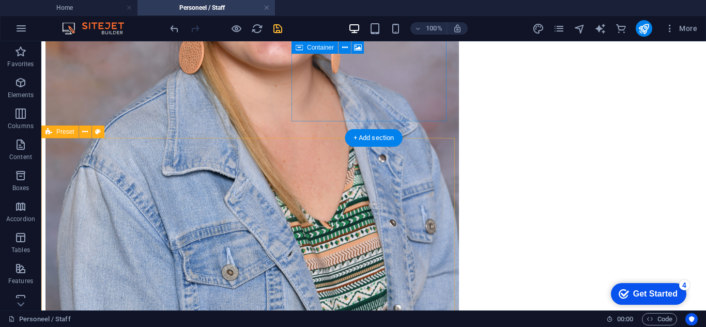
select select "px"
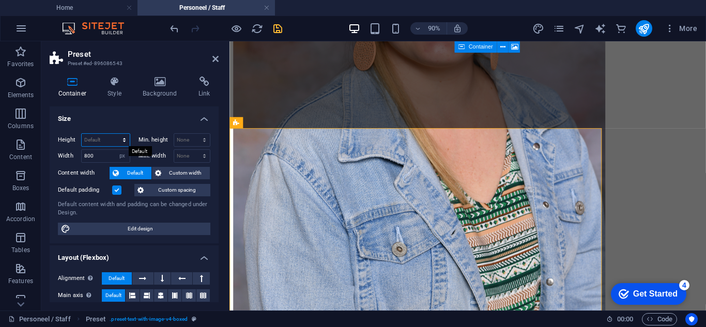
click at [104, 139] on select "Default px rem % vh vw" at bounding box center [106, 140] width 48 height 12
select select "px"
click at [114, 134] on select "Default px rem % vh vw" at bounding box center [106, 140] width 48 height 12
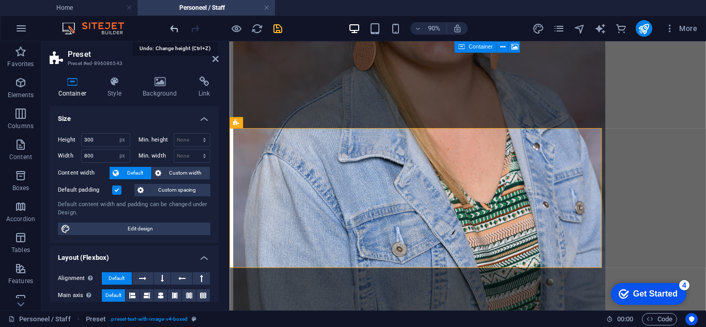
type input "464"
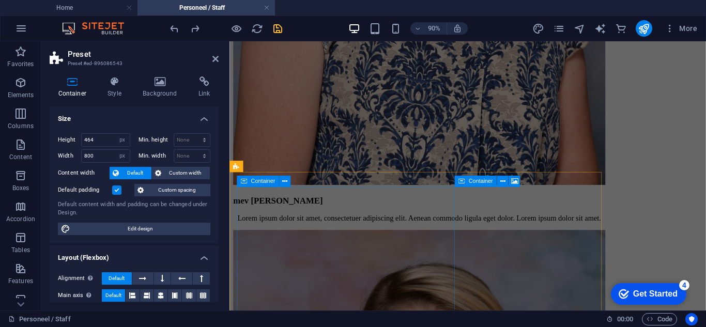
scroll to position [3087, 0]
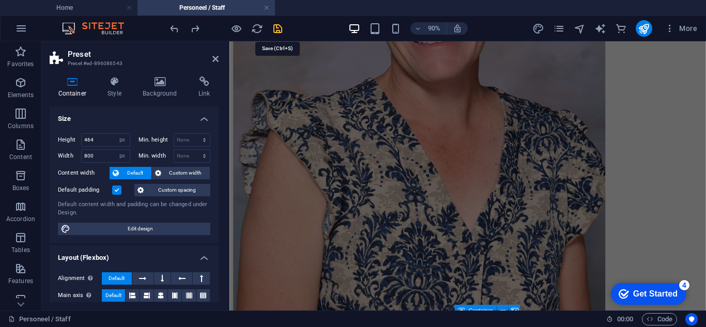
click at [280, 30] on icon "save" at bounding box center [278, 29] width 12 height 12
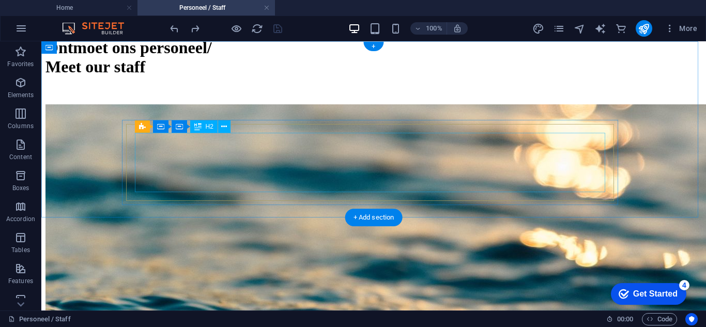
scroll to position [0, 0]
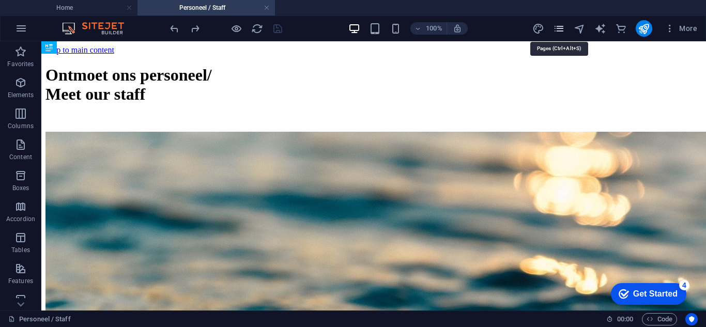
click at [559, 29] on icon "pages" at bounding box center [559, 29] width 12 height 12
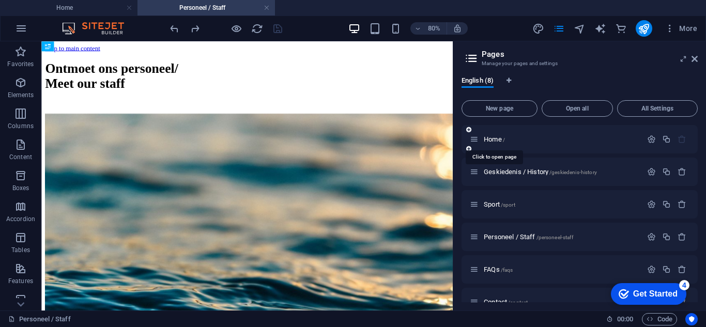
drag, startPoint x: 495, startPoint y: 142, endPoint x: 493, endPoint y: 150, distance: 8.7
click at [495, 150] on div "Home /" at bounding box center [580, 139] width 236 height 28
click at [492, 138] on span "Home /" at bounding box center [494, 139] width 21 height 8
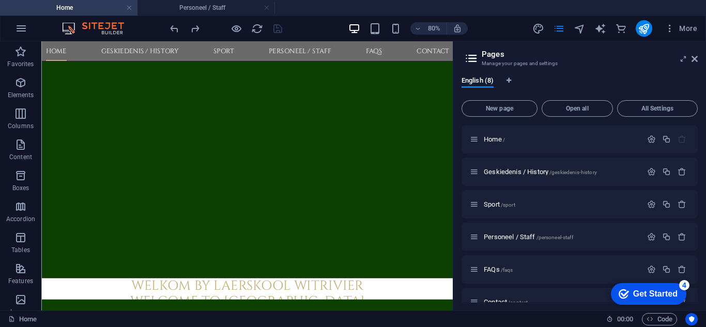
drag, startPoint x: 551, startPoint y: 221, endPoint x: 495, endPoint y: 85, distance: 146.5
click at [495, 170] on span "Geskiedenis / History /geskiedenis-history" at bounding box center [540, 172] width 113 height 8
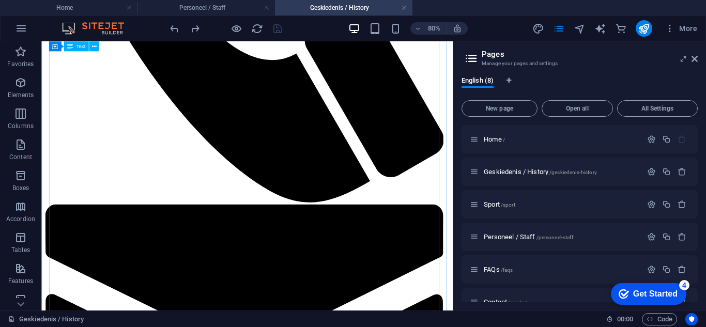
scroll to position [879, 0]
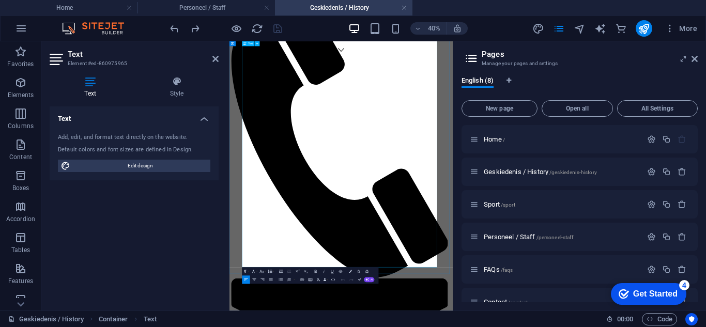
scroll to position [672, 0]
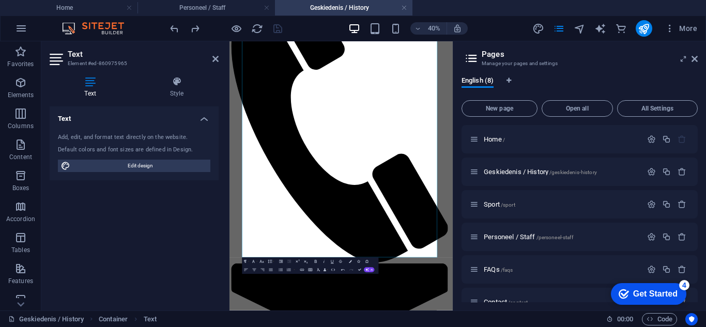
click at [220, 191] on div "Text Style Text Add, edit, and format text directly on the website. Default col…" at bounding box center [134, 189] width 186 height 242
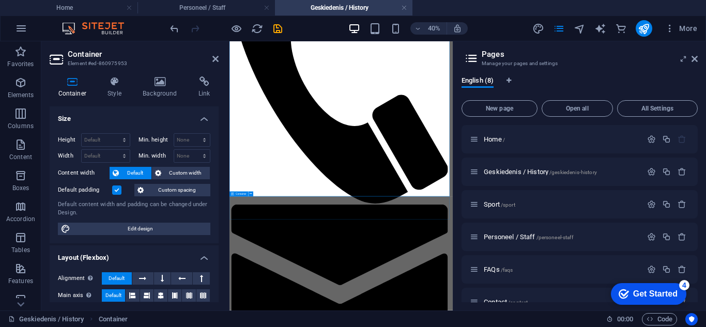
scroll to position [841, 0]
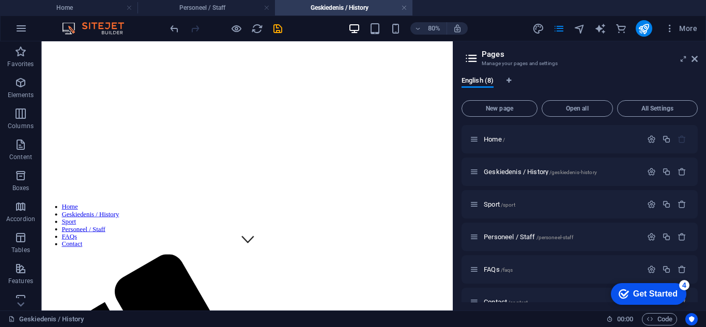
scroll to position [99, 0]
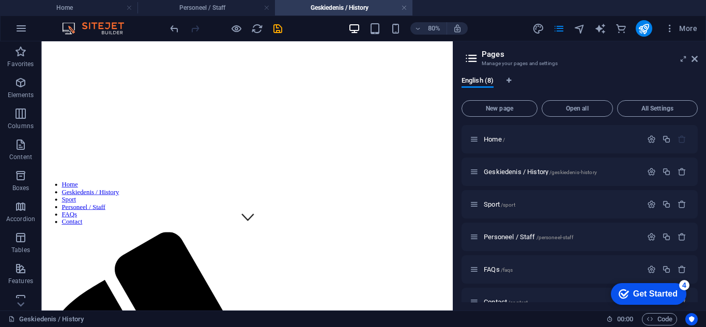
drag, startPoint x: 552, startPoint y: 322, endPoint x: 504, endPoint y: 127, distance: 201.1
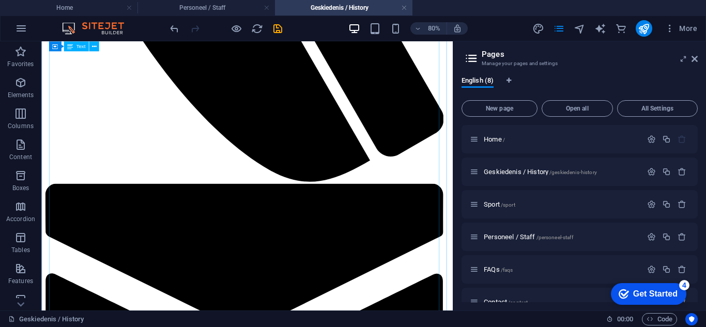
scroll to position [977, 0]
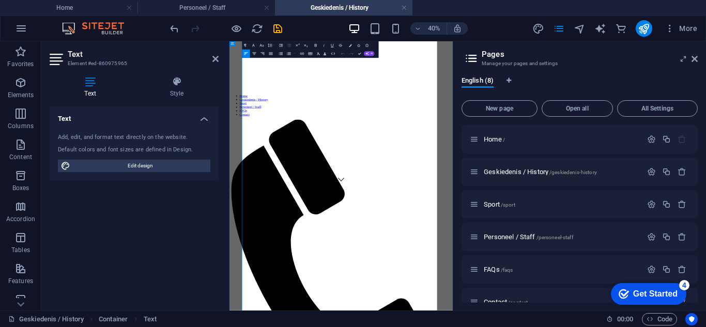
scroll to position [672, 0]
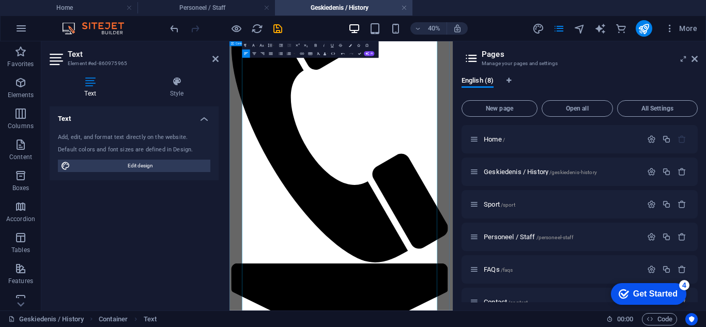
drag, startPoint x: 409, startPoint y: 453, endPoint x: 250, endPoint y: 236, distance: 268.9
copy div "[PERSON_NAME] [DATE] – [DATE] [PERSON_NAME] [DATE] – [DATE] Breytenbach [DATE] …"
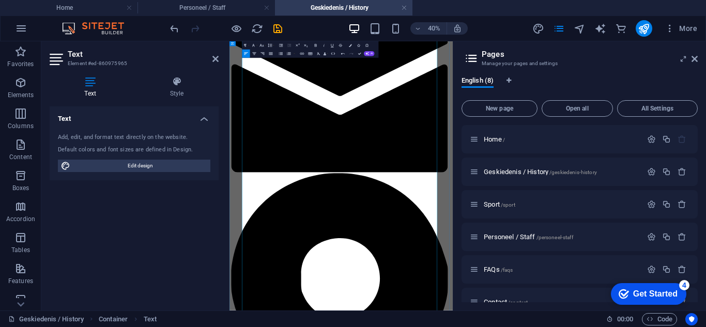
scroll to position [1085, 0]
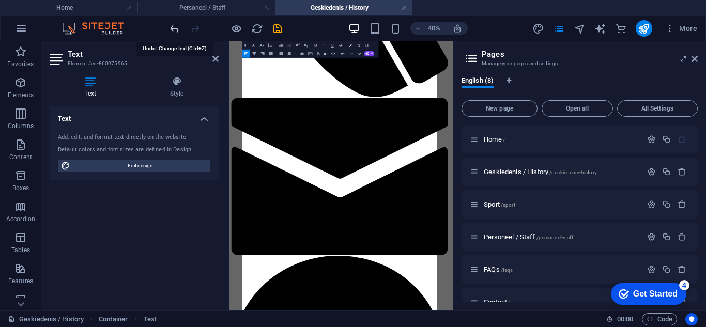
click at [175, 27] on icon "undo" at bounding box center [175, 29] width 12 height 12
click at [174, 29] on icon "undo" at bounding box center [175, 29] width 12 height 12
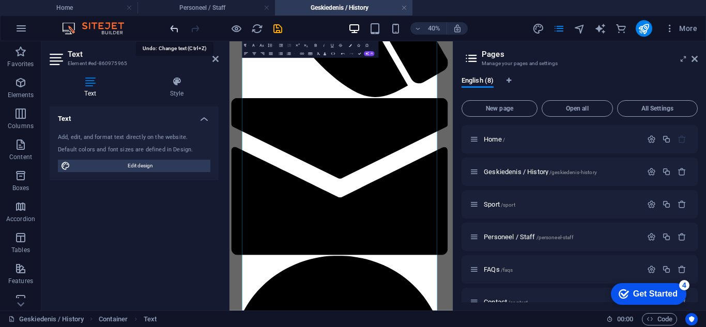
click at [174, 29] on icon "undo" at bounding box center [175, 29] width 12 height 12
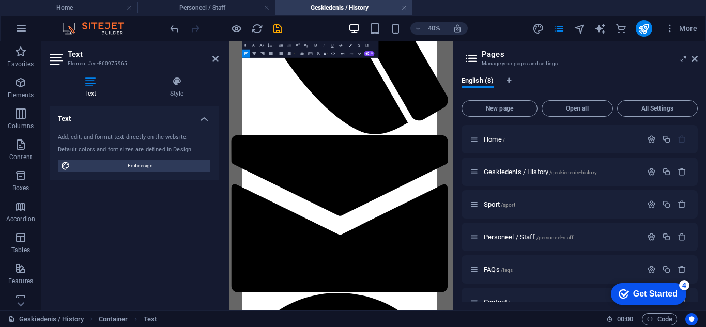
scroll to position [1035, 0]
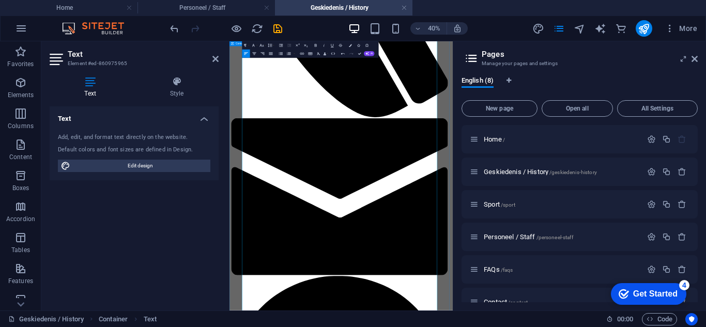
drag, startPoint x: 428, startPoint y: 492, endPoint x: 241, endPoint y: 236, distance: 317.3
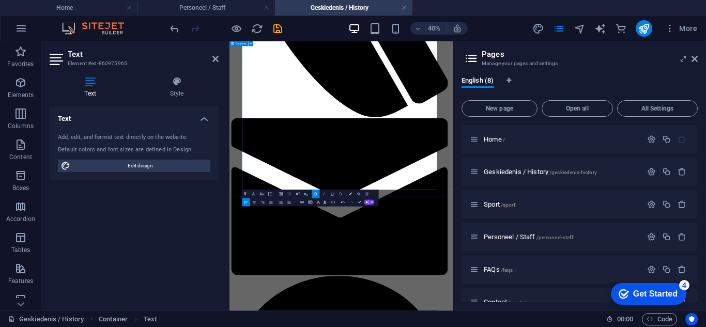
scroll to position [866, 0]
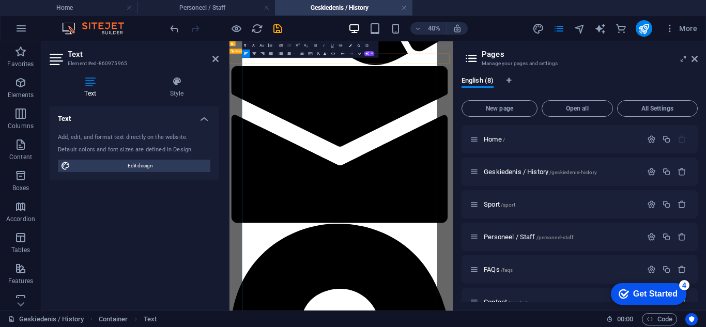
scroll to position [1155, 0]
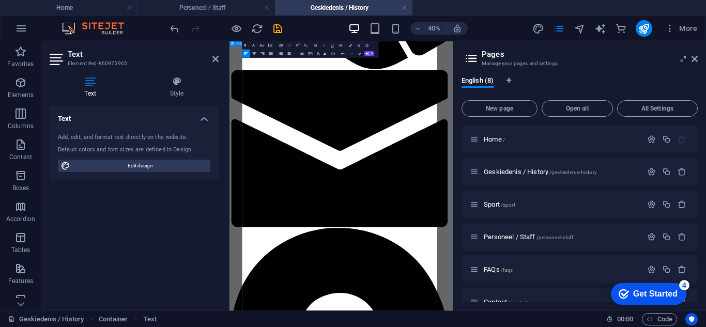
drag, startPoint x: 380, startPoint y: 499, endPoint x: 241, endPoint y: 130, distance: 394.1
click at [269, 52] on icon "button" at bounding box center [270, 53] width 5 height 5
click at [172, 28] on icon "undo" at bounding box center [175, 29] width 12 height 12
click at [172, 27] on icon "undo" at bounding box center [175, 29] width 12 height 12
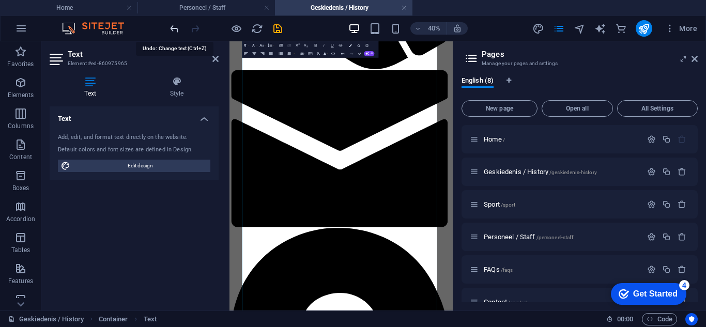
click at [172, 27] on icon "undo" at bounding box center [175, 29] width 12 height 12
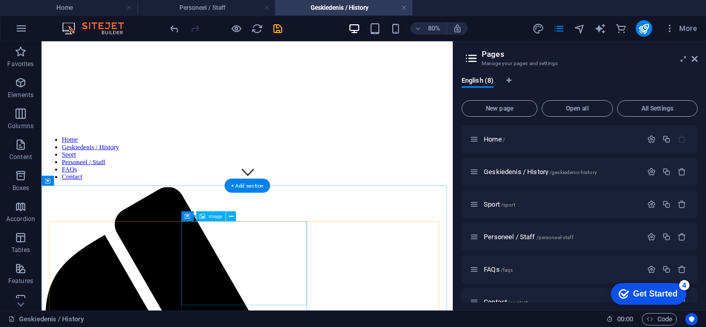
scroll to position [52, 0]
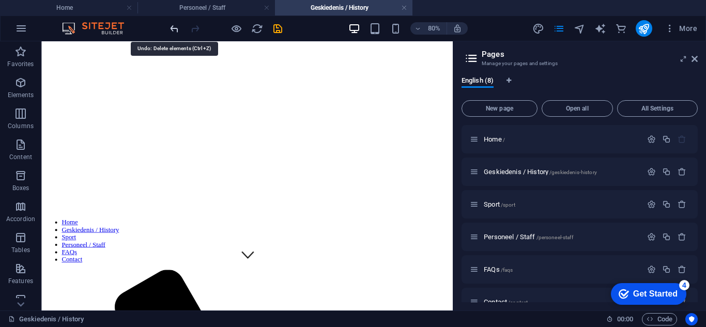
click at [173, 30] on icon "undo" at bounding box center [175, 29] width 12 height 12
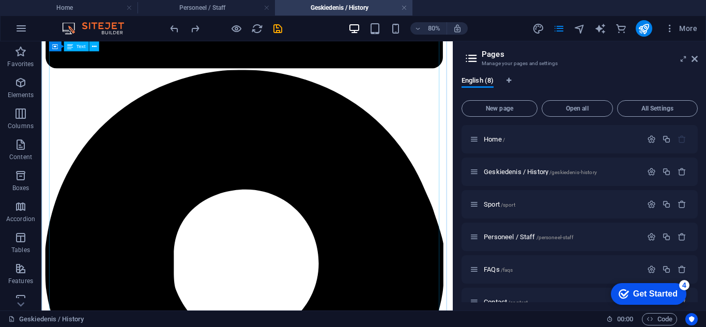
scroll to position [1396, 0]
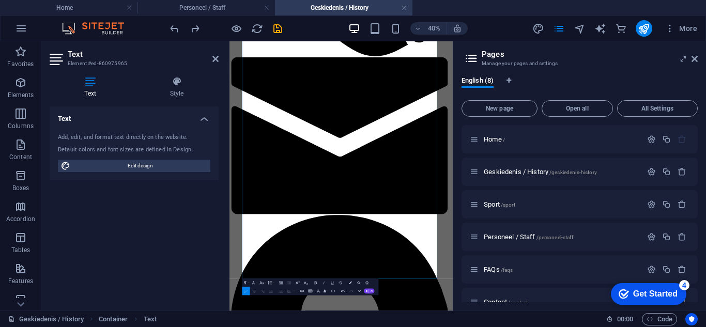
scroll to position [1184, 0]
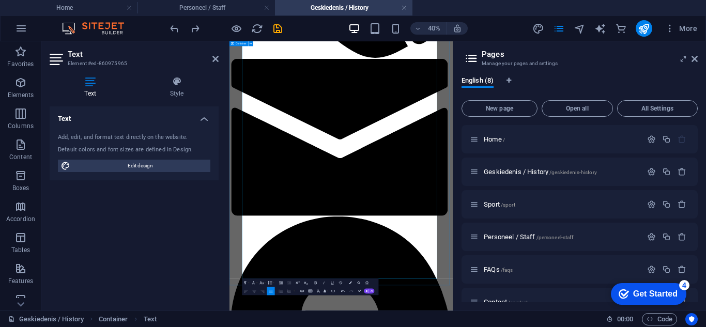
drag, startPoint x: 385, startPoint y: 611, endPoint x: 243, endPoint y: 104, distance: 525.8
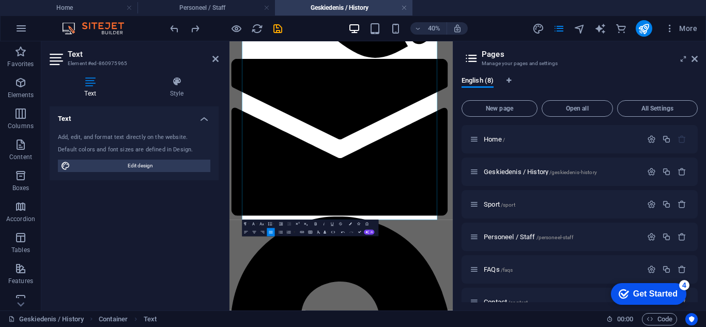
drag, startPoint x: 411, startPoint y: 477, endPoint x: 456, endPoint y: 111, distance: 368.2
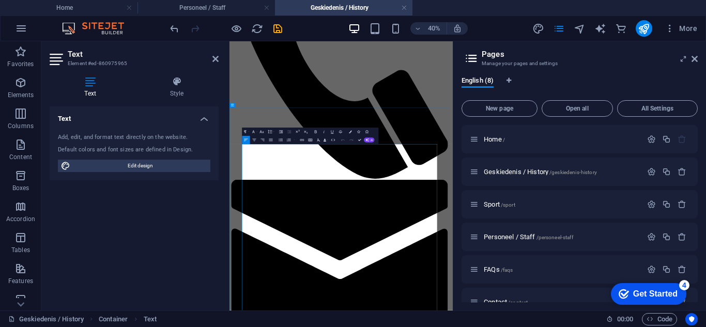
scroll to position [0, 0]
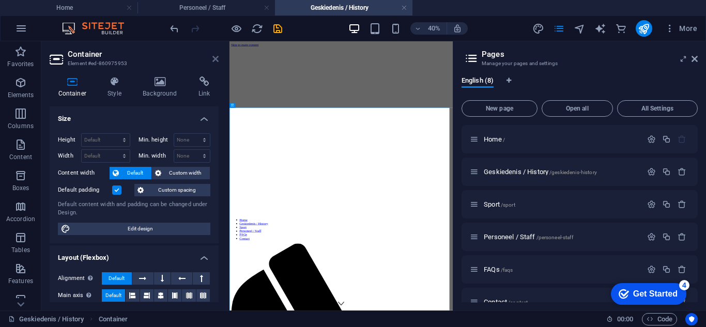
click at [215, 60] on icon at bounding box center [215, 59] width 6 height 8
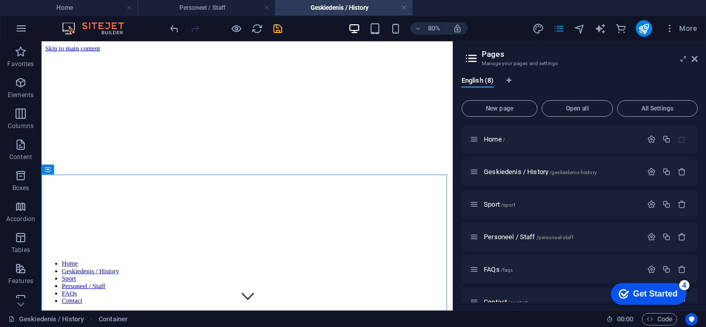
click at [690, 58] on h2 "Pages" at bounding box center [590, 54] width 216 height 9
click at [695, 60] on icon at bounding box center [695, 59] width 6 height 8
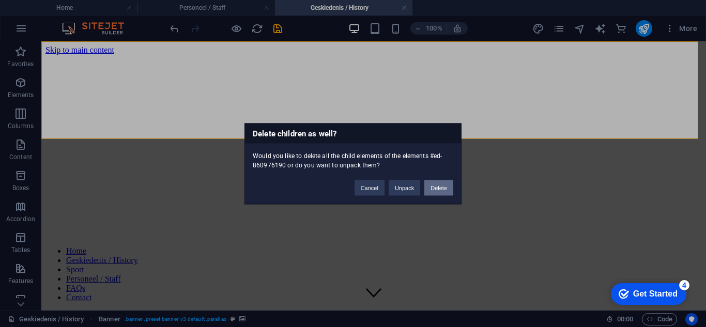
click at [436, 190] on button "Delete" at bounding box center [438, 188] width 29 height 16
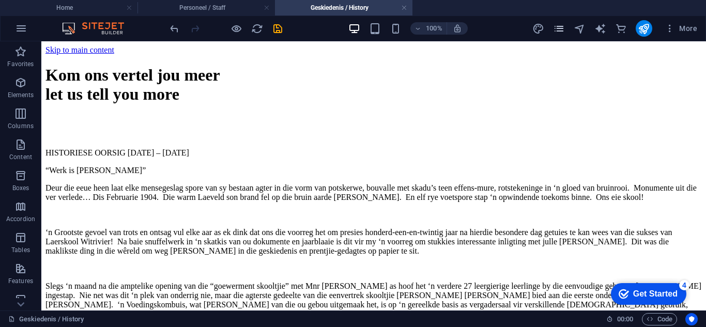
click at [559, 26] on icon "pages" at bounding box center [559, 29] width 12 height 12
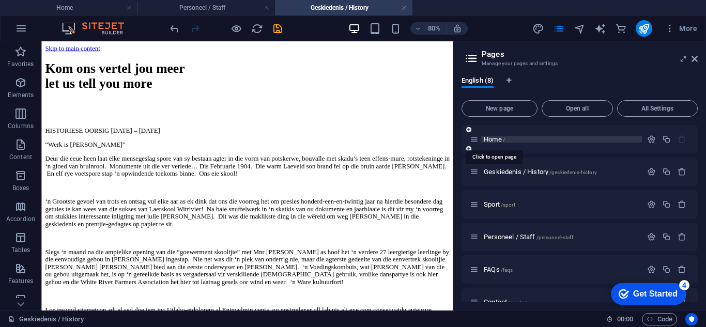
click at [493, 139] on span "Home /" at bounding box center [494, 139] width 21 height 8
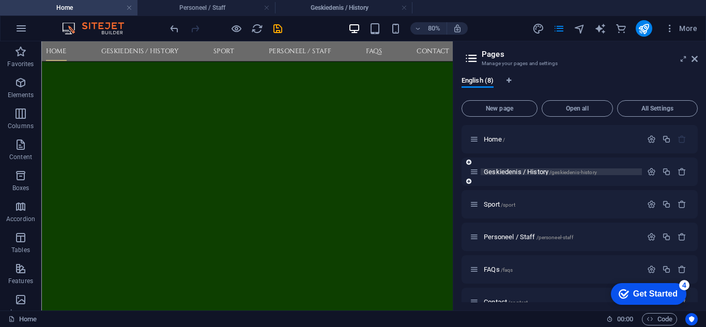
click at [491, 170] on span "Geskiedenis / History /geskiedenis-history" at bounding box center [540, 172] width 113 height 8
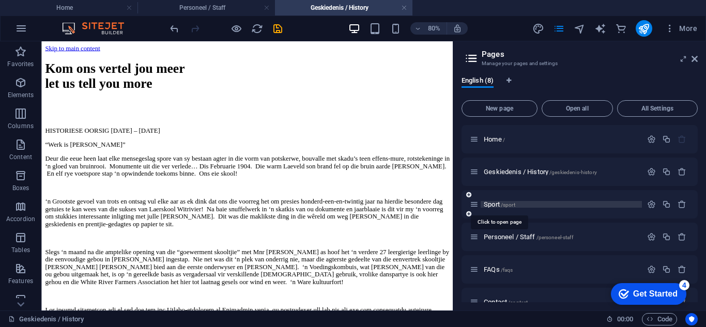
click at [491, 203] on span "Sport /sport" at bounding box center [500, 205] width 32 height 8
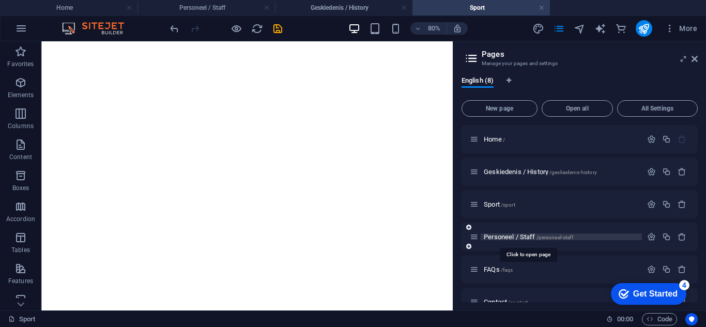
click at [496, 236] on span "Personeel / Staff /personeel-staff" at bounding box center [528, 237] width 89 height 8
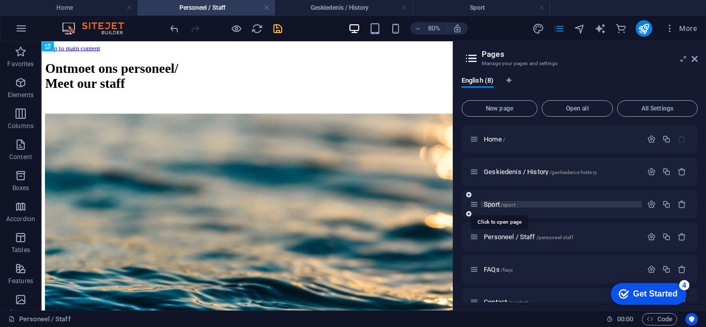
click at [490, 202] on span "Sport /sport" at bounding box center [500, 205] width 32 height 8
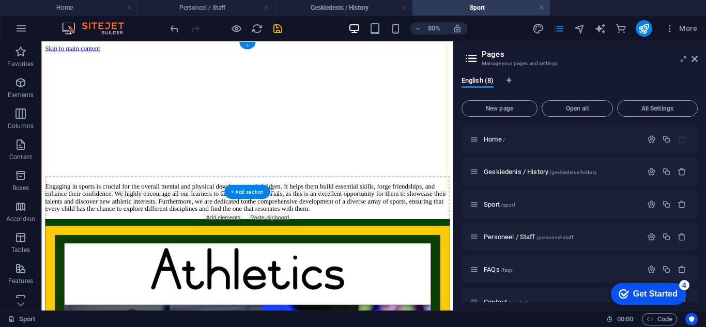
click at [250, 44] on div "+" at bounding box center [247, 45] width 16 height 7
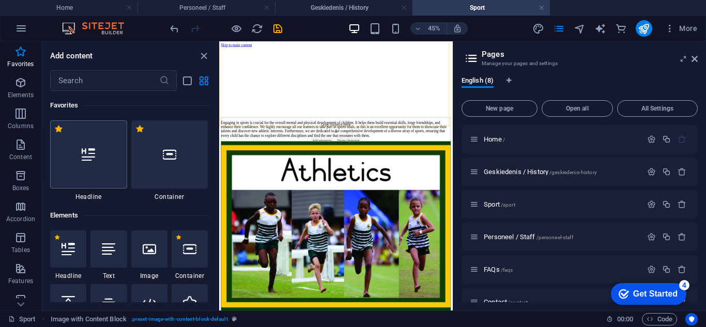
click at [86, 158] on icon at bounding box center [88, 154] width 13 height 13
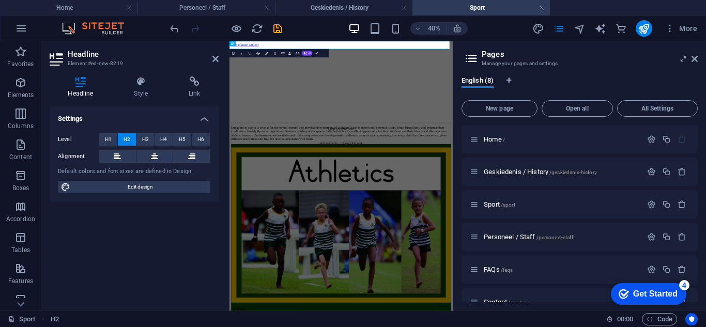
drag, startPoint x: 297, startPoint y: 49, endPoint x: 452, endPoint y: 87, distance: 159.7
click at [561, 65] on h2 "SPORT" at bounding box center [509, 72] width 550 height 14
click at [654, 253] on div "Engaging in sports is crucial for the overall mental and physical development o…" at bounding box center [509, 271] width 550 height 37
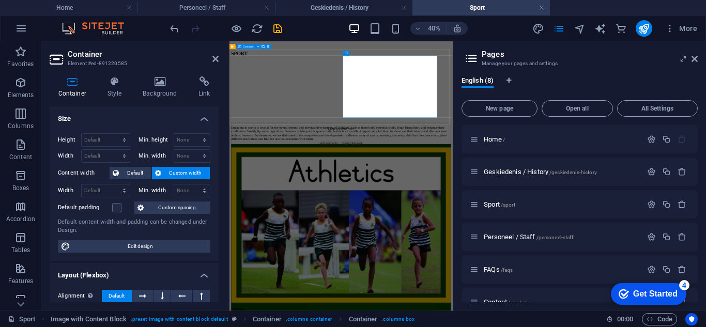
click at [623, 240] on div "Drop content here or Add elements Paste clipboard Engaging in sports is crucial…" at bounding box center [509, 189] width 550 height 201
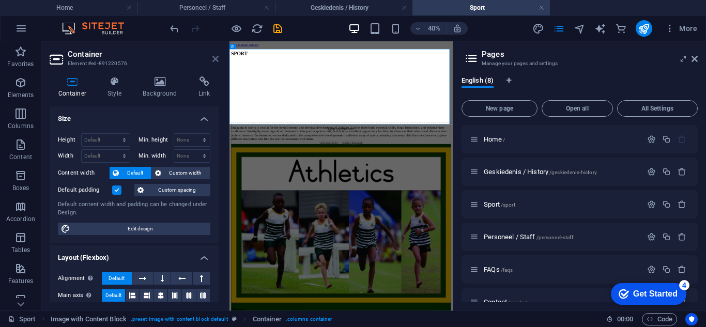
click at [218, 60] on icon at bounding box center [215, 59] width 6 height 8
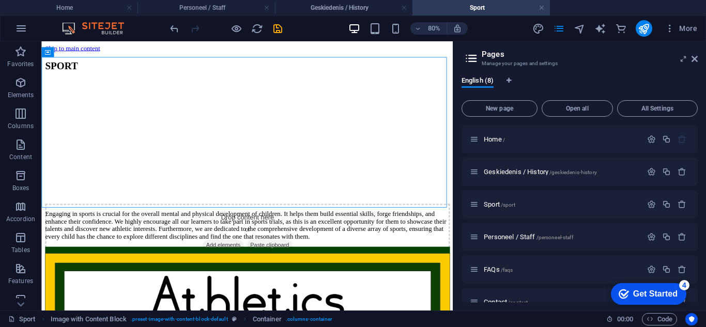
click at [699, 58] on aside "Pages Manage your pages and settings English (8) New page Open all All Settings…" at bounding box center [579, 175] width 253 height 269
click at [695, 58] on icon at bounding box center [695, 59] width 6 height 8
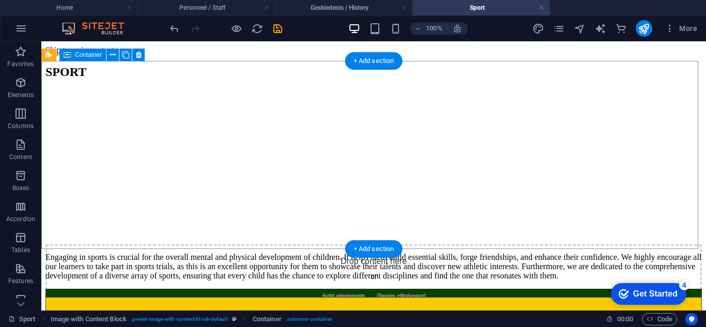
click at [72, 119] on div "Drop content here or Add elements Paste clipboard Engaging in sports is crucial…" at bounding box center [373, 184] width 656 height 191
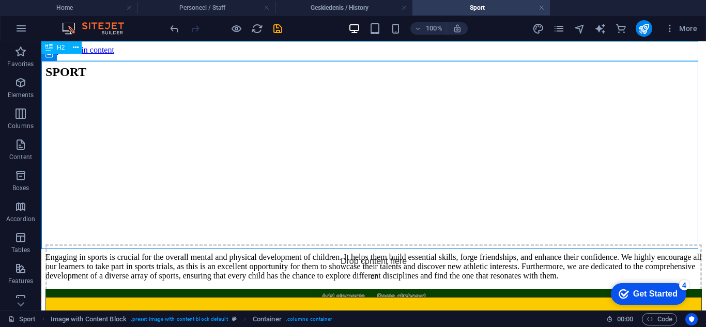
click at [60, 46] on span "H2" at bounding box center [61, 47] width 8 height 6
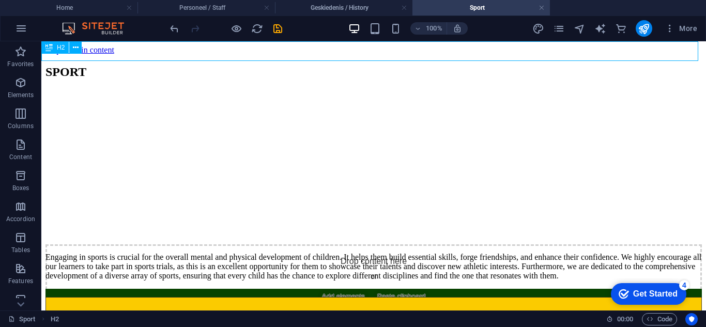
click at [53, 50] on div "H2" at bounding box center [54, 47] width 27 height 12
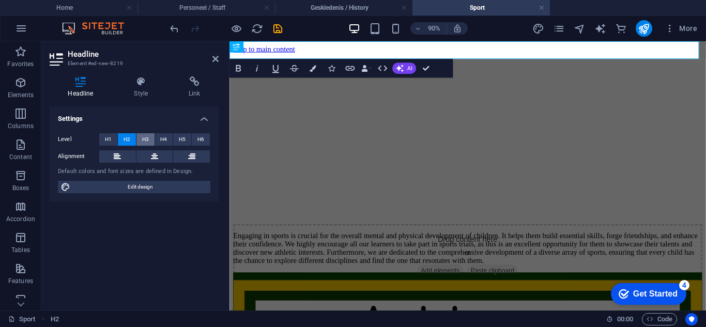
click at [145, 136] on span "H3" at bounding box center [145, 139] width 7 height 12
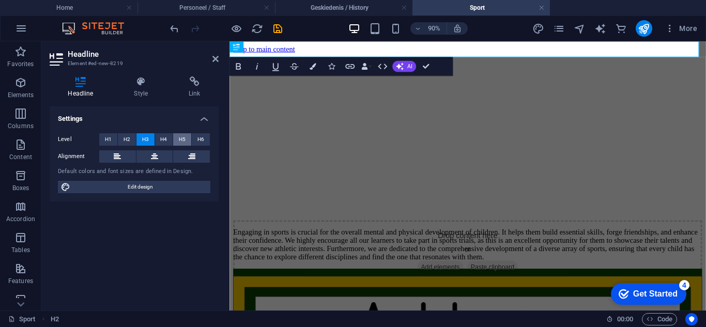
click at [181, 144] on span "H5" at bounding box center [182, 139] width 7 height 12
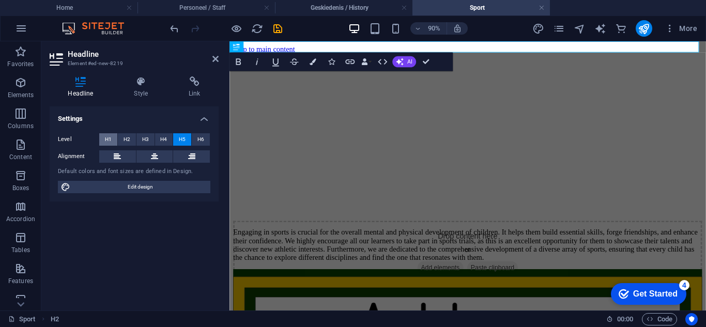
click at [108, 139] on span "H1" at bounding box center [108, 139] width 7 height 12
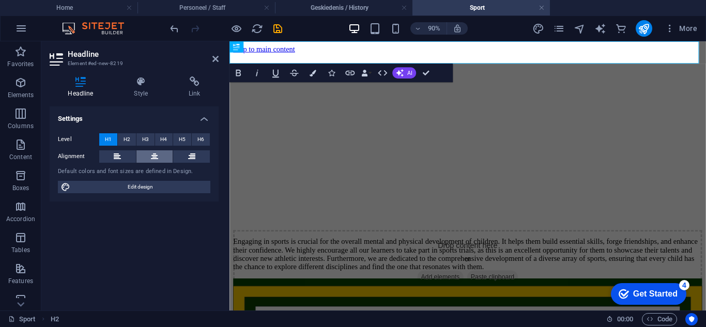
click at [154, 156] on icon at bounding box center [154, 156] width 7 height 12
click at [505, 305] on div at bounding box center [494, 309] width 521 height 8
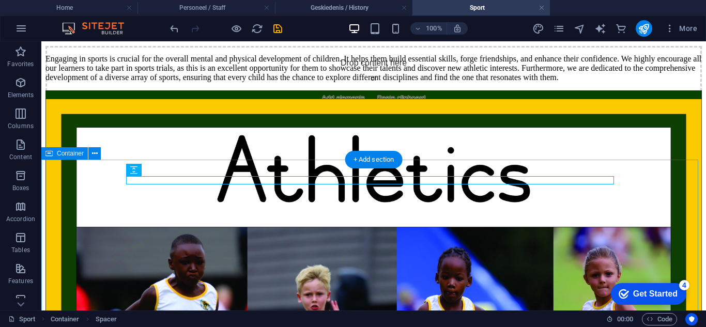
scroll to position [207, 0]
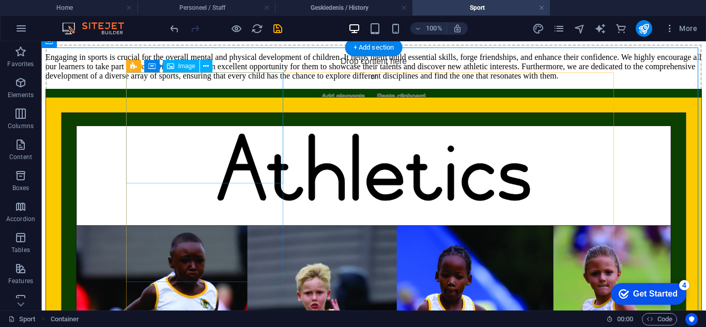
scroll to position [0, 0]
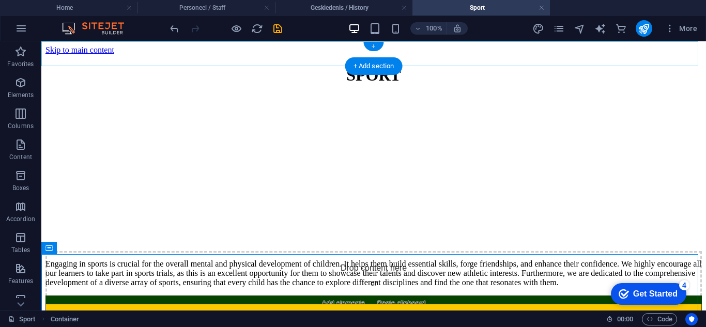
click at [375, 46] on div "+" at bounding box center [373, 46] width 20 height 9
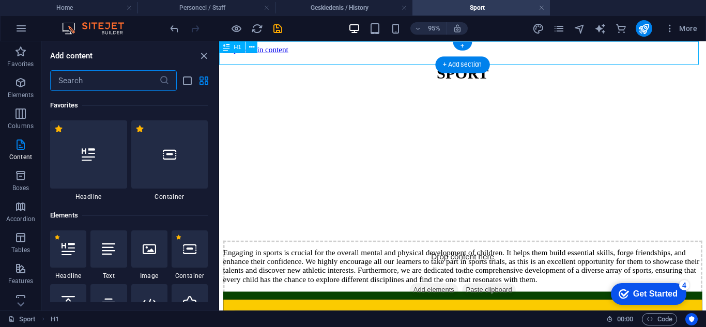
scroll to position [1809, 0]
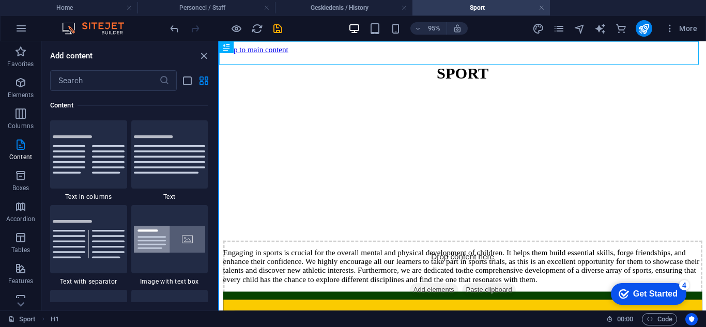
click at [218, 129] on button at bounding box center [218, 175] width 1 height 269
drag, startPoint x: 215, startPoint y: 131, endPoint x: 213, endPoint y: 62, distance: 69.3
click at [213, 62] on div "Add content ​ Favorites 1 Star Headline 1 Star Container Elements 1 Star Headli…" at bounding box center [130, 175] width 176 height 269
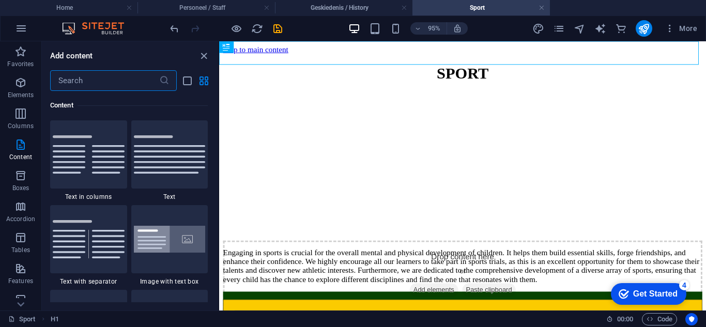
click at [95, 81] on input "text" at bounding box center [104, 80] width 109 height 21
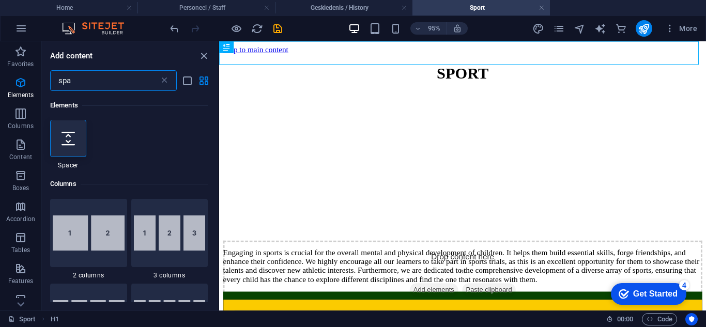
scroll to position [0, 0]
type input "spa"
click at [78, 140] on div at bounding box center [68, 138] width 36 height 37
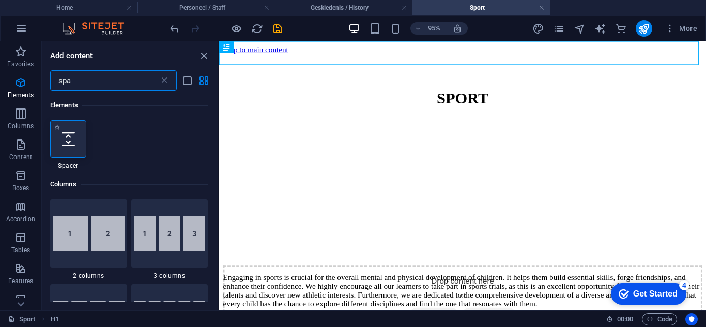
select select "px"
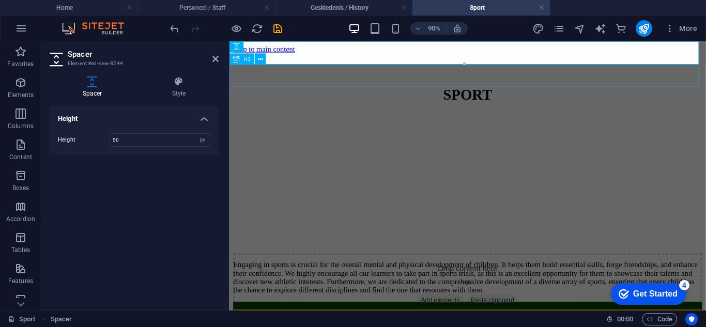
click at [430, 91] on div "SPORT" at bounding box center [494, 100] width 521 height 19
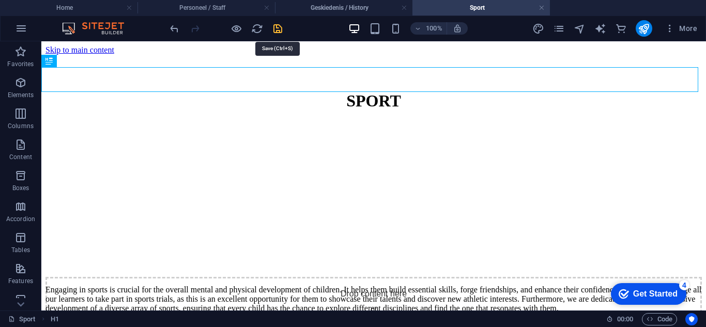
click at [280, 29] on icon "save" at bounding box center [278, 29] width 12 height 12
